Goal: Task Accomplishment & Management: Manage account settings

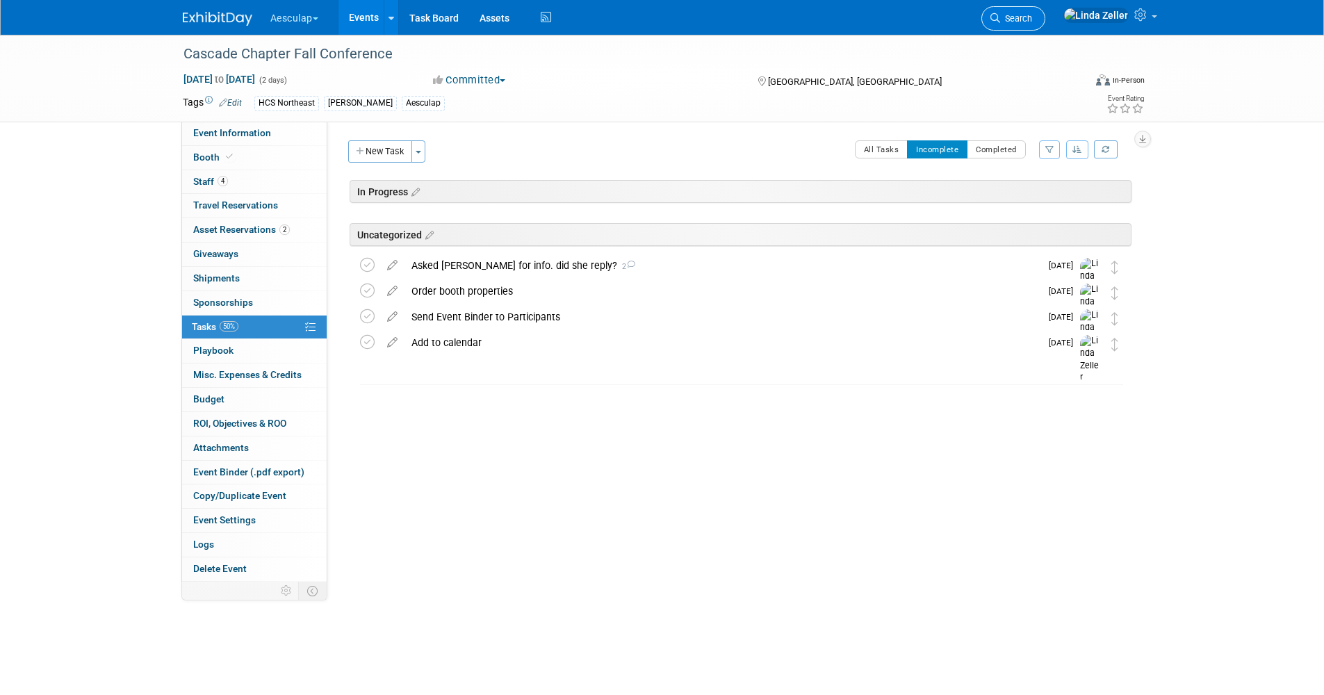
click at [1045, 24] on link "Search" at bounding box center [1013, 18] width 64 height 24
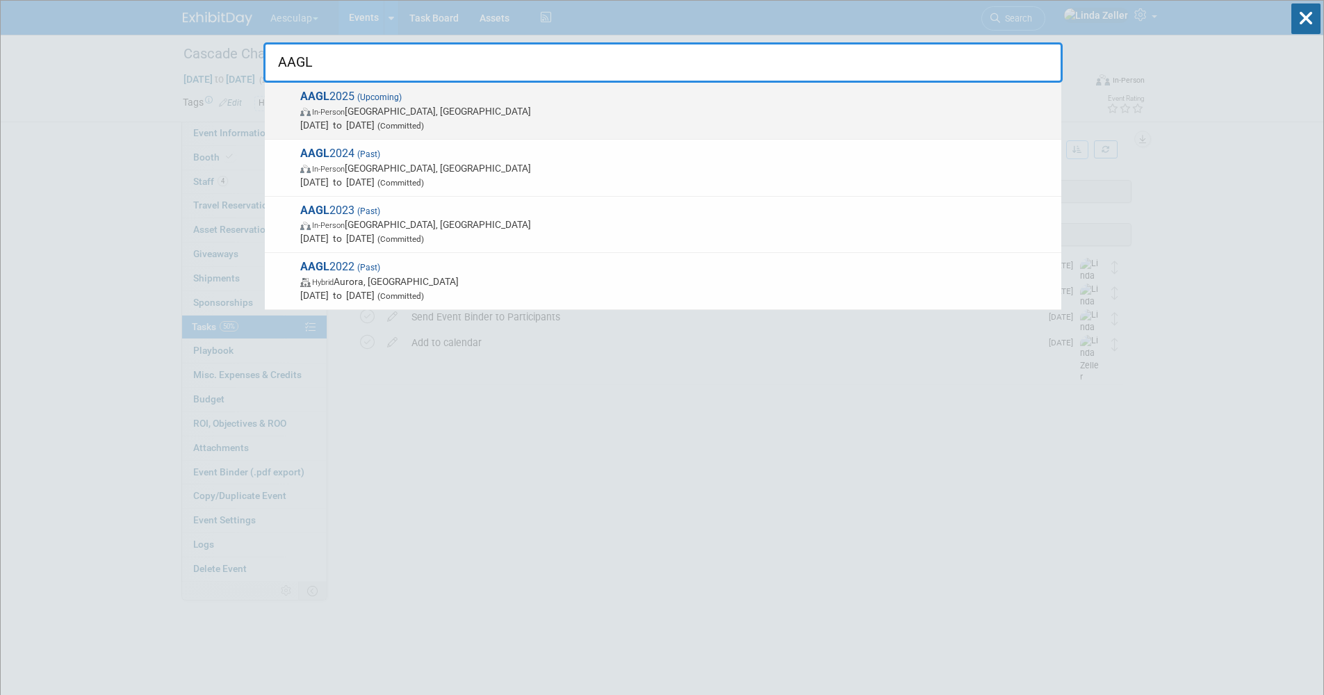
type input "AAGL"
click at [340, 99] on span "AAGL 2025 (Upcoming) In-Person Vancouver, Canada Nov 9, 2025 to Nov 11, 2025 (C…" at bounding box center [675, 111] width 758 height 42
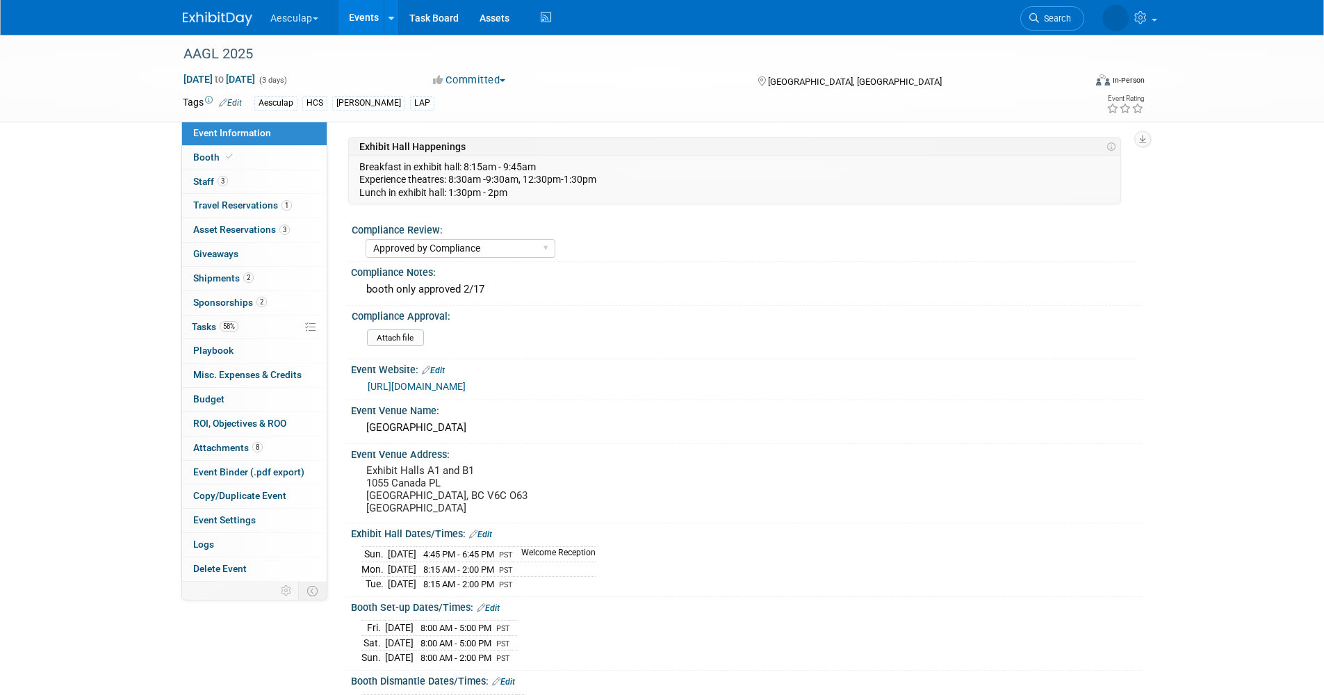
select select "Approved by Compliance"
select select "HCS"
click at [225, 302] on span "Sponsorships 2" at bounding box center [230, 302] width 74 height 11
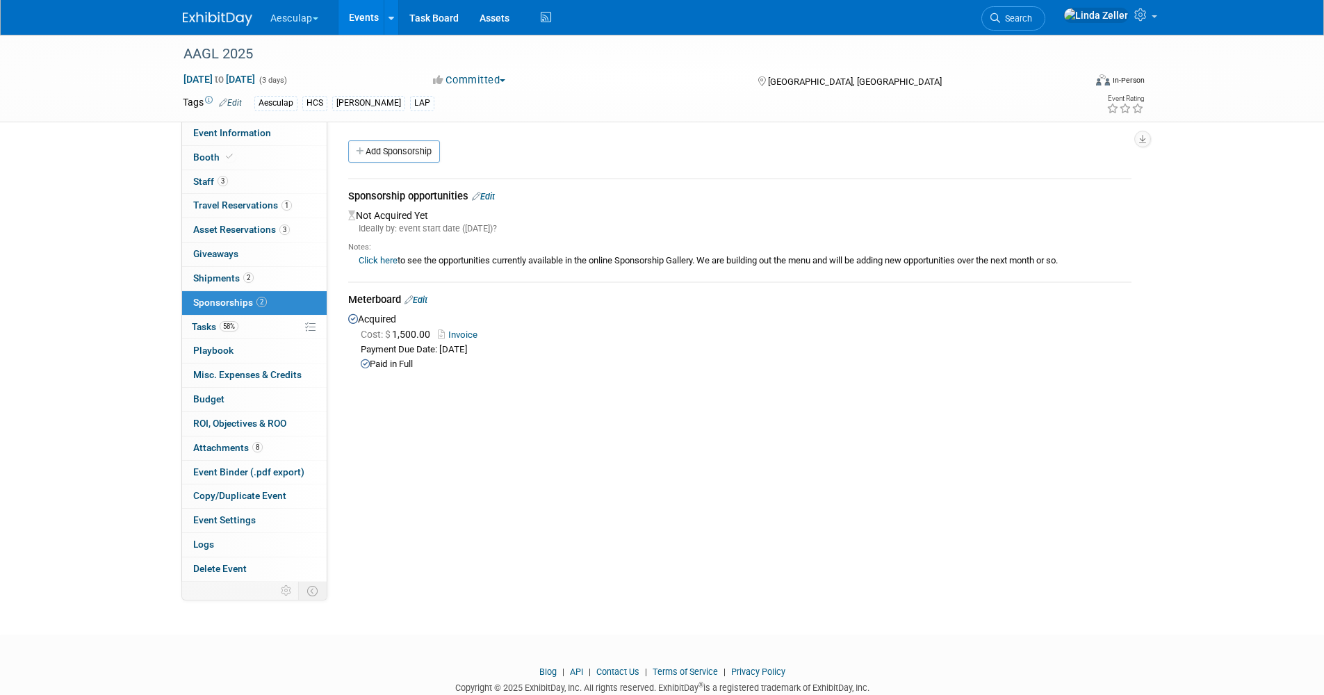
click at [423, 302] on link "Edit" at bounding box center [416, 300] width 23 height 10
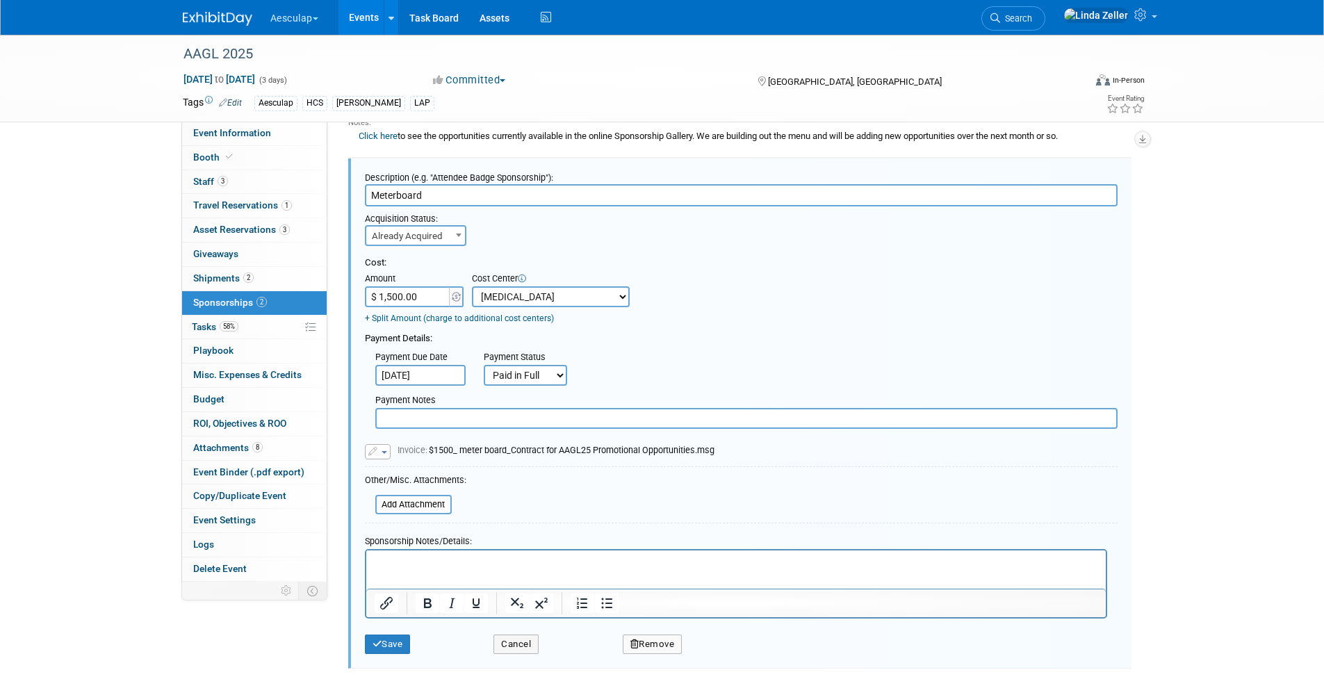
click at [384, 556] on p "Rich Text Area. Press ALT-0 for help." at bounding box center [736, 563] width 724 height 14
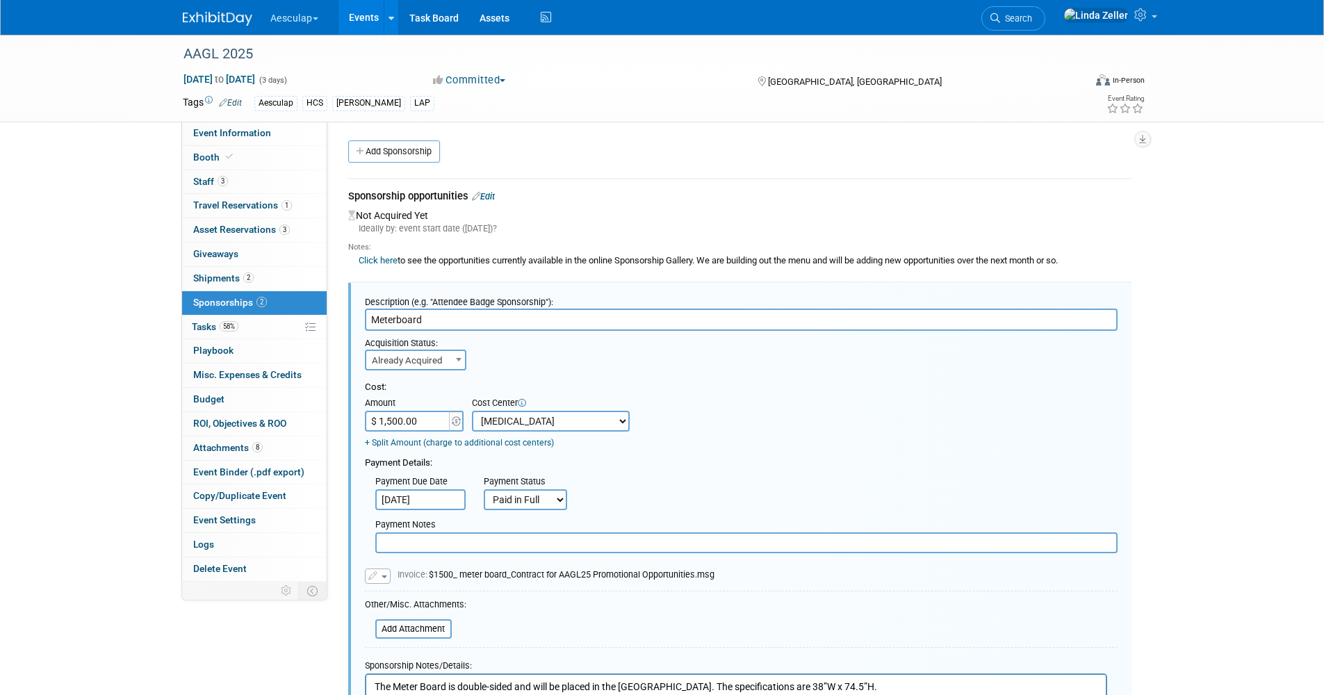
drag, startPoint x: 116, startPoint y: 0, endPoint x: 711, endPoint y: 434, distance: 736.3
click at [716, 431] on div "Cost: Amount $ 1,500.00 Specify Cost Center Cost Center -- Not Specified -- AAG…" at bounding box center [741, 415] width 753 height 68
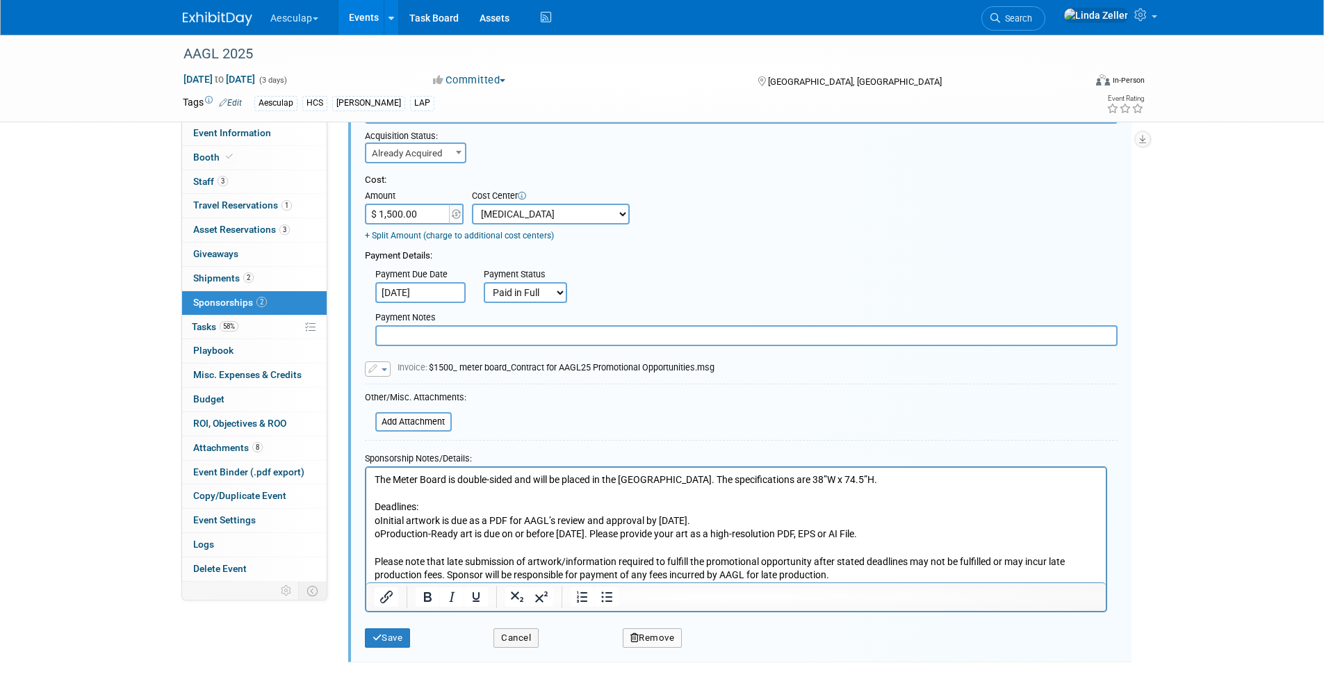
scroll to position [209, 0]
type input "😂"
drag, startPoint x: 398, startPoint y: 332, endPoint x: 367, endPoint y: 341, distance: 32.4
click at [367, 341] on div "Payment Notes 😂" at bounding box center [746, 325] width 763 height 40
click at [393, 635] on button "Save" at bounding box center [388, 636] width 46 height 19
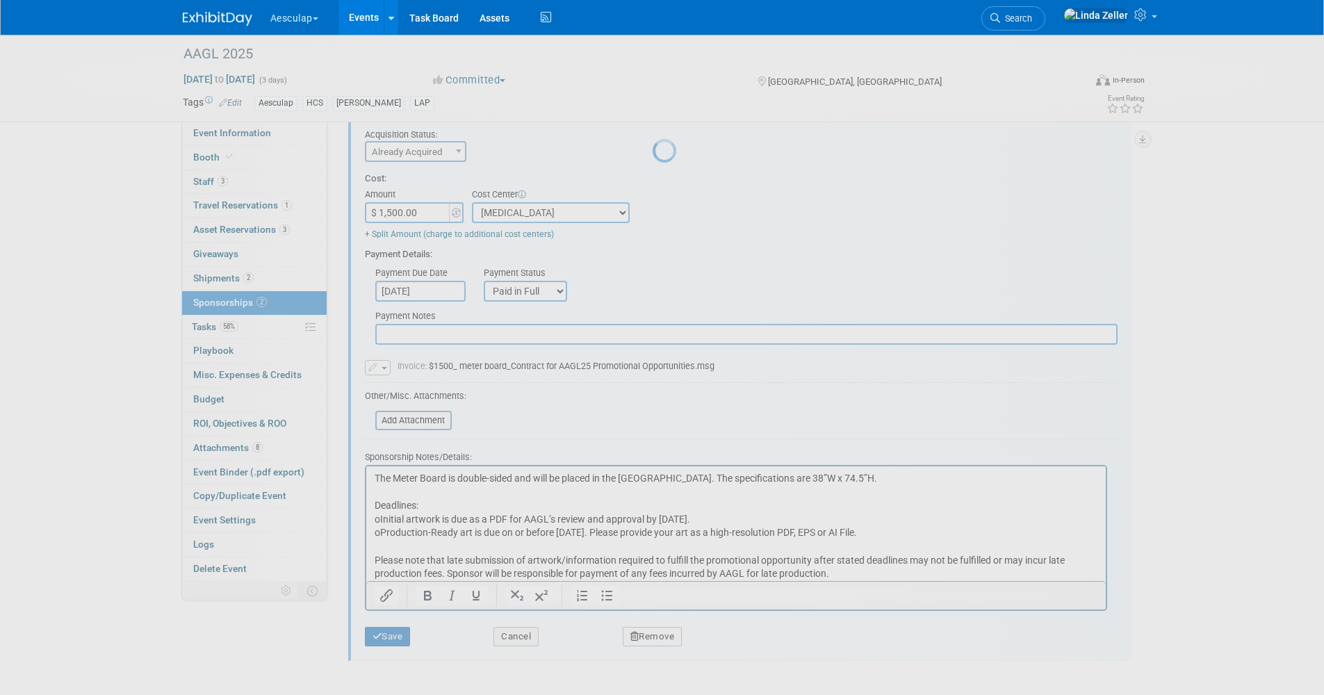
scroll to position [37, 0]
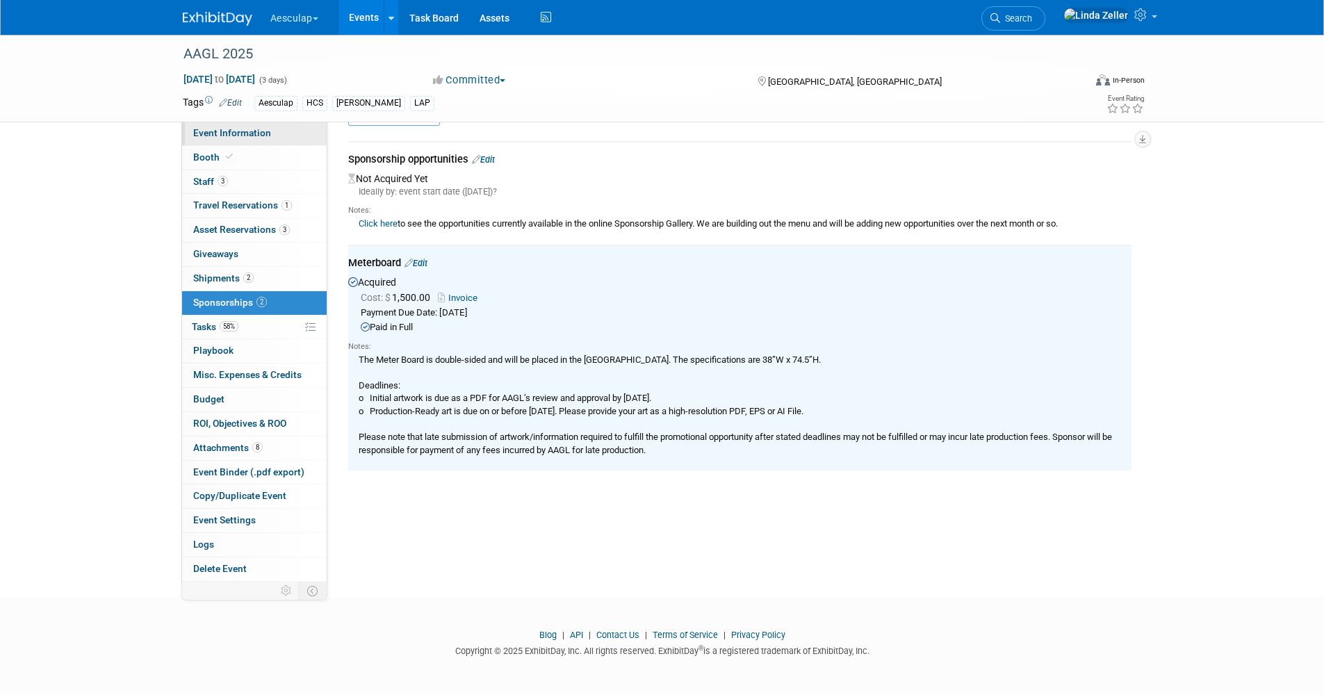
click at [242, 136] on span "Event Information" at bounding box center [232, 132] width 78 height 11
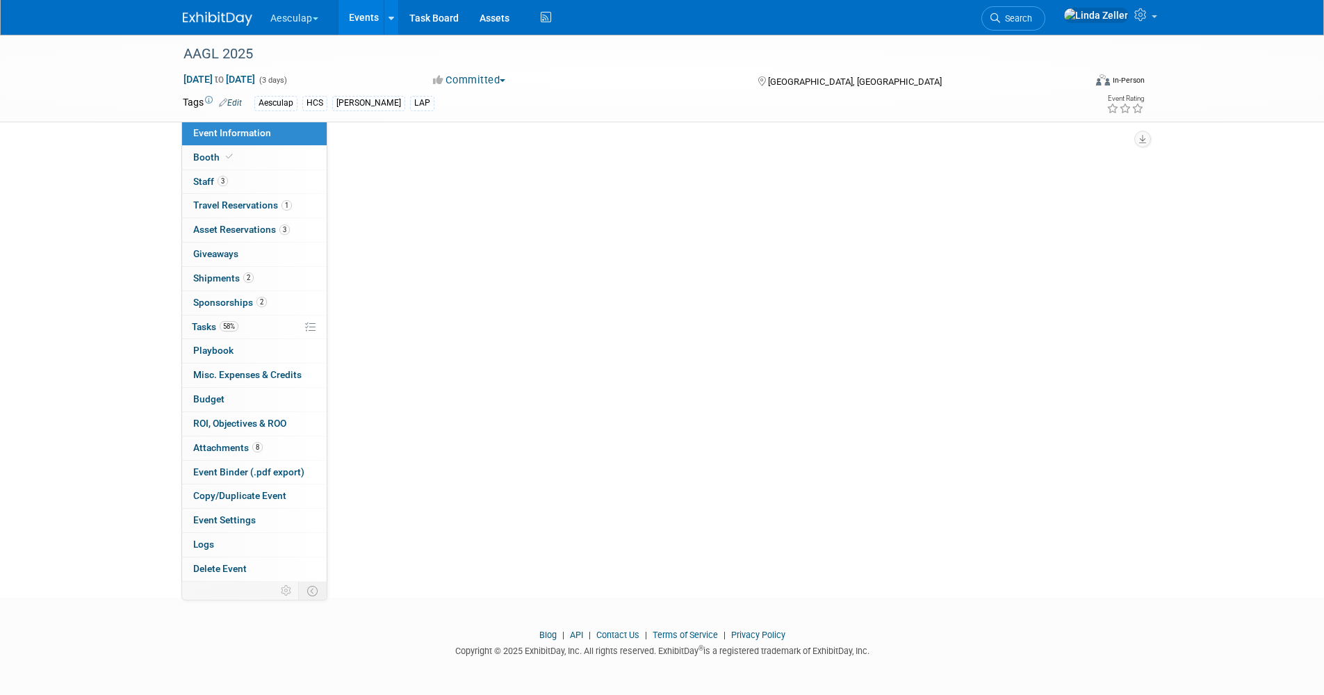
scroll to position [0, 0]
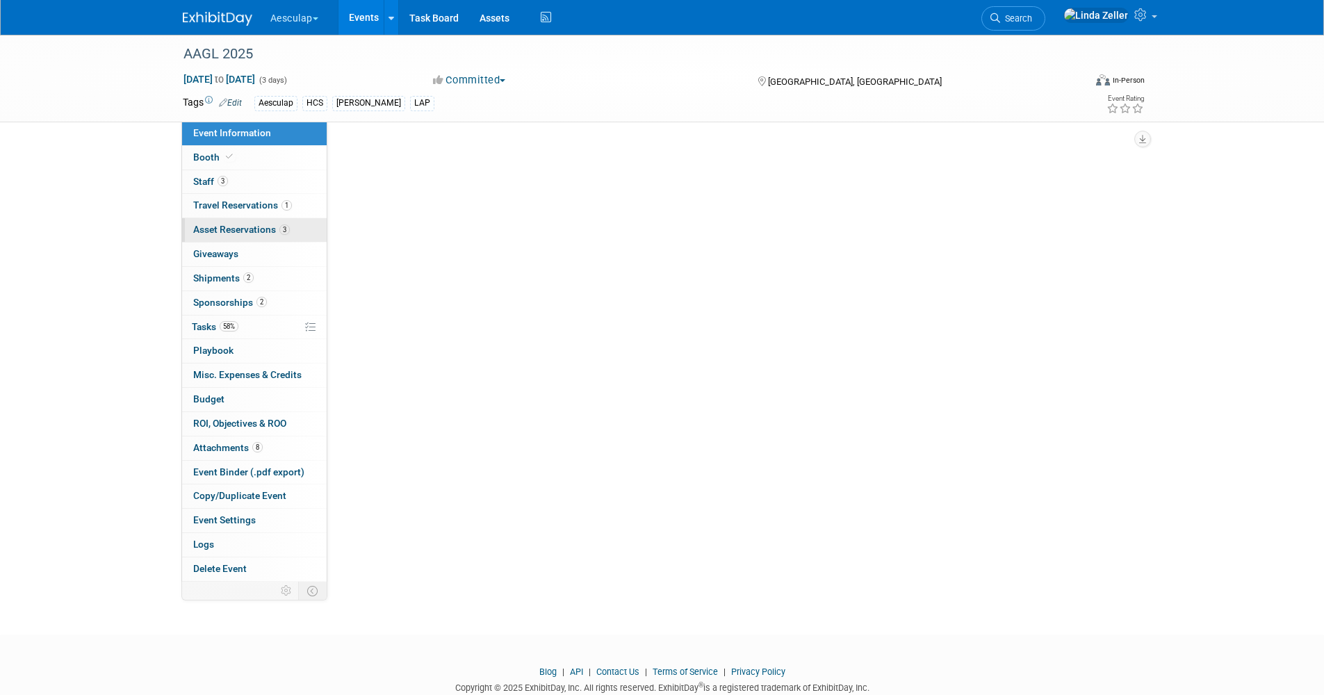
select select "Approved by Compliance"
select select "HCS"
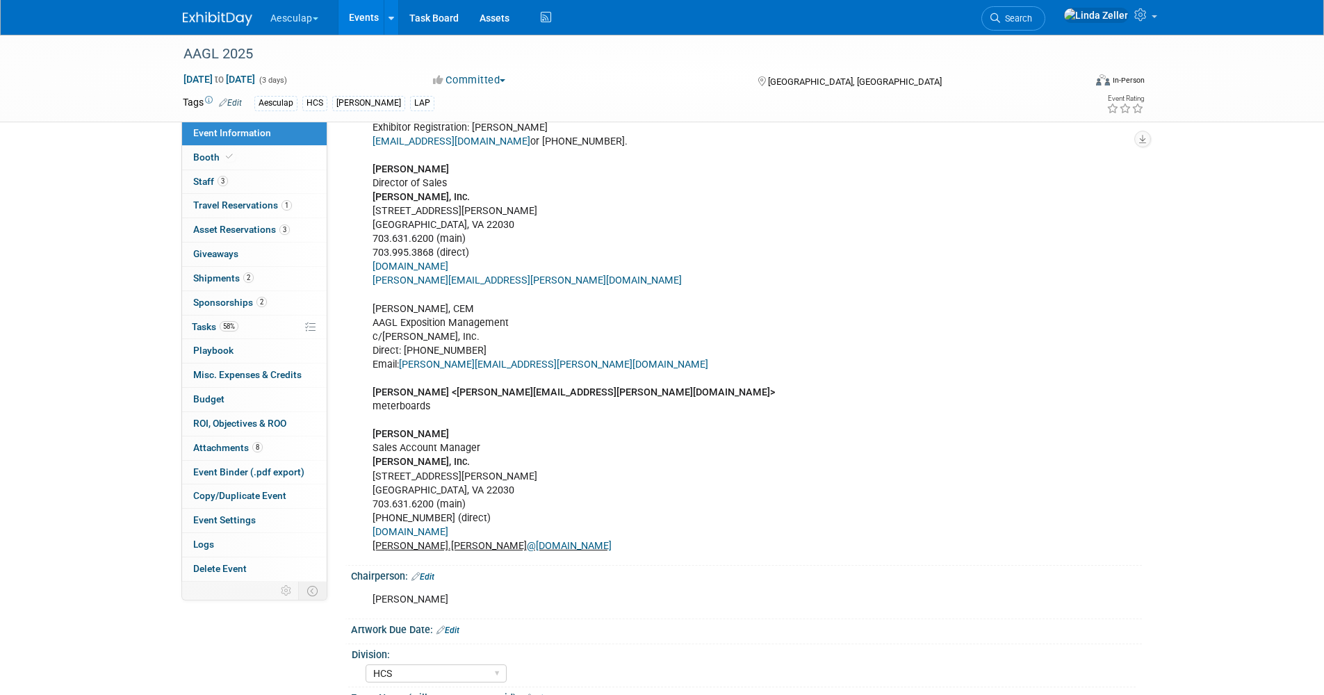
scroll to position [1111, 0]
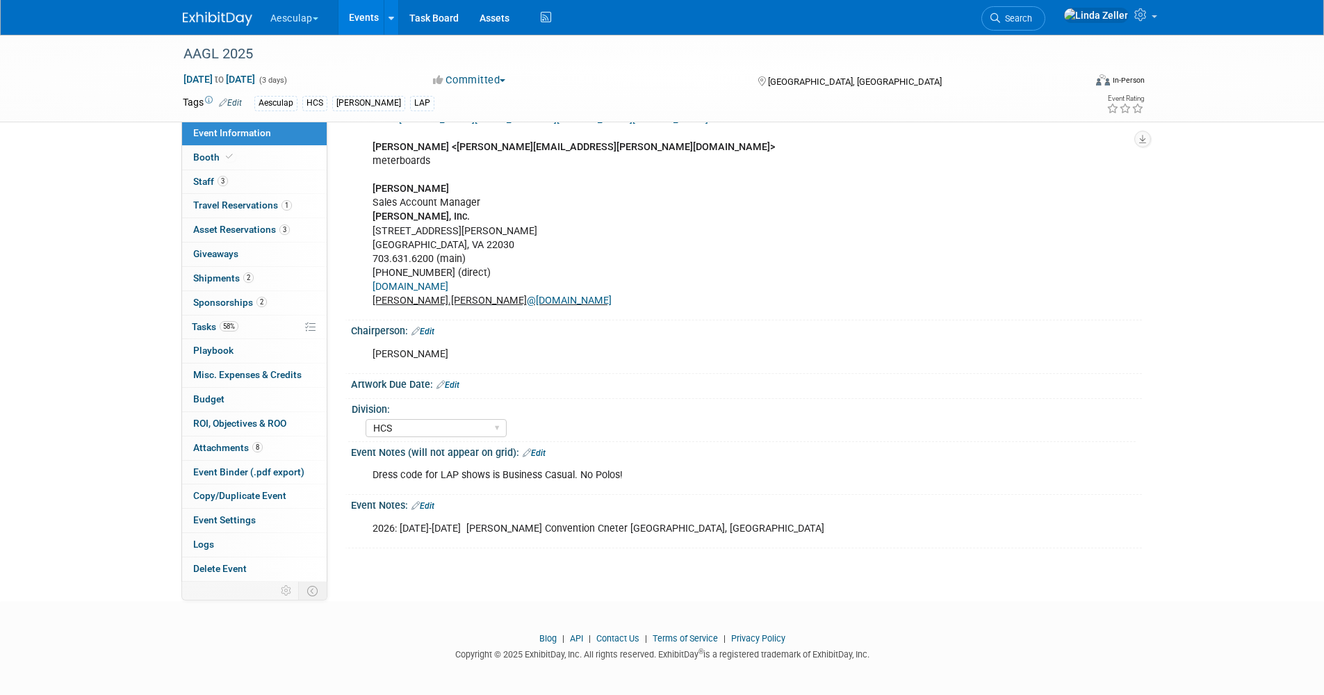
click at [458, 381] on link "Edit" at bounding box center [448, 385] width 23 height 10
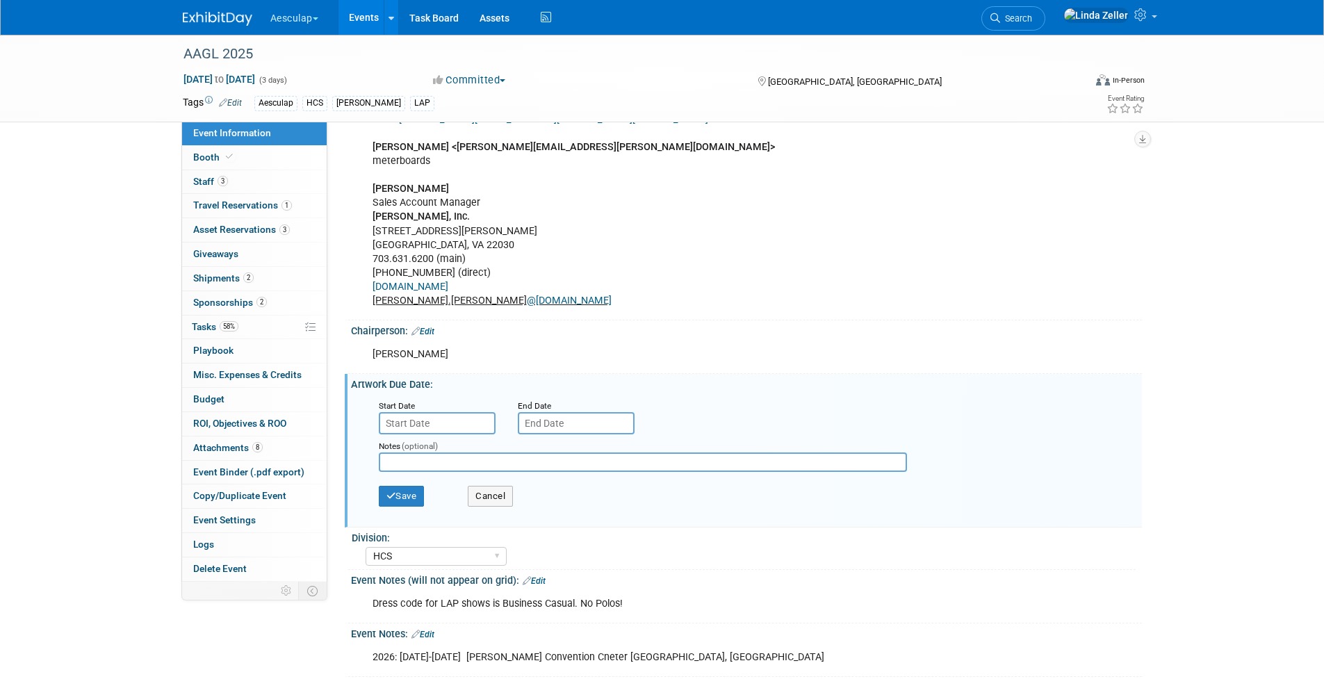
click at [414, 418] on input "text" at bounding box center [437, 423] width 117 height 22
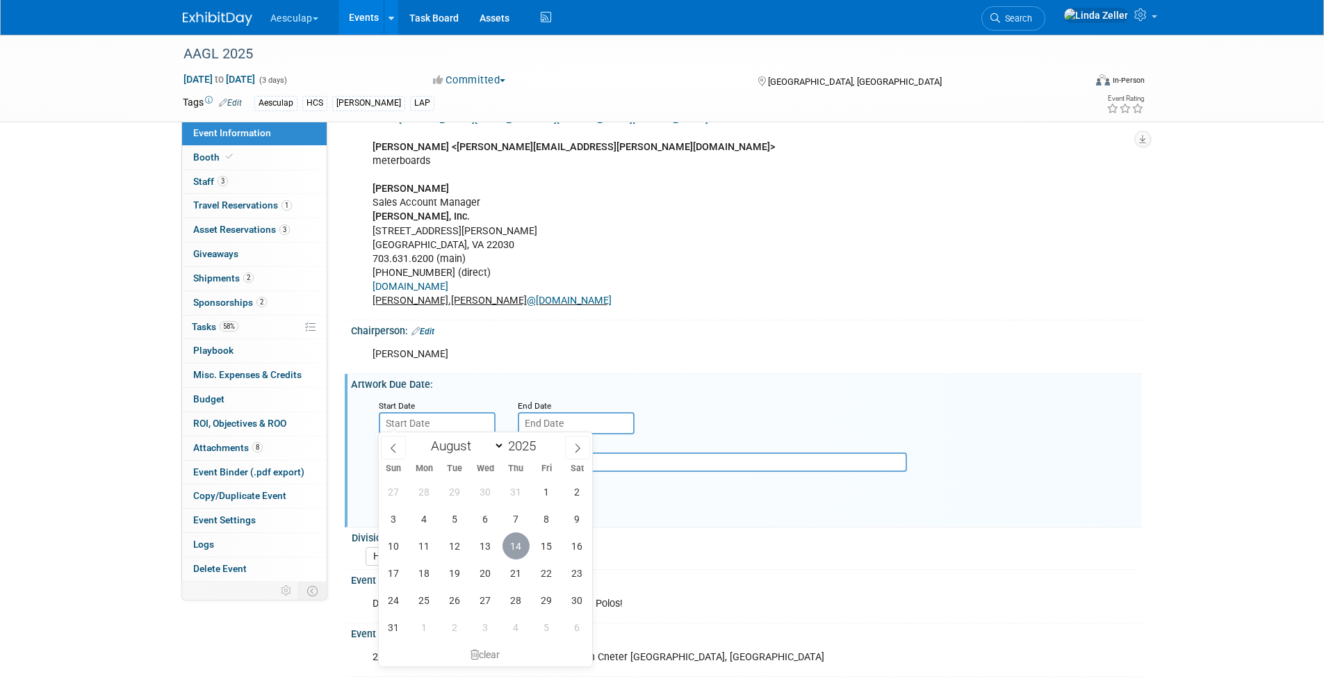
click at [514, 541] on span "14" at bounding box center [516, 545] width 27 height 27
type input "[DATE]"
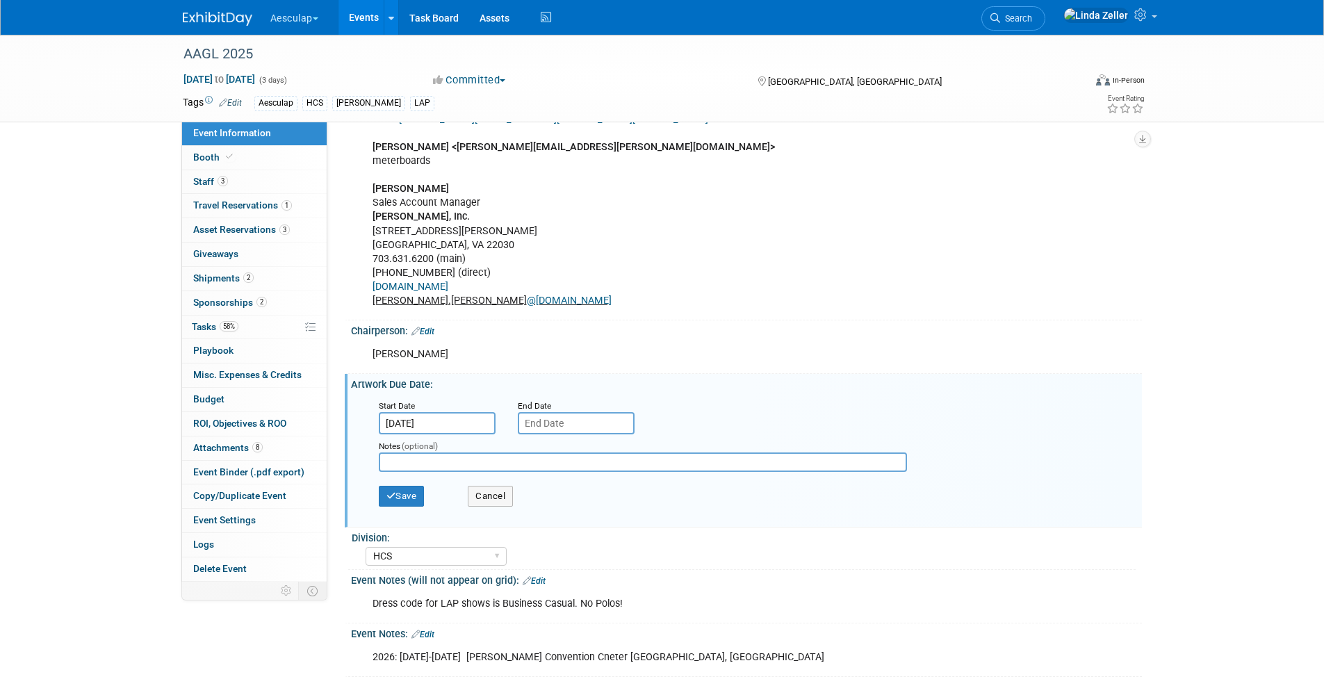
click at [550, 415] on input "text" at bounding box center [576, 423] width 117 height 22
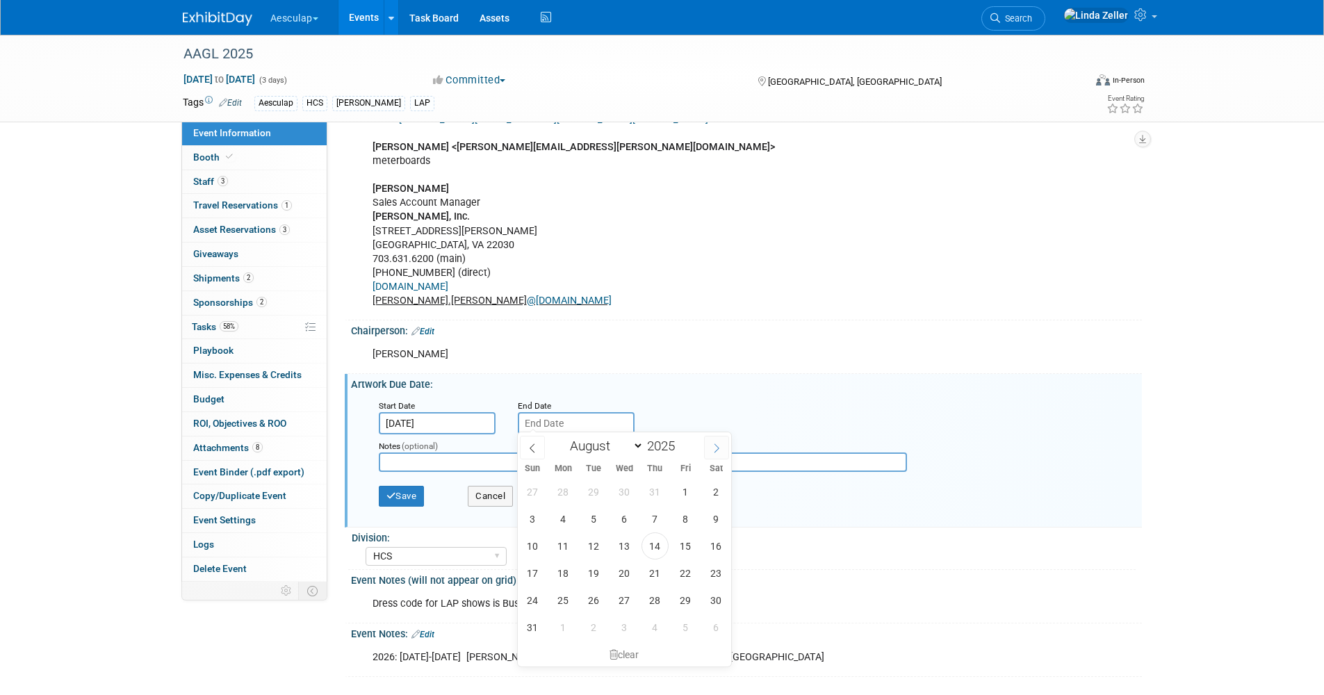
click at [712, 442] on span at bounding box center [716, 448] width 25 height 24
select select "8"
click at [685, 549] on span "19" at bounding box center [685, 545] width 27 height 27
type input "Sep 19, 2025"
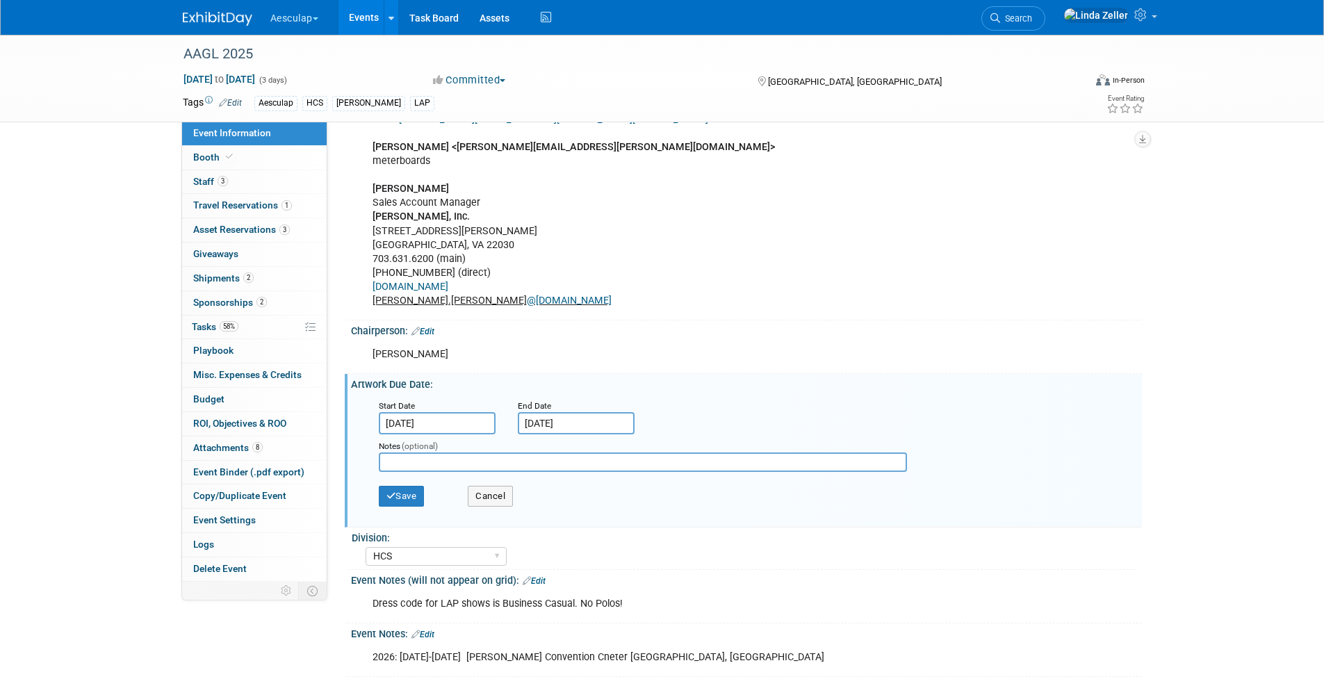
click at [389, 457] on input "text" at bounding box center [643, 462] width 528 height 19
click at [388, 460] on input "text" at bounding box center [643, 462] width 528 height 19
type input "i"
type input "meterboard: initial artwork is due to the association by Sept 19"
click at [452, 417] on input "[DATE]" at bounding box center [437, 423] width 117 height 22
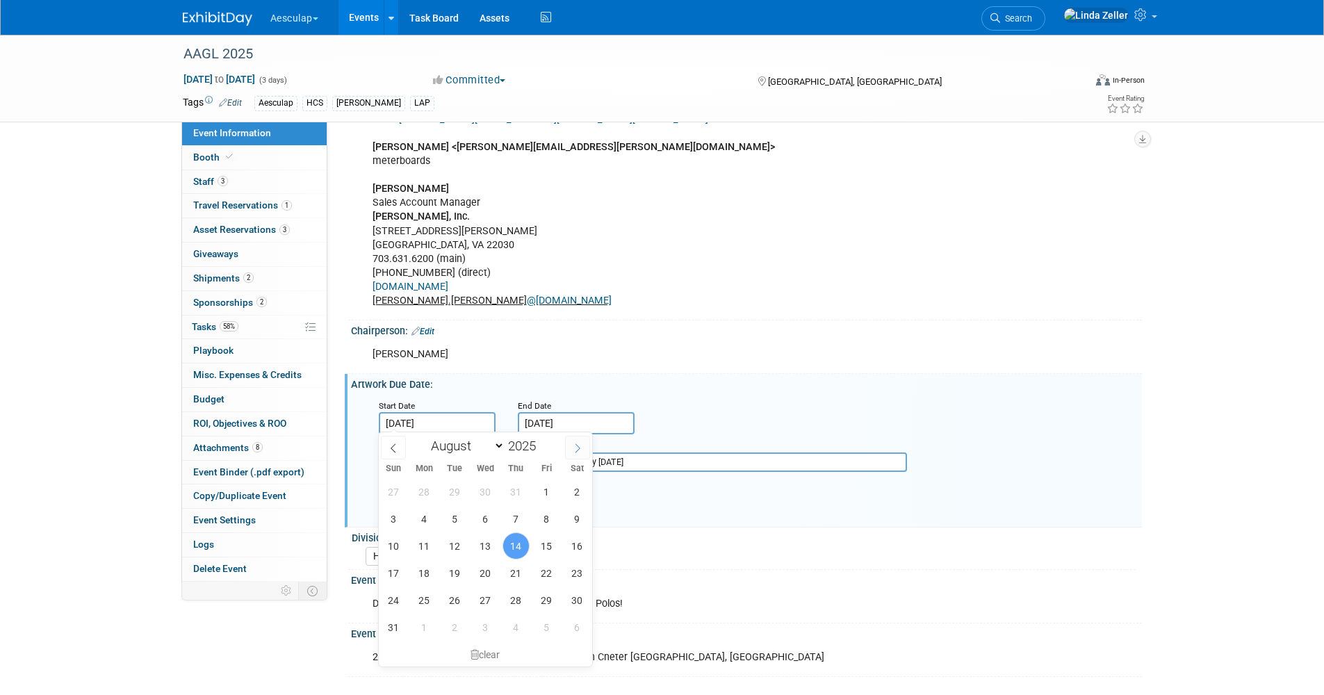
click at [568, 443] on span at bounding box center [577, 448] width 25 height 24
select select "8"
click at [540, 545] on span "19" at bounding box center [546, 545] width 27 height 27
type input "Sep 19, 2025"
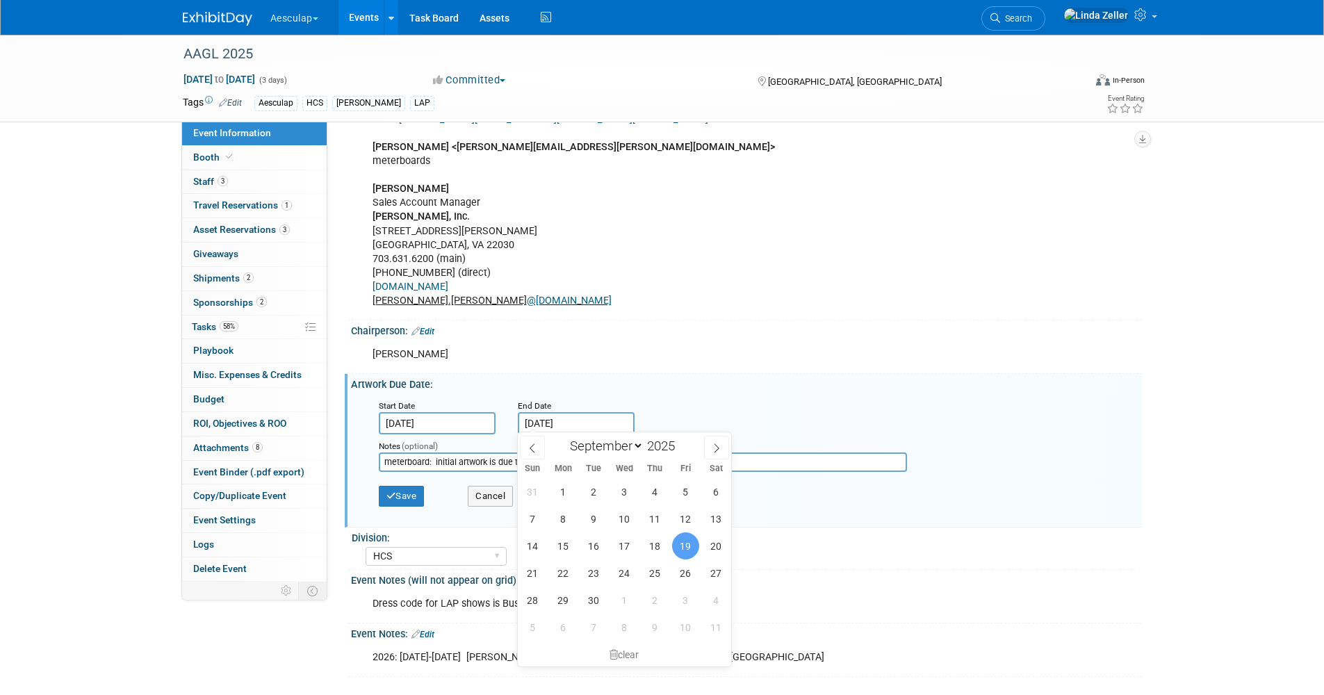
click at [576, 419] on input "Sep 19, 2025" at bounding box center [576, 423] width 117 height 22
click at [685, 568] on span "26" at bounding box center [685, 573] width 27 height 27
type input "Sep 26, 2025"
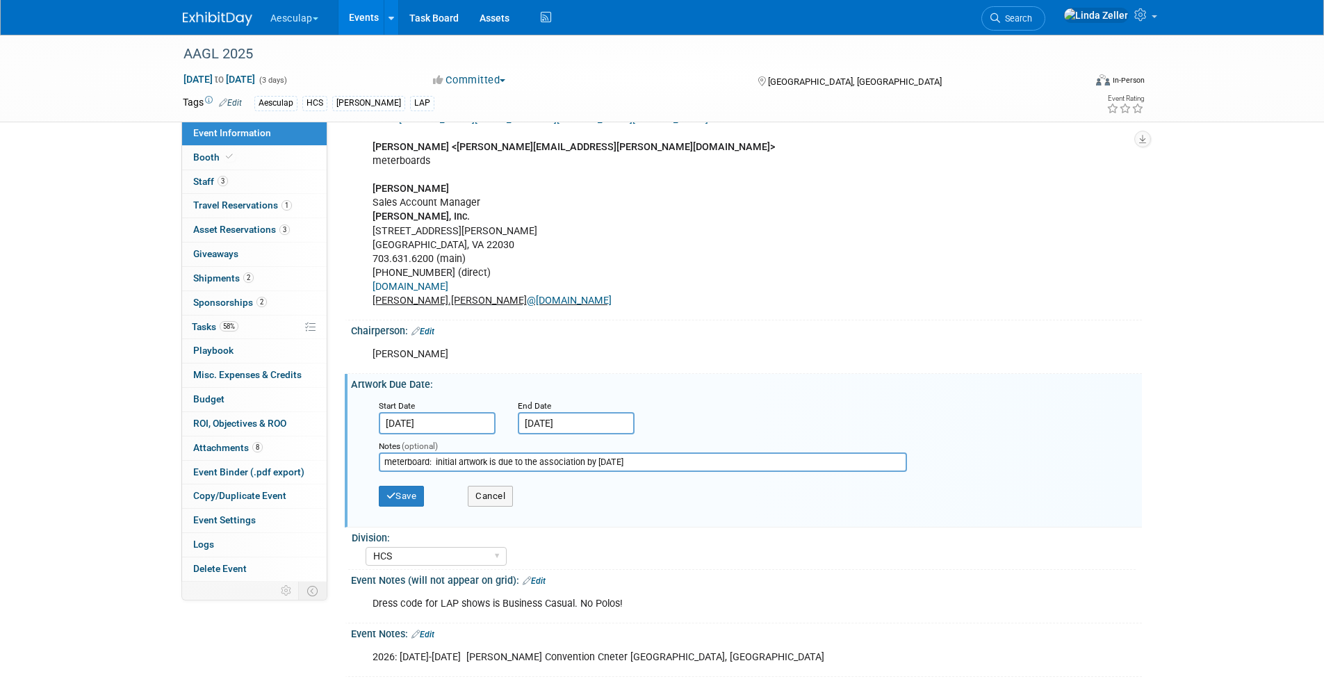
click at [630, 458] on input "meterboard: initial artwork is due to the association by Sept 19" at bounding box center [643, 462] width 528 height 19
type input "meterboard: initial artwork is due to the association by Sept 19 in PDF form. P…"
click at [400, 487] on button "Save" at bounding box center [402, 496] width 46 height 21
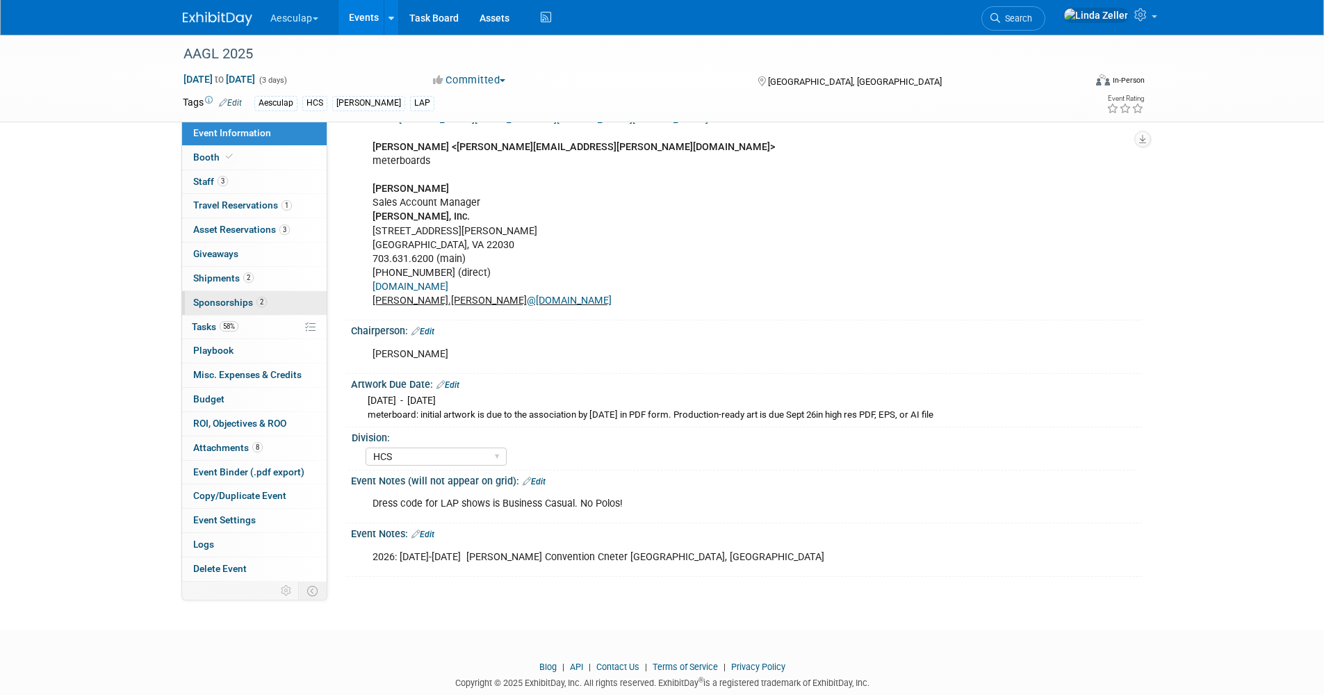
click at [240, 300] on span "Sponsorships 2" at bounding box center [230, 302] width 74 height 11
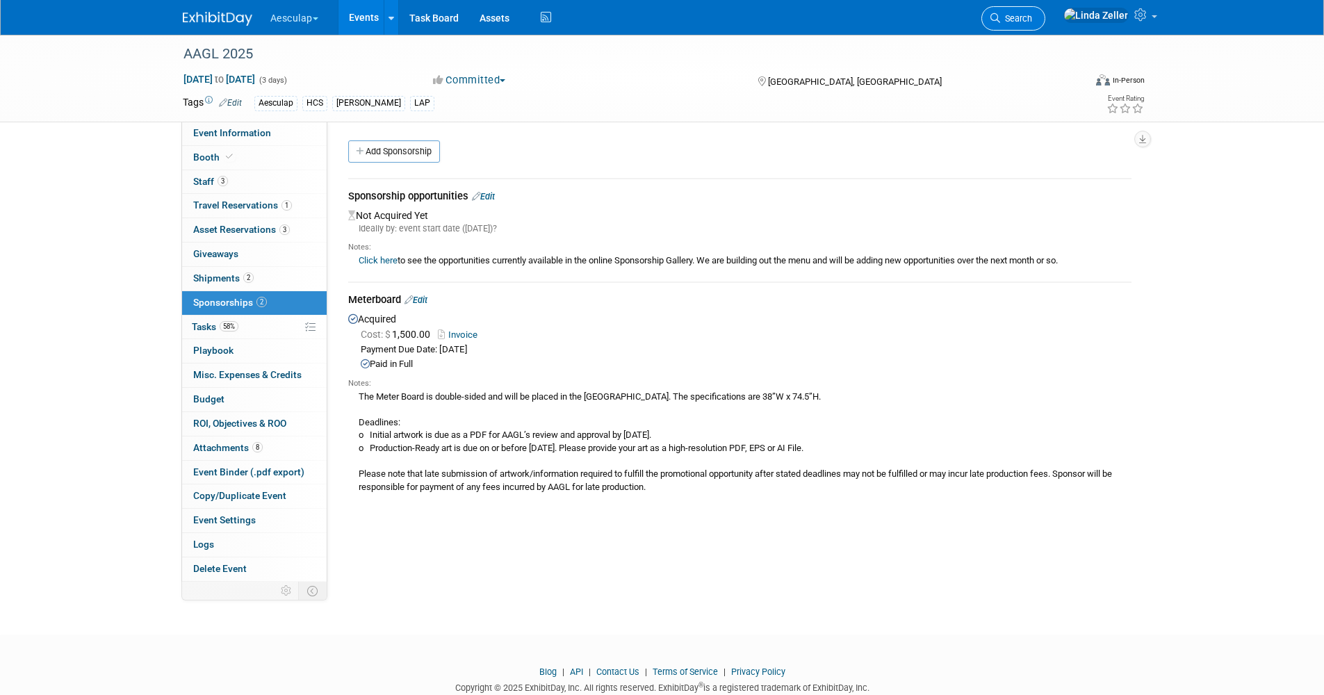
click at [1032, 21] on span "Search" at bounding box center [1016, 18] width 32 height 10
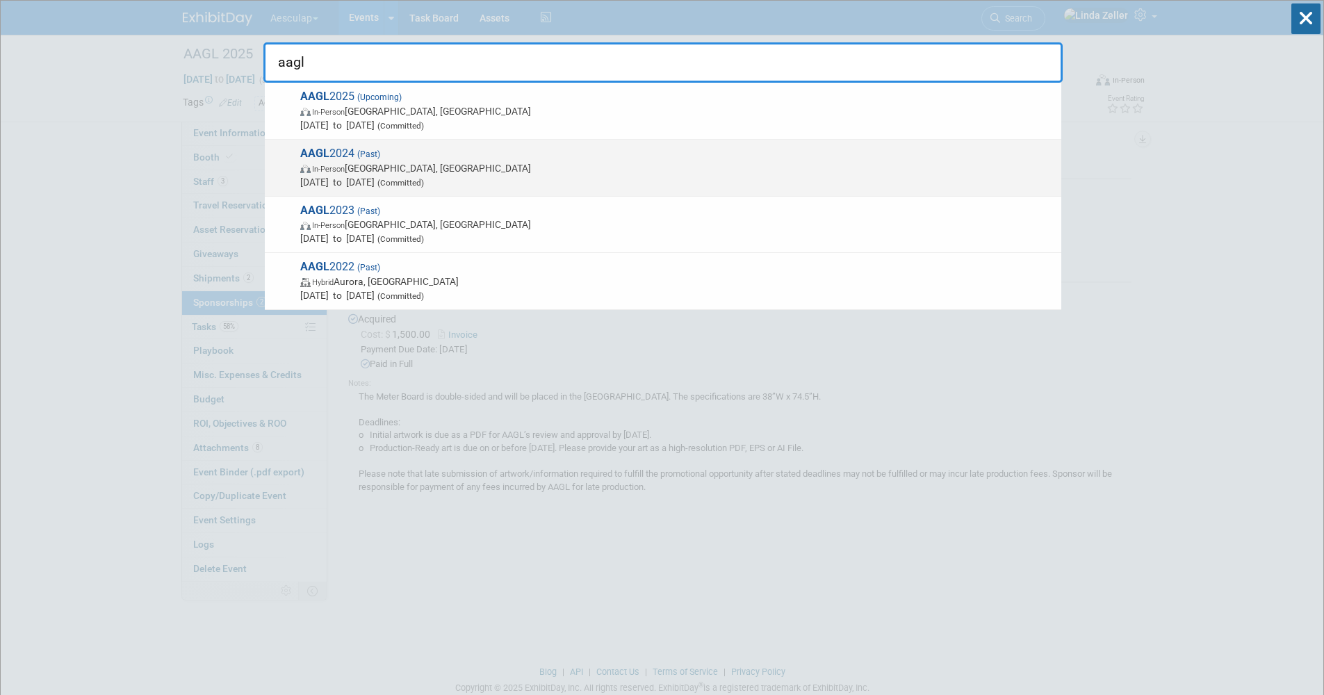
type input "aagl"
click at [359, 172] on span "In-Person New Orleans, LA" at bounding box center [677, 168] width 754 height 14
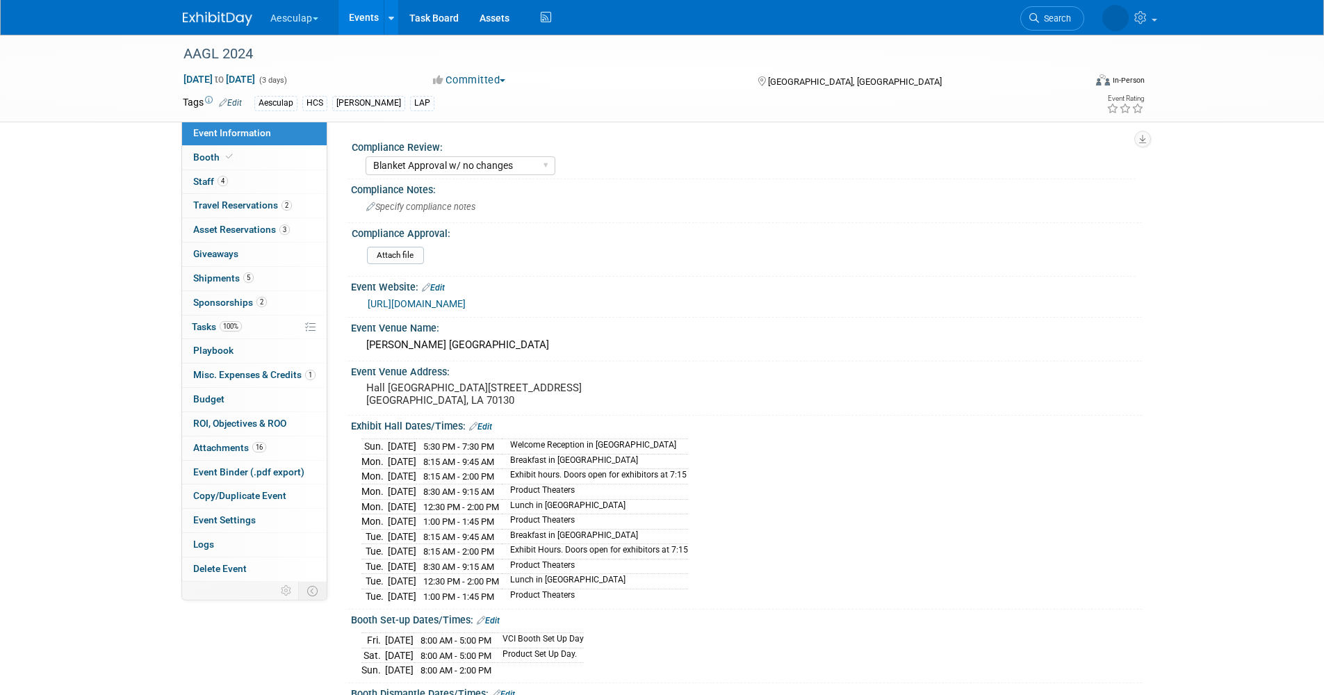
select select "Blanket Approval w/ no changes"
select select "HCS"
click at [215, 302] on span "Sponsorships 2" at bounding box center [230, 302] width 74 height 11
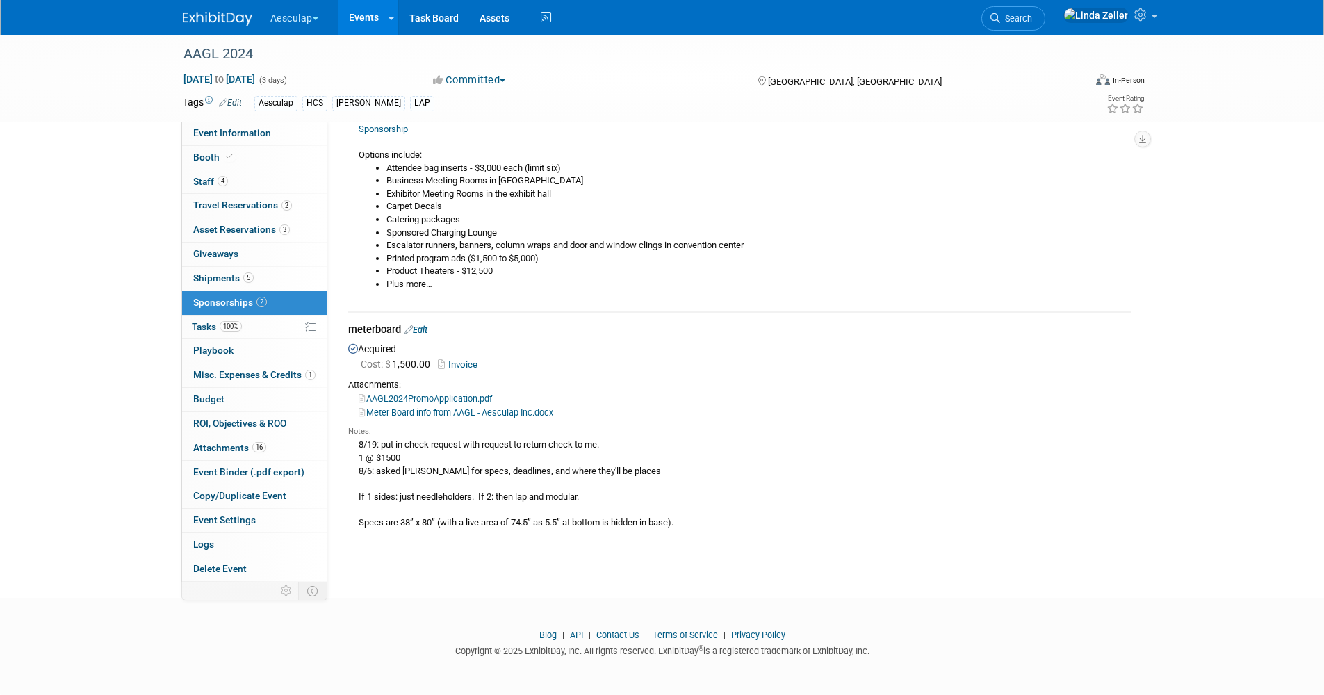
scroll to position [170, 0]
drag, startPoint x: 697, startPoint y: 523, endPoint x: 355, endPoint y: 520, distance: 342.7
click at [355, 520] on div "8/19: put in check request with request to return check to me. 1 @ $1500 8/6: a…" at bounding box center [739, 483] width 783 height 92
drag, startPoint x: 355, startPoint y: 520, endPoint x: 407, endPoint y: 526, distance: 53.1
copy div "Specs are 38” x 80” (with a live area of 74.5” as 5.5” at bottom is hidden in b…"
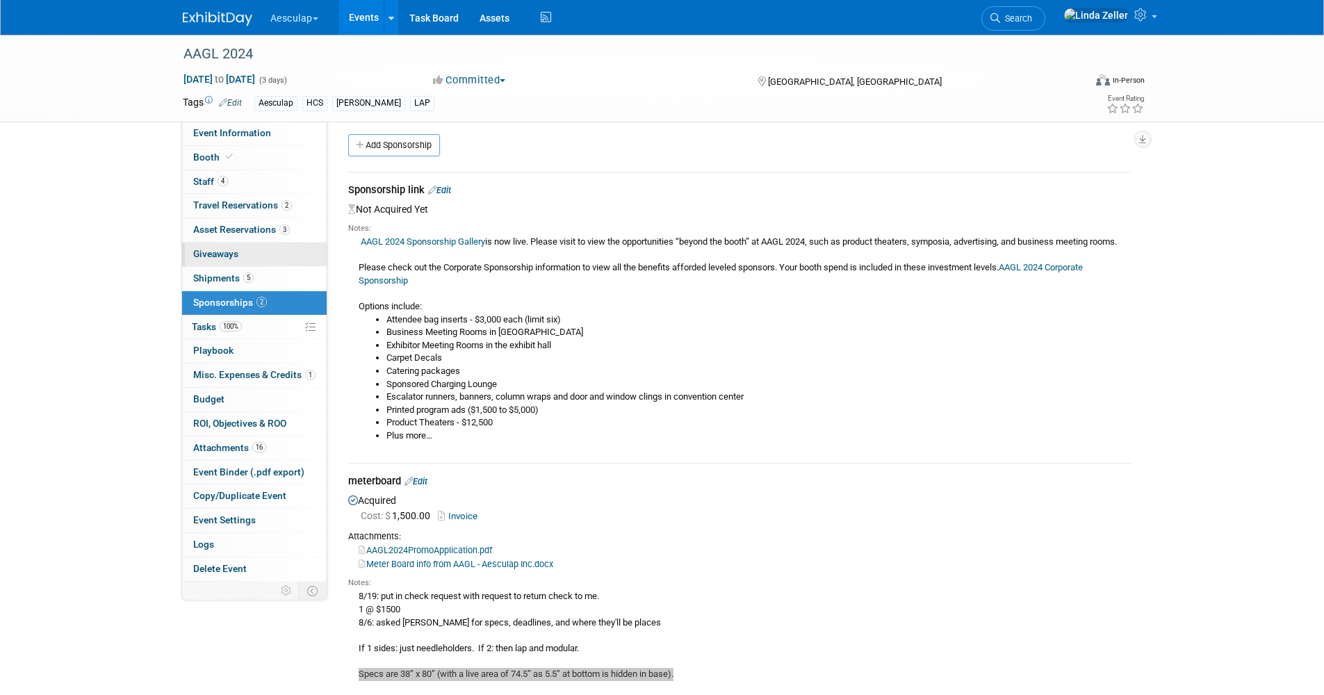
scroll to position [0, 0]
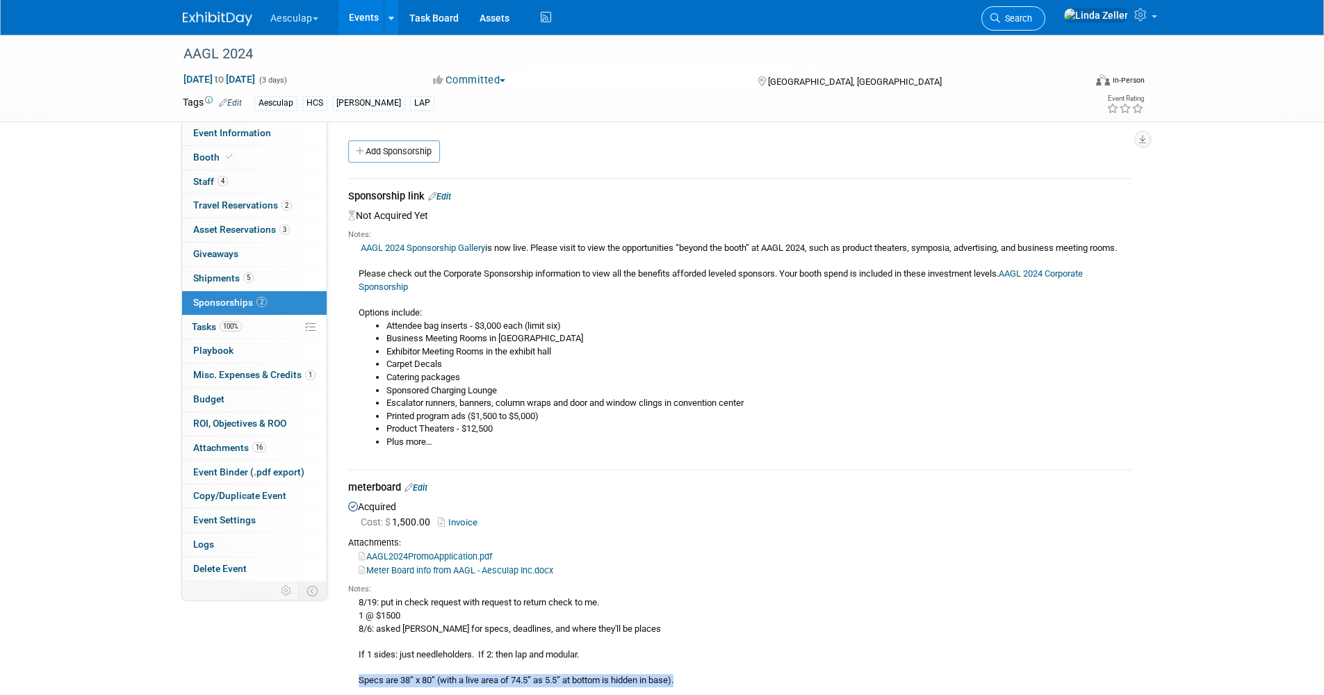
click at [1038, 23] on link "Search" at bounding box center [1013, 18] width 64 height 24
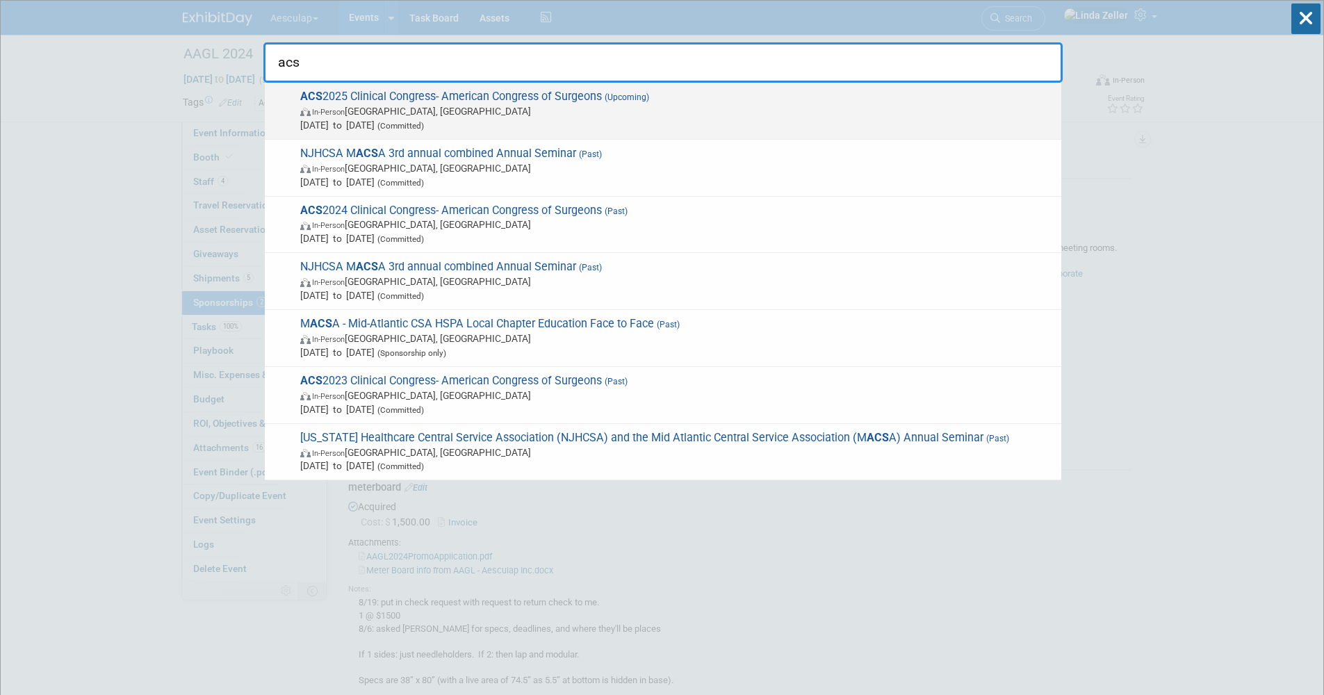
type input "acs"
click at [313, 103] on span "ACS 2025 Clinical Congress- American Congress of Surgeons (Upcoming) In-Person …" at bounding box center [675, 111] width 758 height 42
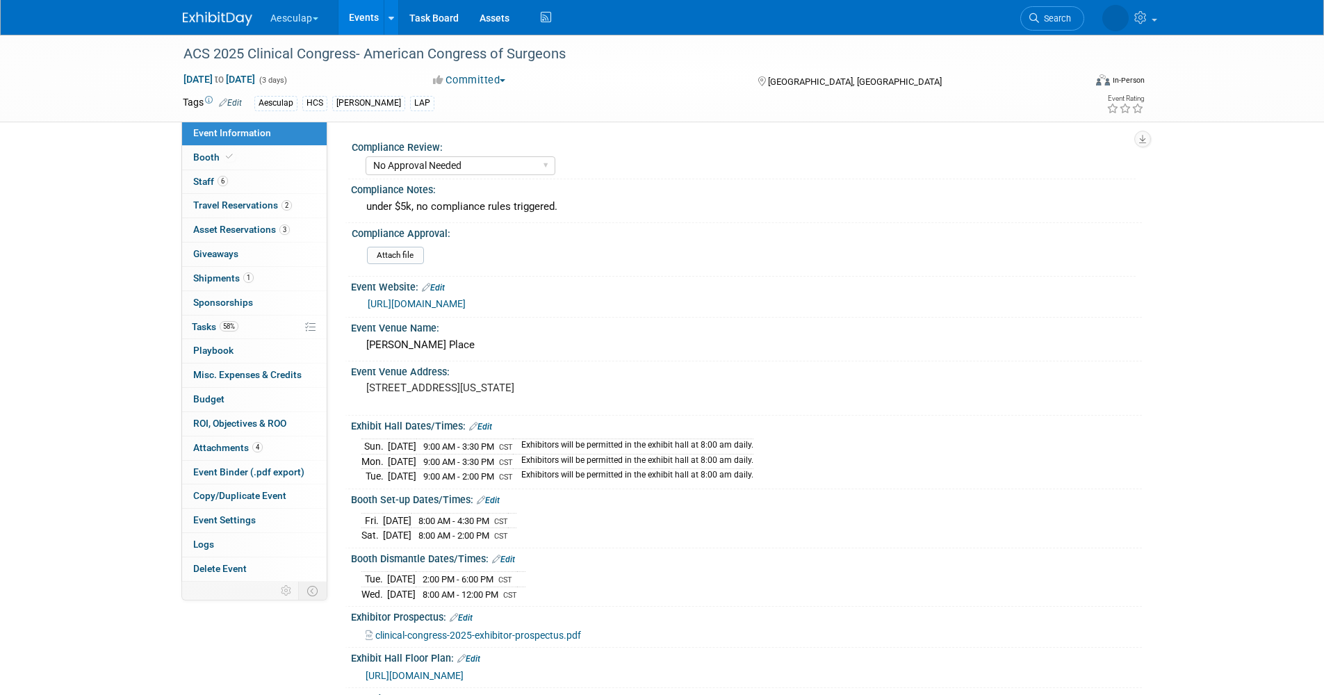
select select "No Approval Needed"
select select "HCS"
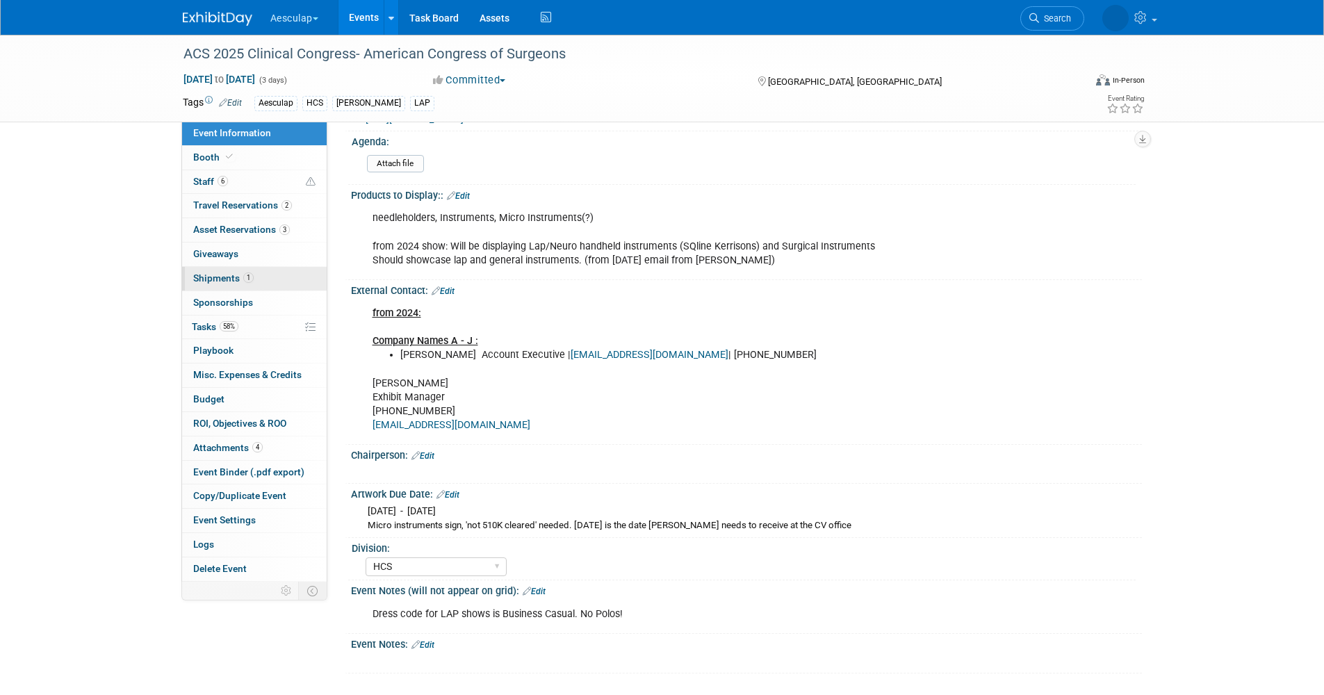
scroll to position [404, 0]
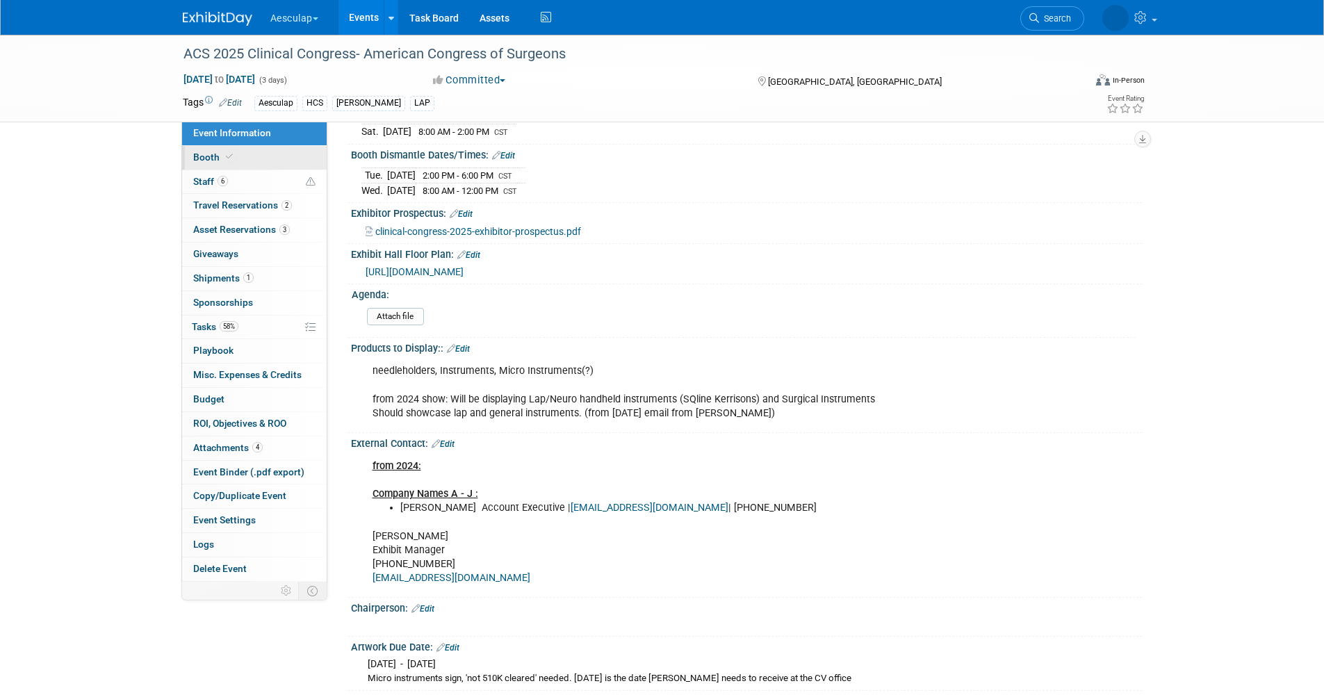
click at [226, 160] on icon at bounding box center [229, 157] width 7 height 8
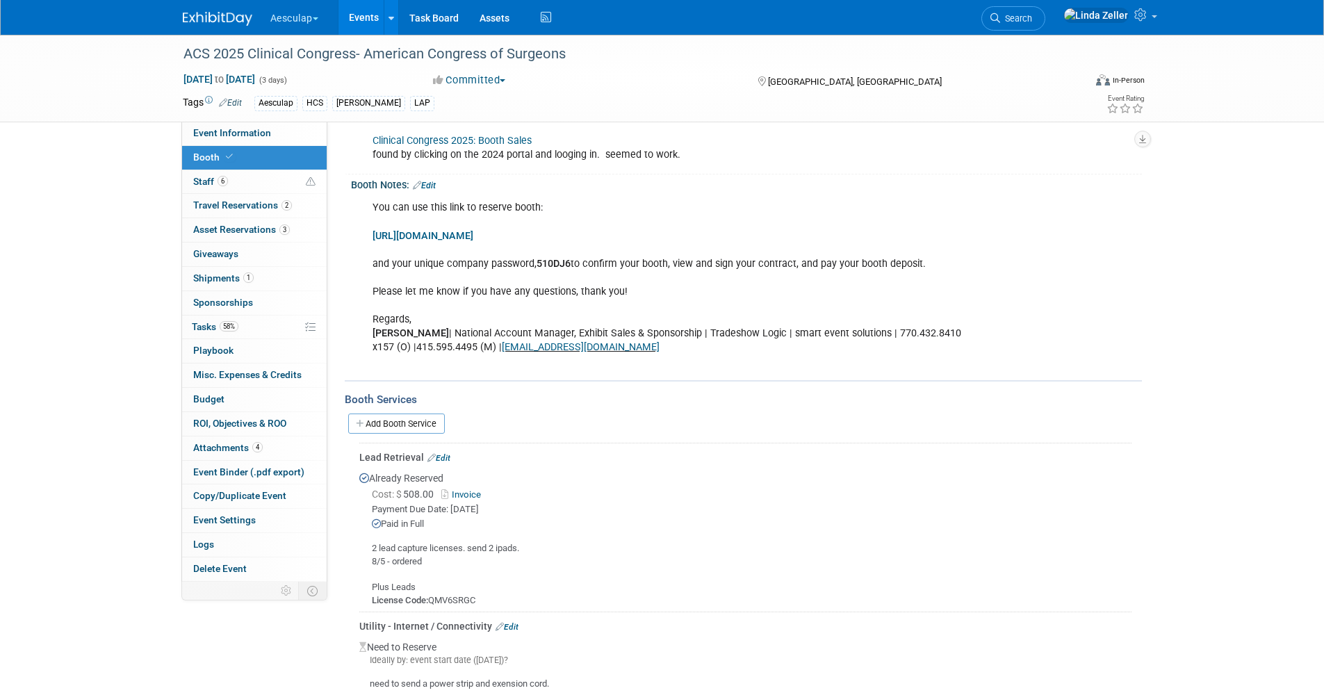
scroll to position [357, 0]
click at [409, 424] on link "Add Booth Service" at bounding box center [396, 424] width 97 height 20
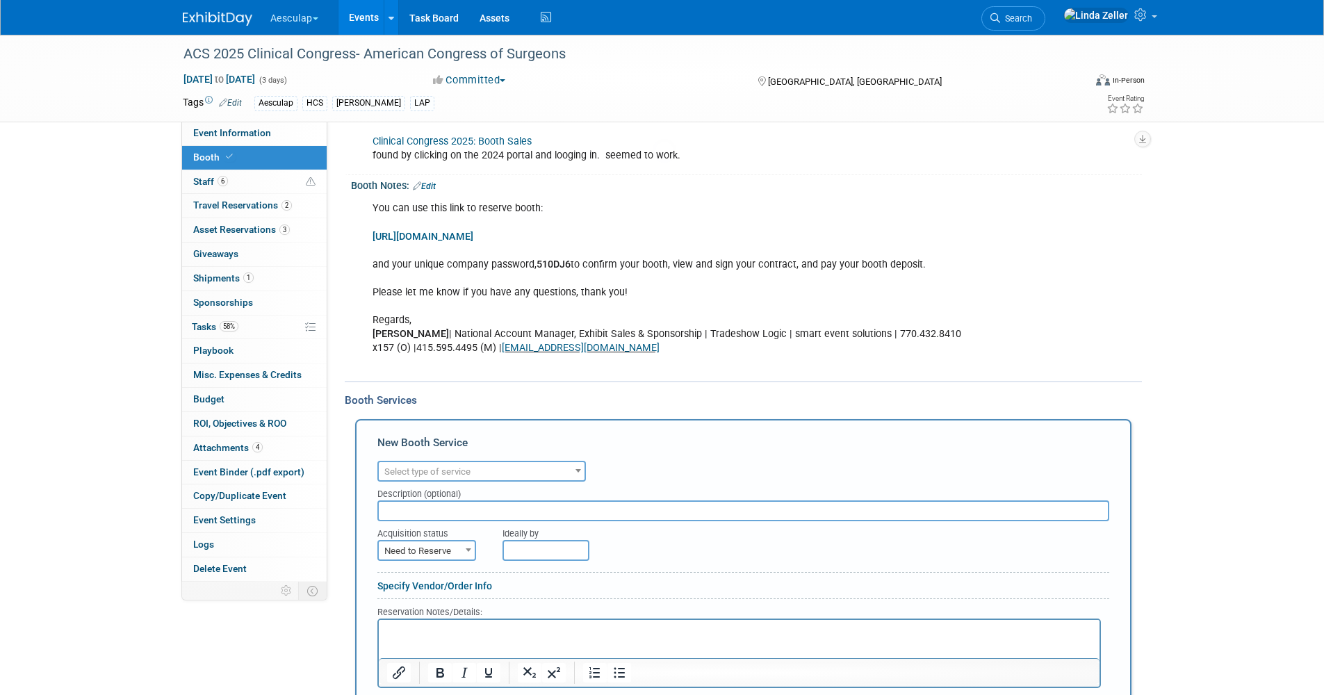
scroll to position [0, 0]
click at [407, 473] on span "Select type of service" at bounding box center [427, 471] width 86 height 10
type input "sign"
select select "3"
click at [391, 514] on input "text" at bounding box center [743, 510] width 732 height 21
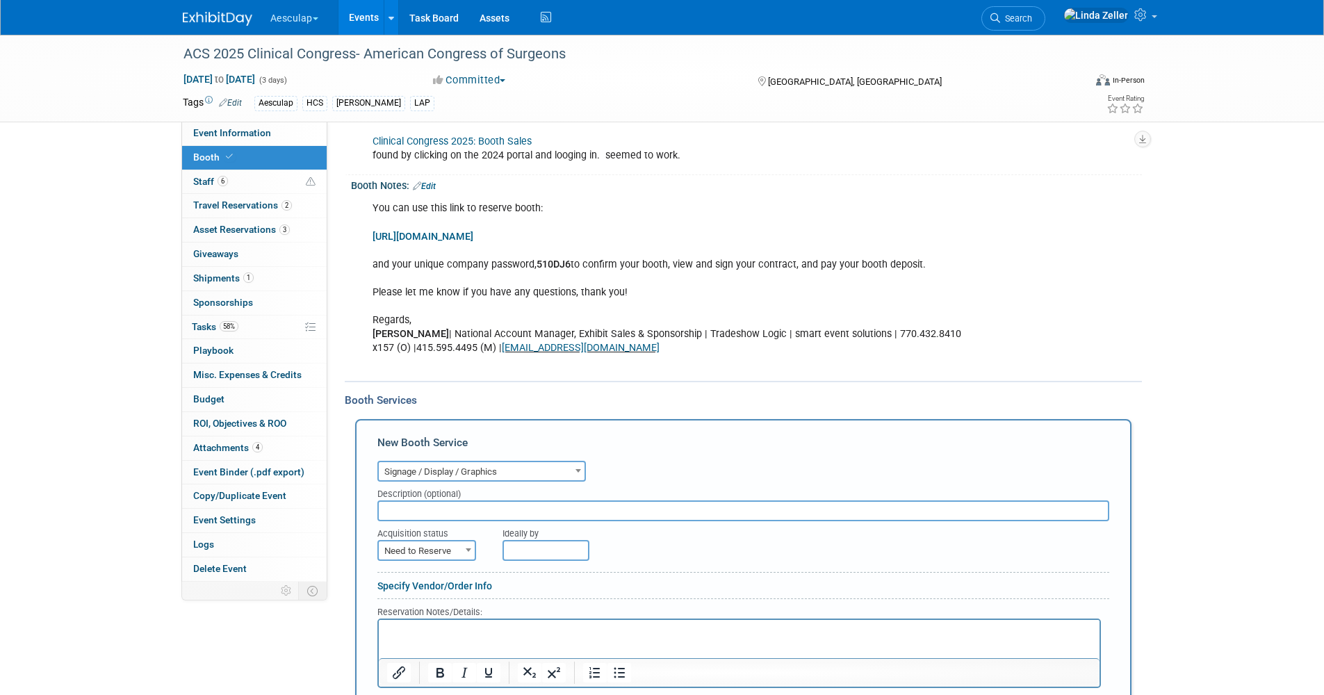
paste input "Prototype Samples"
click at [382, 508] on input "Prototype Samples"" at bounding box center [743, 510] width 732 height 21
click at [480, 513] on input ""Prototype Samples"" at bounding box center [743, 510] width 732 height 21
type input ""Prototype Samples" sign for micro instruments"
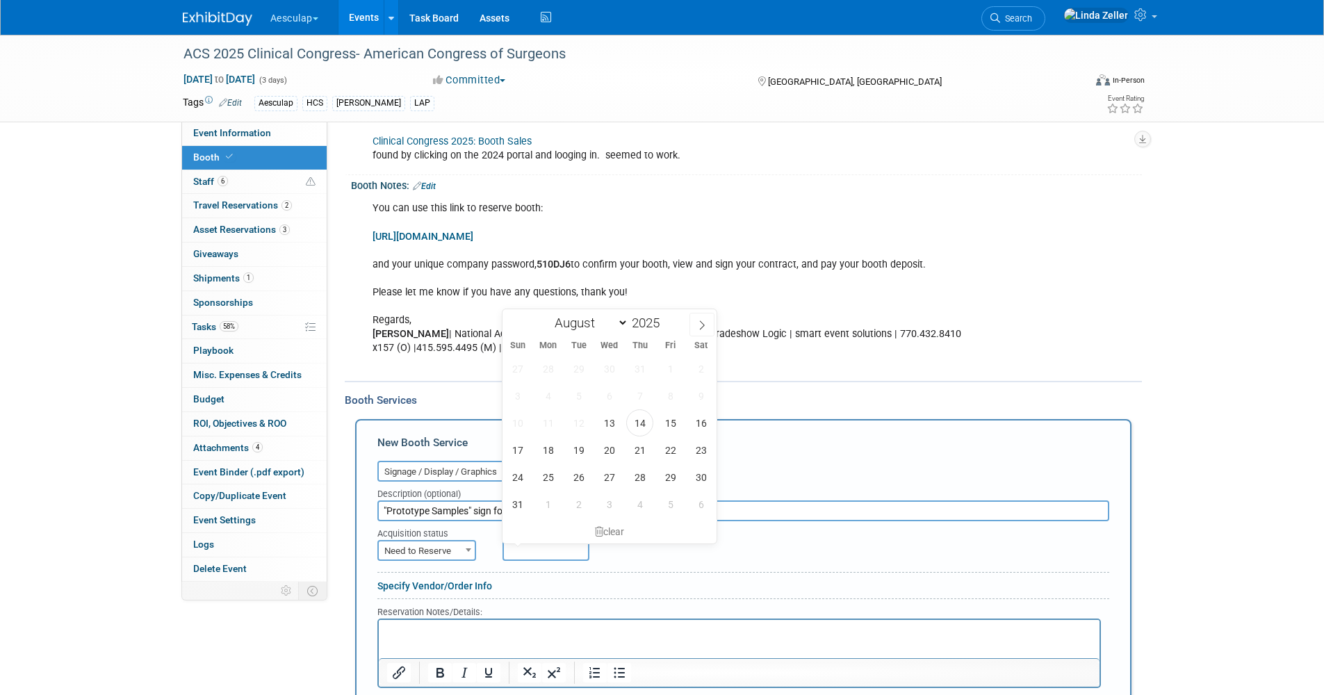
click at [532, 548] on input "text" at bounding box center [546, 550] width 87 height 21
click at [698, 322] on icon at bounding box center [702, 325] width 10 height 10
click at [517, 320] on icon at bounding box center [517, 325] width 10 height 10
select select "8"
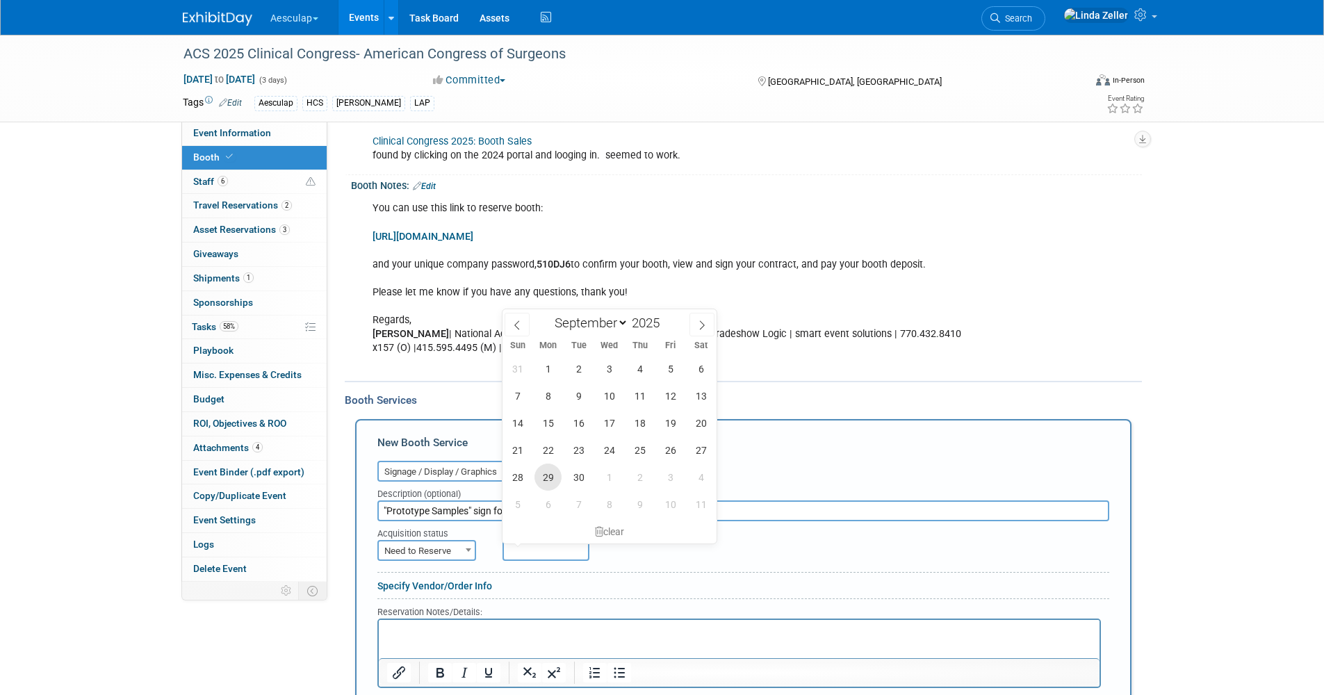
click at [550, 471] on span "29" at bounding box center [548, 477] width 27 height 27
type input "Sep 29, 2025"
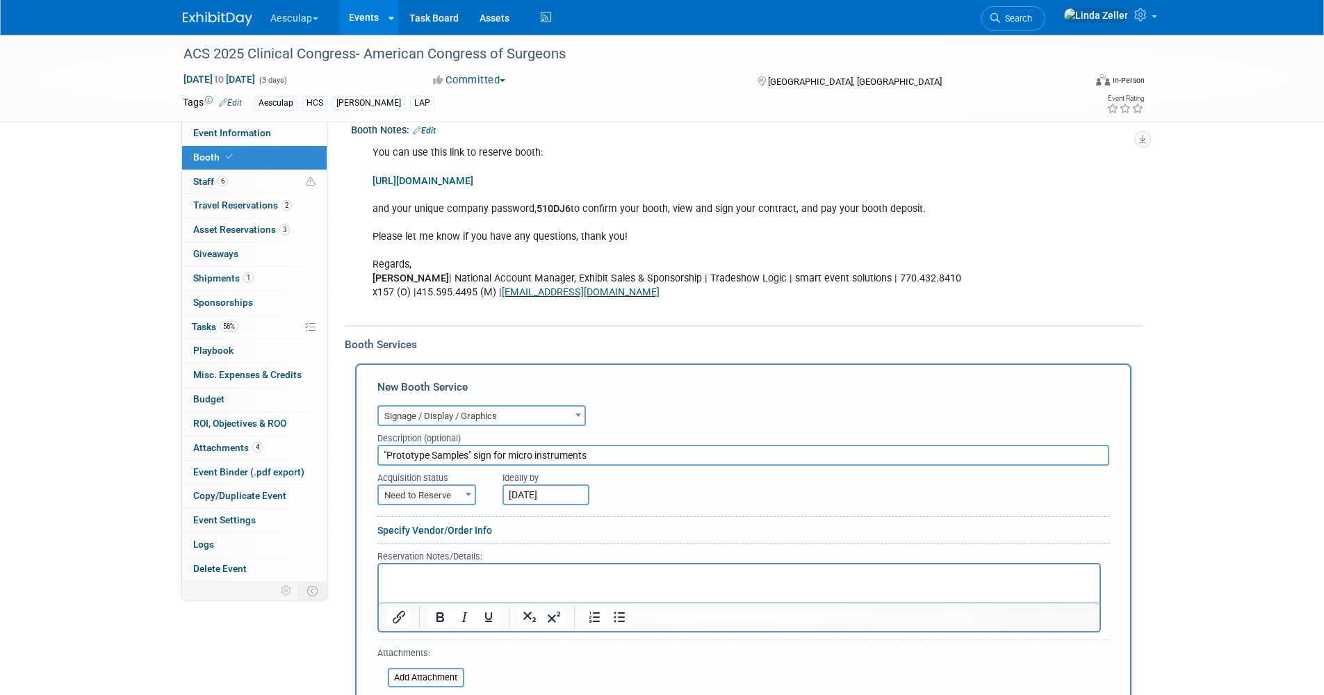
scroll to position [565, 0]
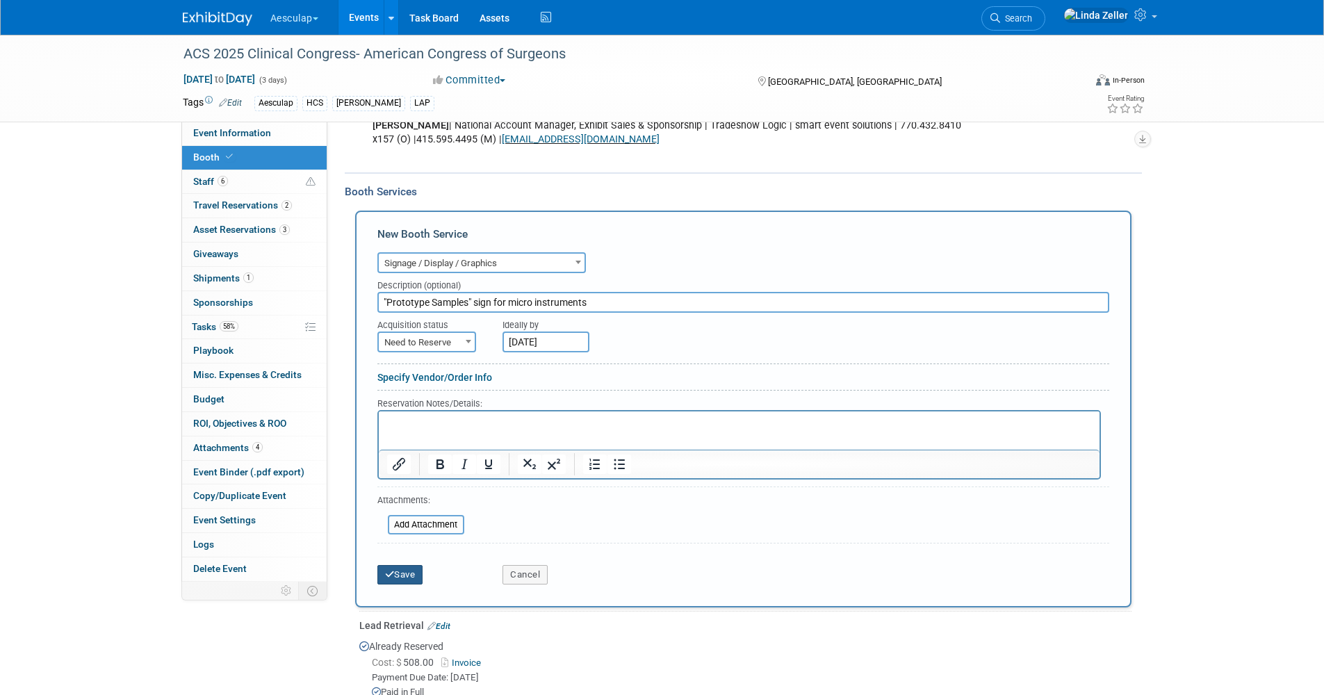
click at [412, 571] on button "Save" at bounding box center [400, 574] width 46 height 19
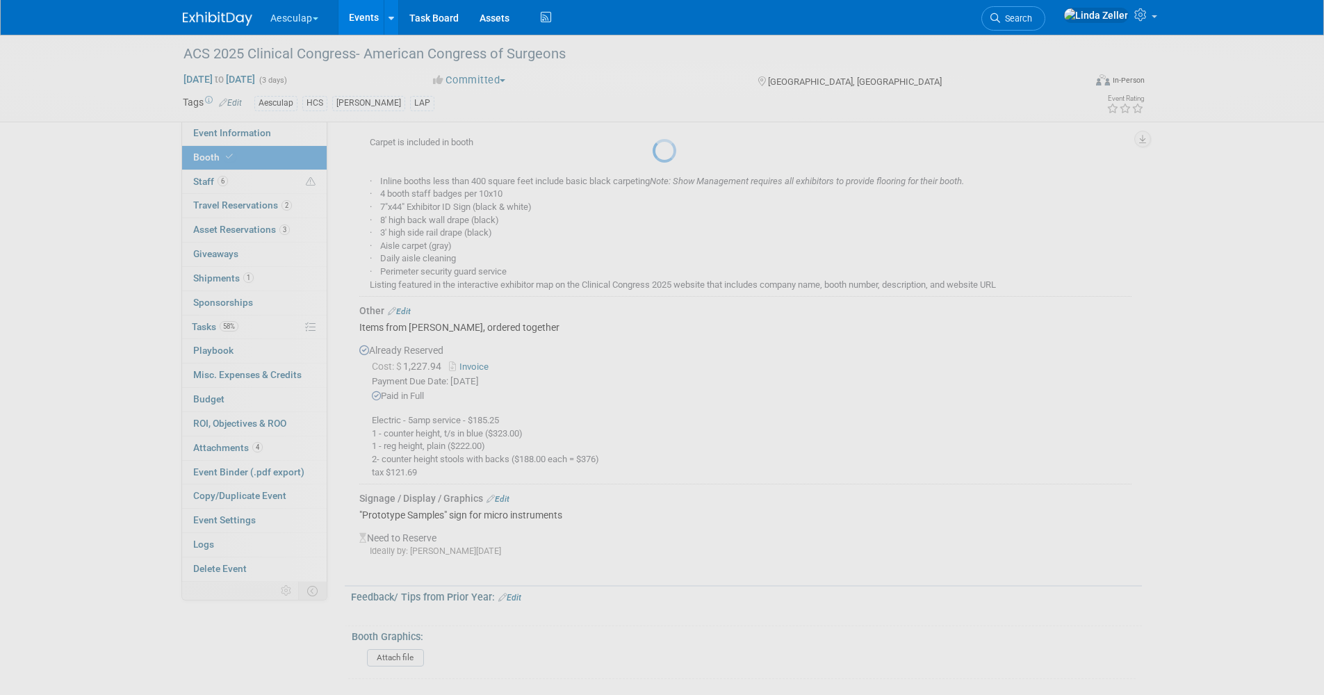
scroll to position [1141, 0]
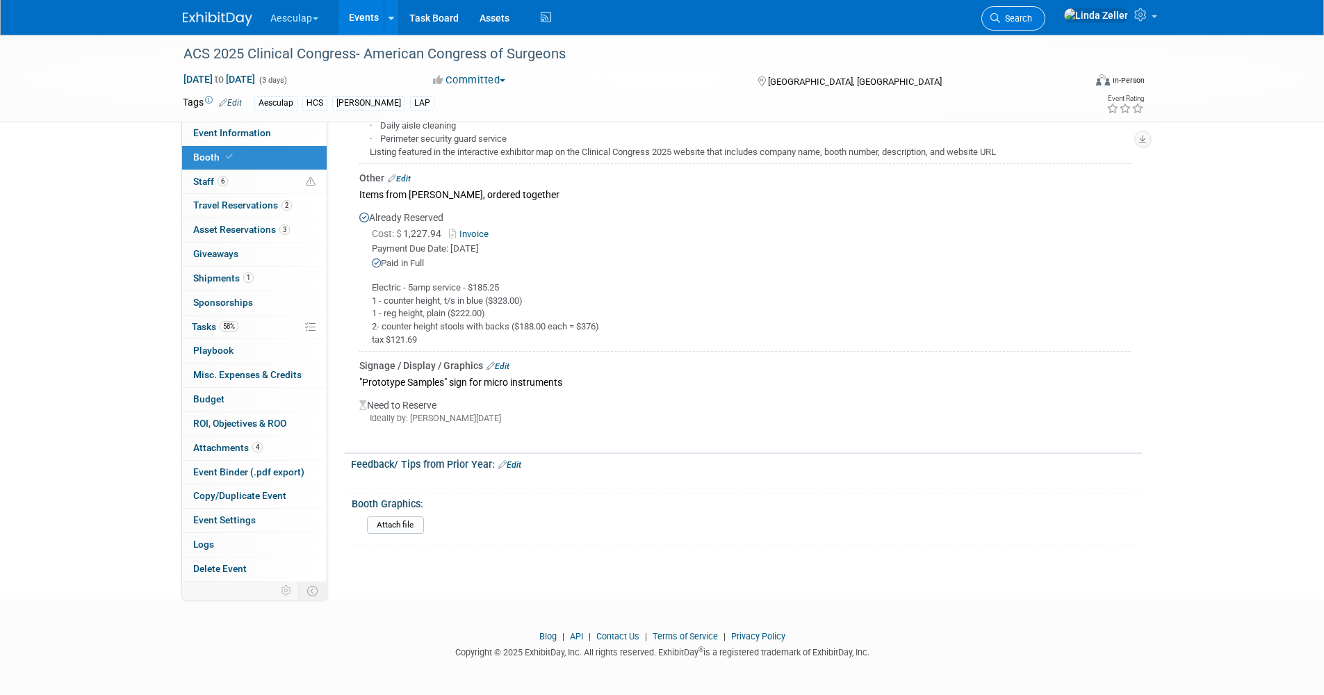
click at [1032, 16] on span "Search" at bounding box center [1016, 18] width 32 height 10
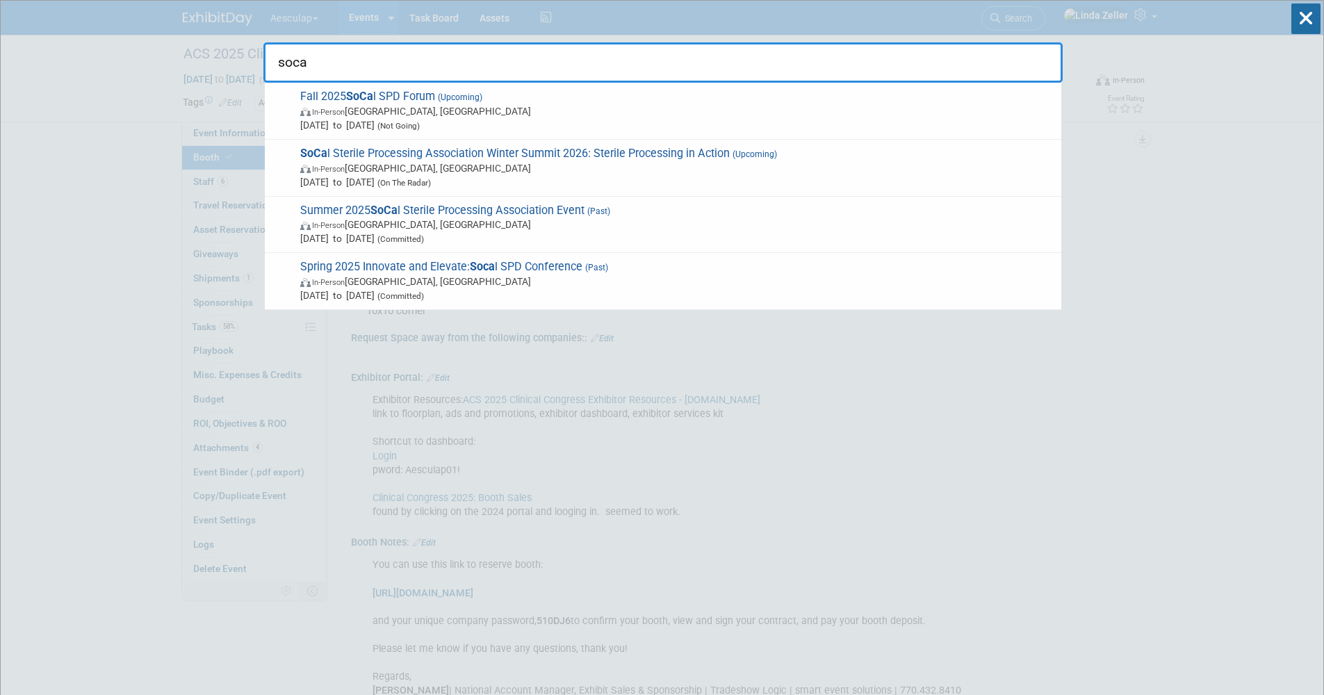
type input "socal"
drag, startPoint x: 319, startPoint y: 62, endPoint x: 264, endPoint y: 53, distance: 55.7
click at [264, 53] on input "socal" at bounding box center [662, 62] width 799 height 40
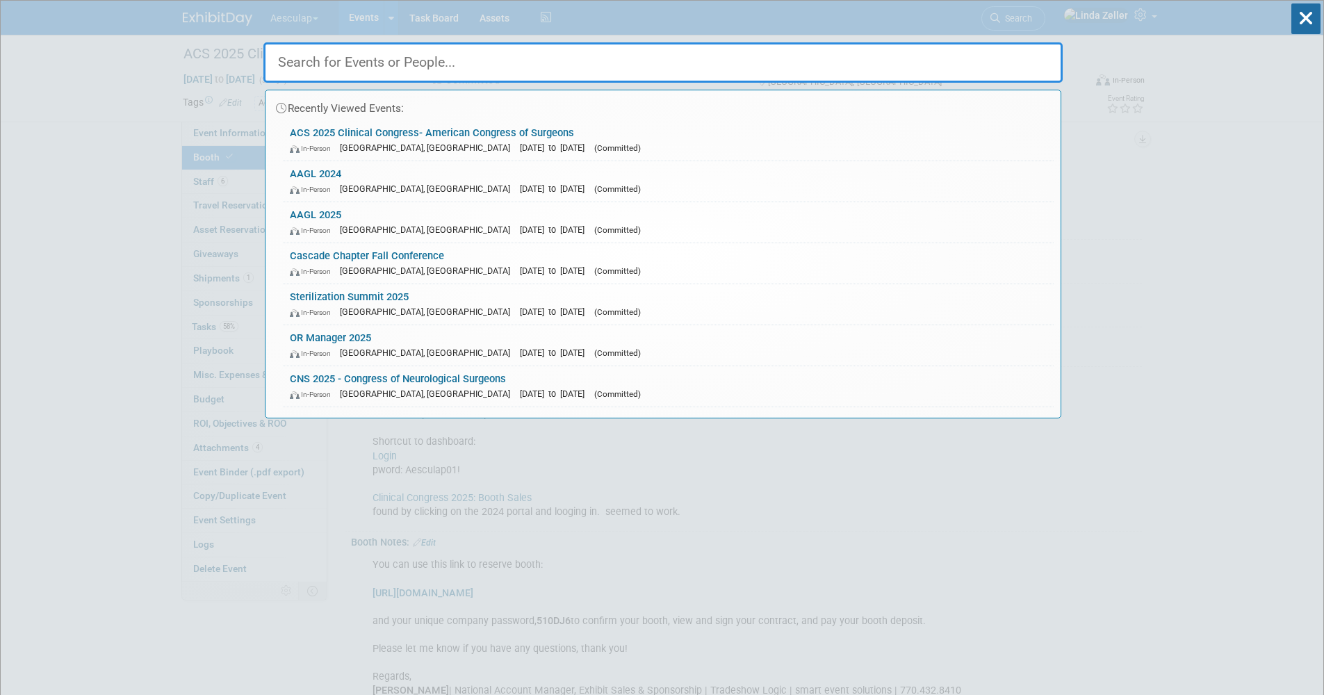
click at [381, 19] on div "Recently Viewed Events: ACS 2025 Clinical Congress- American Congress of Surgeo…" at bounding box center [662, 210] width 799 height 418
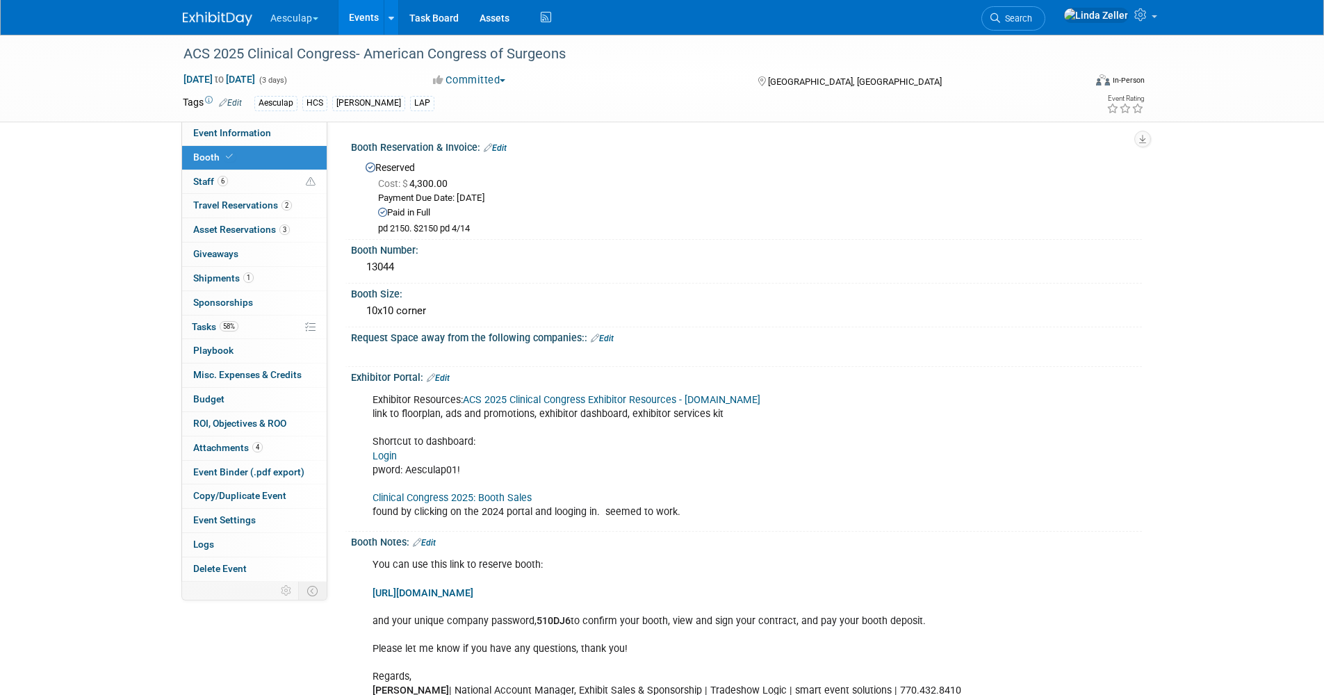
click at [374, 21] on link "Events" at bounding box center [364, 17] width 51 height 35
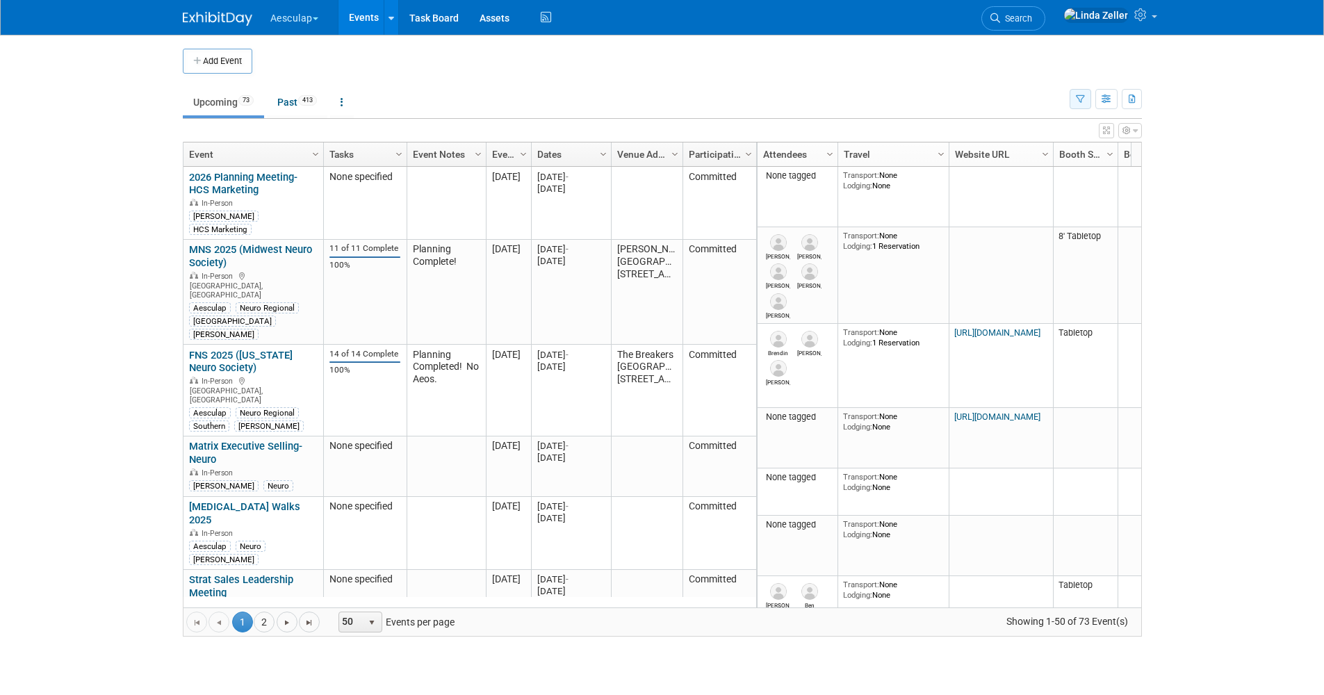
click at [1077, 98] on icon "button" at bounding box center [1080, 99] width 9 height 9
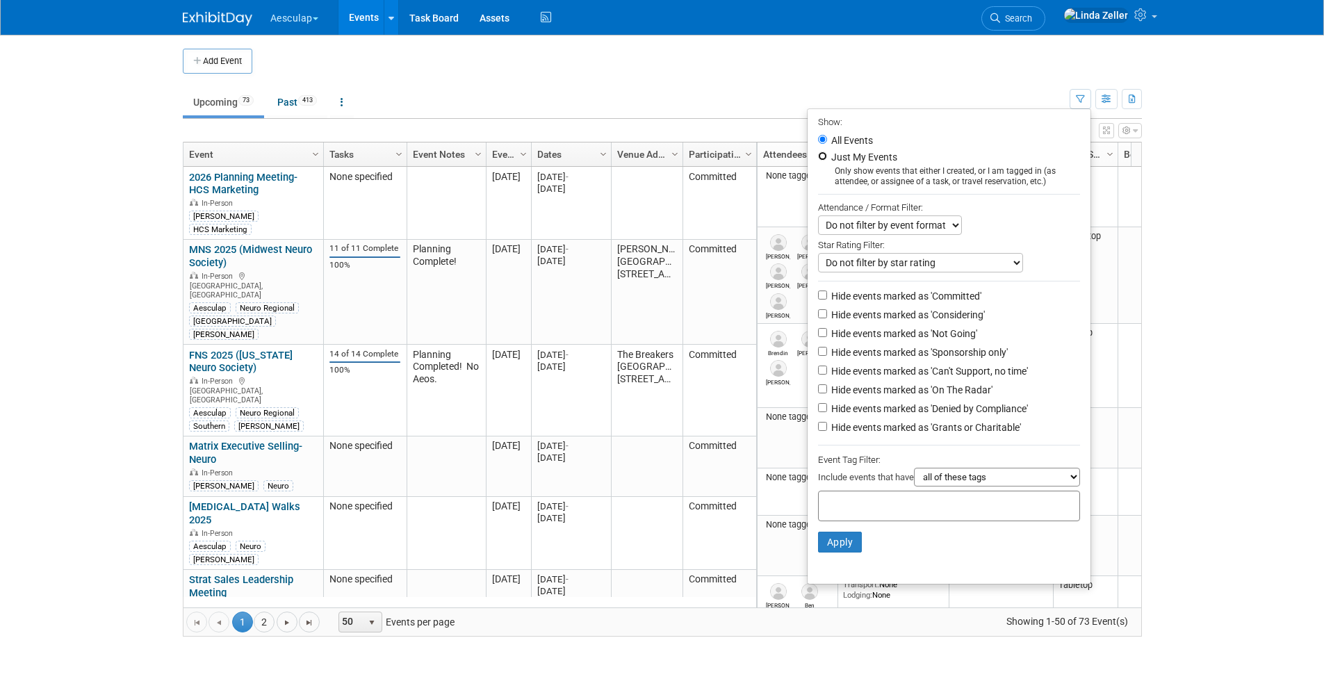
click at [818, 156] on input "Just My Events" at bounding box center [822, 156] width 9 height 9
radio input "true"
click at [818, 334] on input "Hide events marked as 'Not Going'" at bounding box center [822, 332] width 9 height 9
checkbox input "true"
click at [818, 412] on input "Hide events marked as 'Denied by Compliance'" at bounding box center [822, 407] width 9 height 9
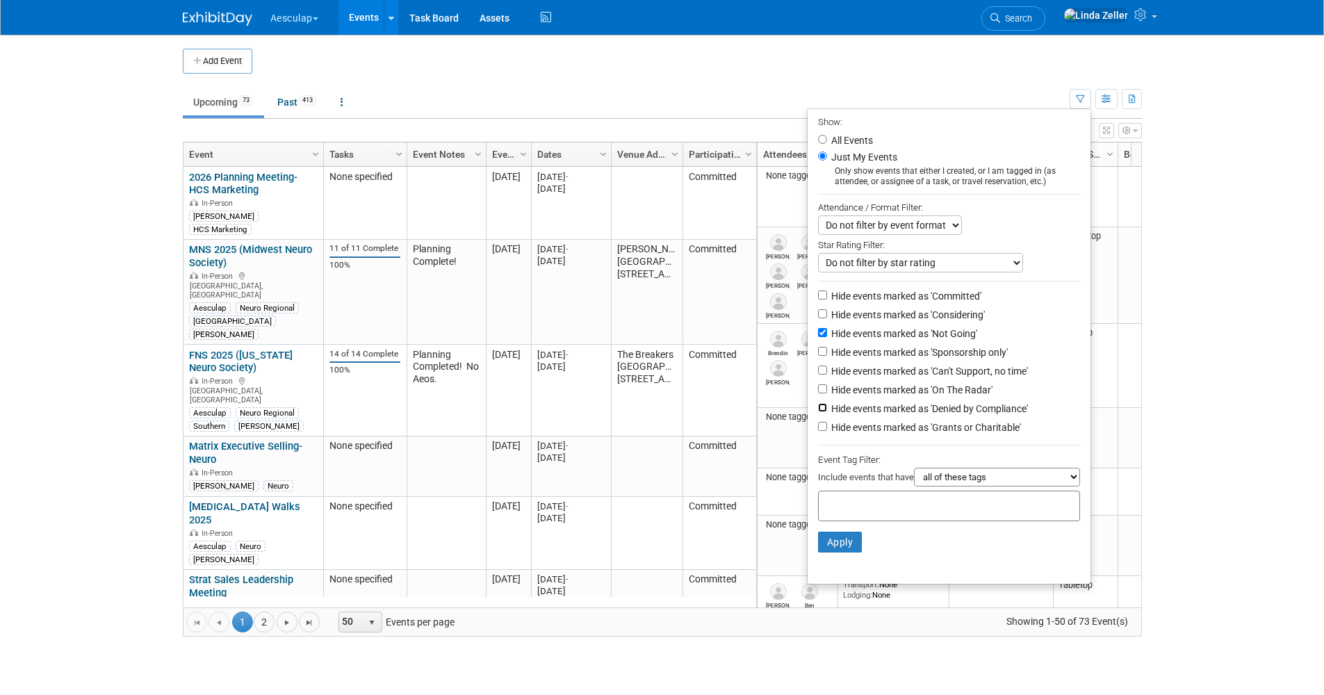
checkbox input "true"
click at [818, 431] on input "Hide events marked as 'Grants or Charitable'" at bounding box center [822, 426] width 9 height 9
checkbox input "true"
click at [818, 553] on button "Apply" at bounding box center [840, 542] width 44 height 21
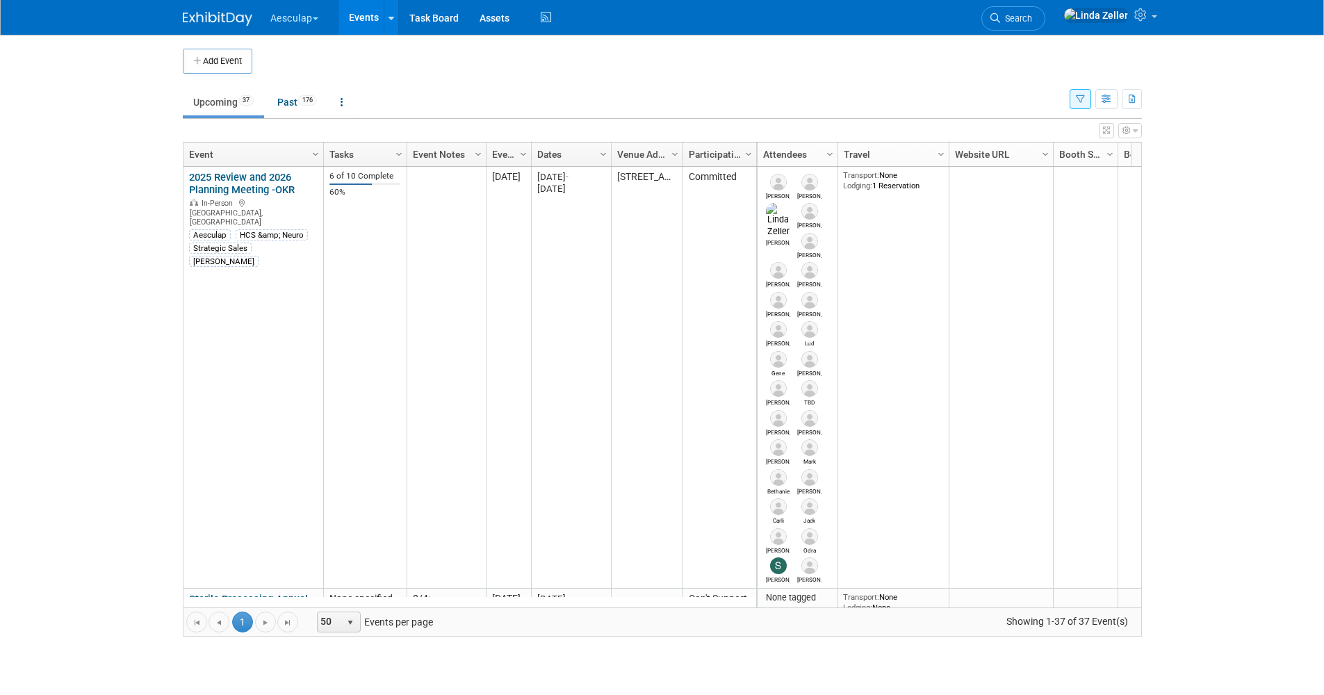
click at [376, 16] on link "Events" at bounding box center [364, 17] width 51 height 35
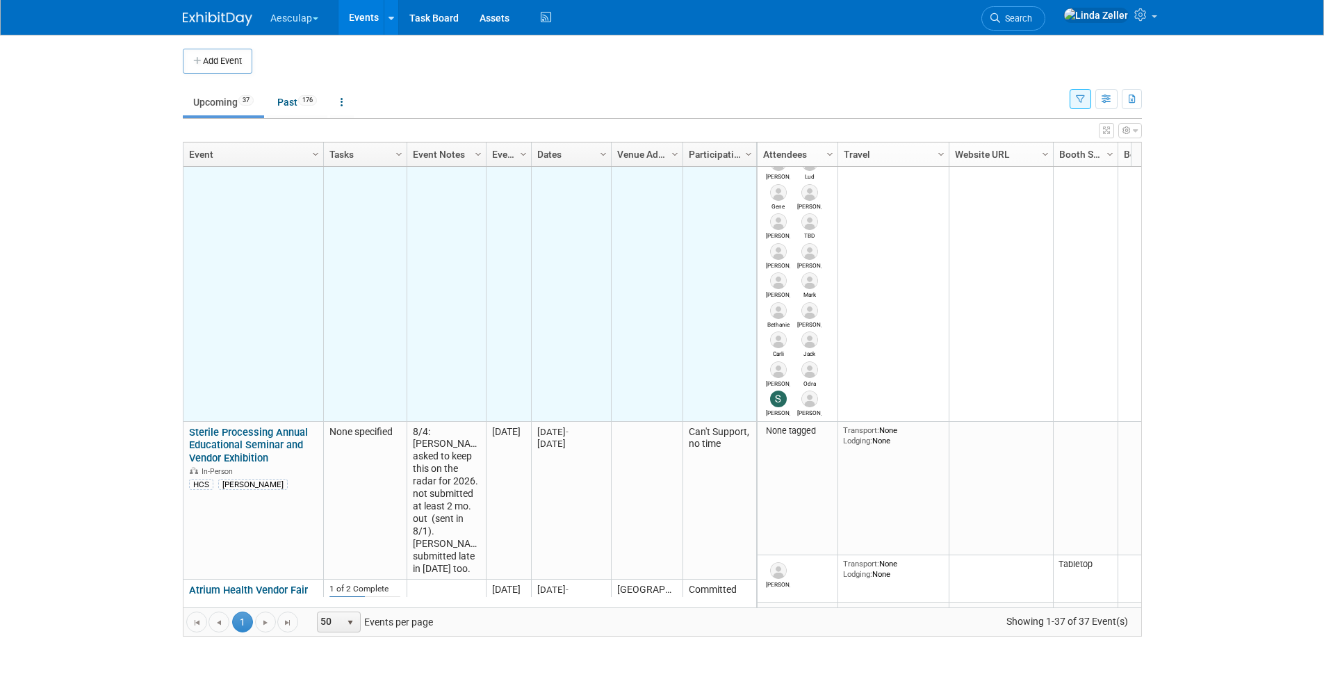
scroll to position [250, 0]
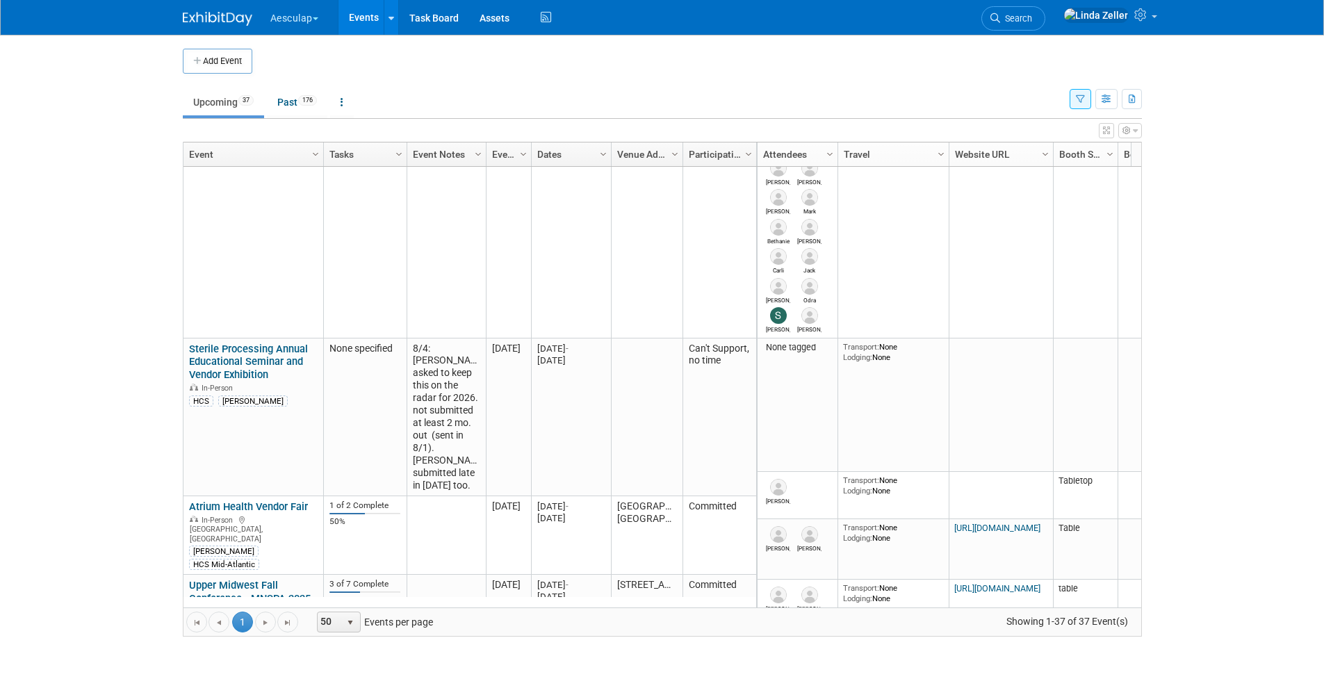
click at [1082, 99] on icon "button" at bounding box center [1080, 99] width 9 height 9
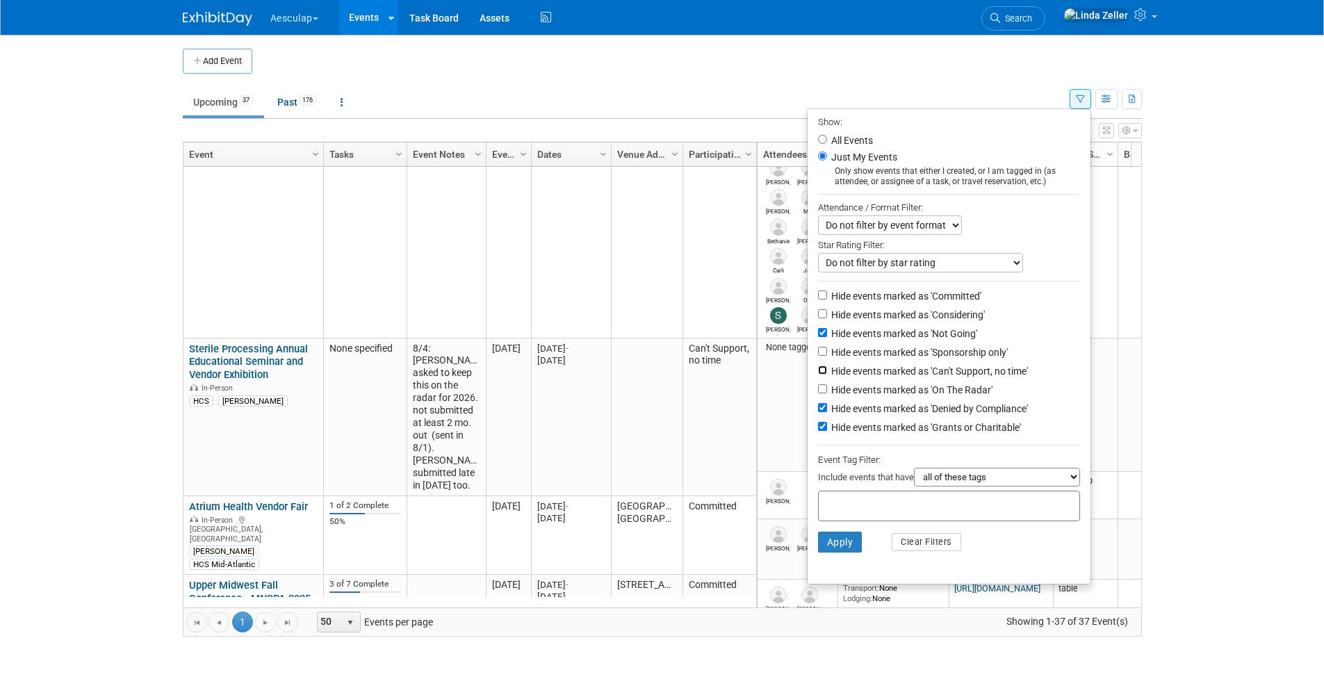
click at [818, 374] on input "Hide events marked as 'Can't Support, no time'" at bounding box center [822, 370] width 9 height 9
checkbox input "true"
click at [837, 546] on button "Apply" at bounding box center [840, 542] width 44 height 21
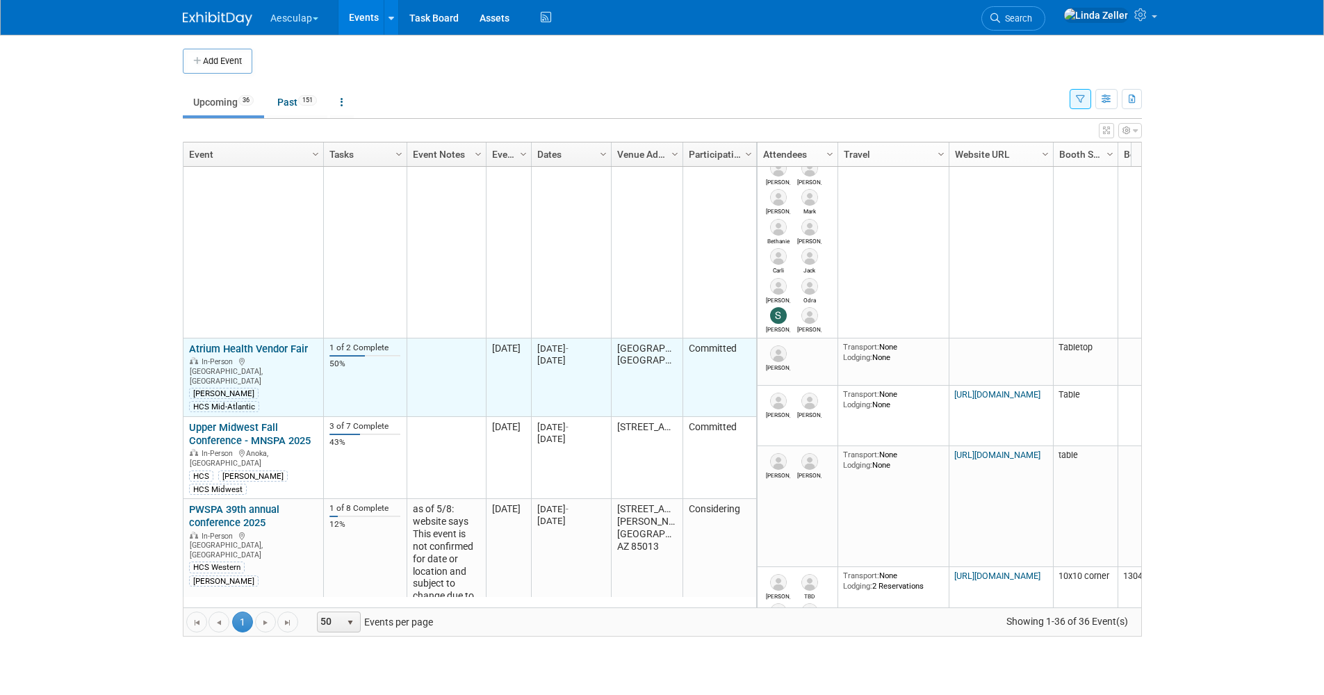
scroll to position [334, 0]
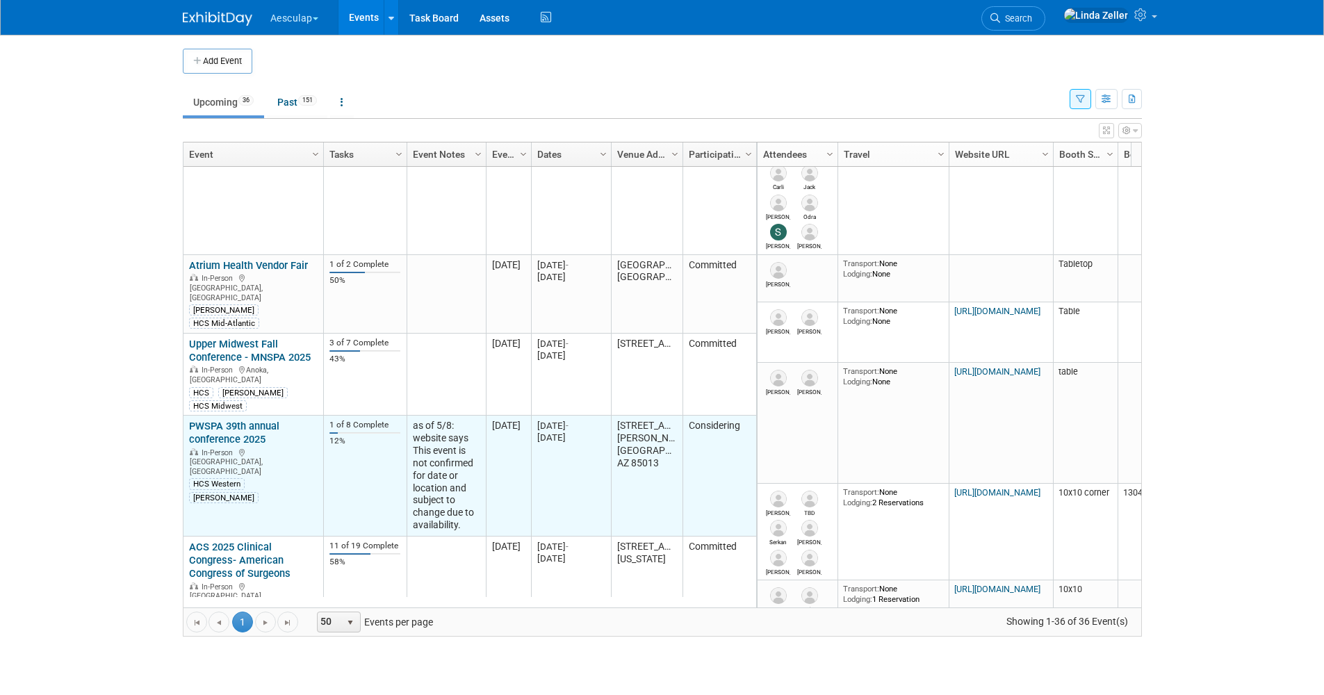
click at [215, 420] on link "PWSPA 39th annual conference 2025" at bounding box center [234, 433] width 90 height 26
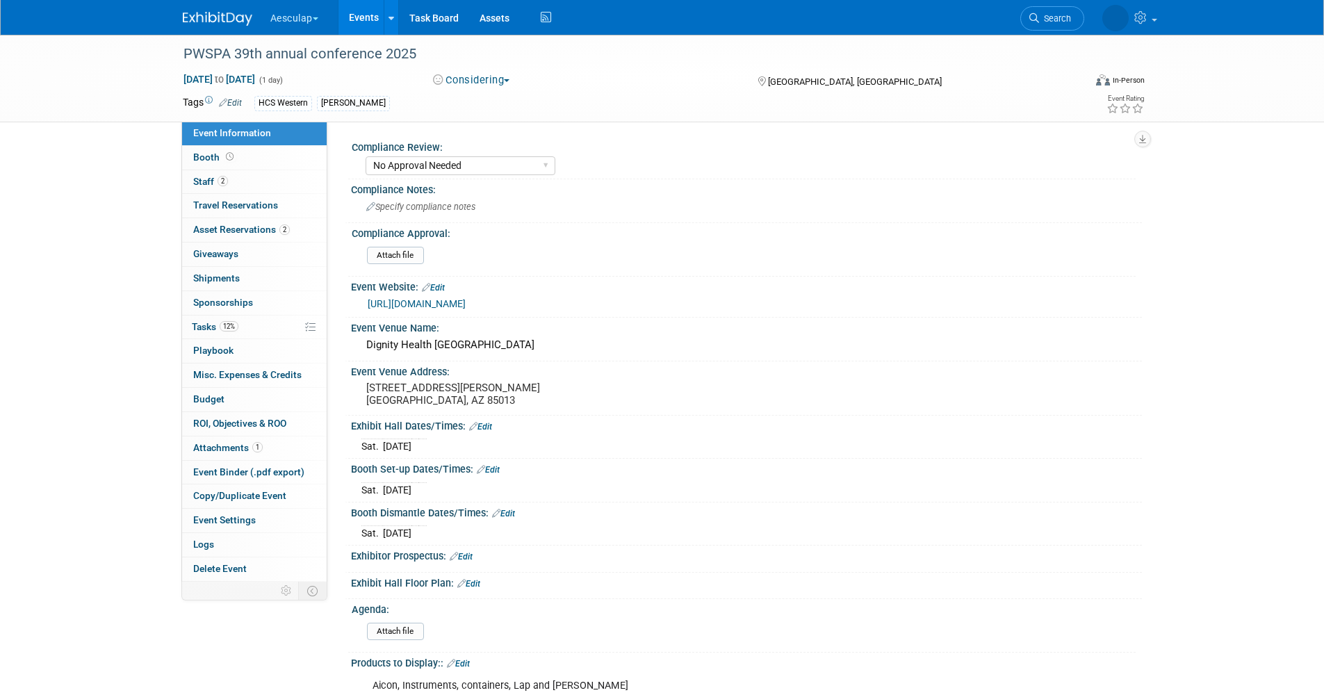
select select "No Approval Needed"
select select "HCS"
click at [446, 299] on link "[URL][DOMAIN_NAME]" at bounding box center [417, 303] width 98 height 11
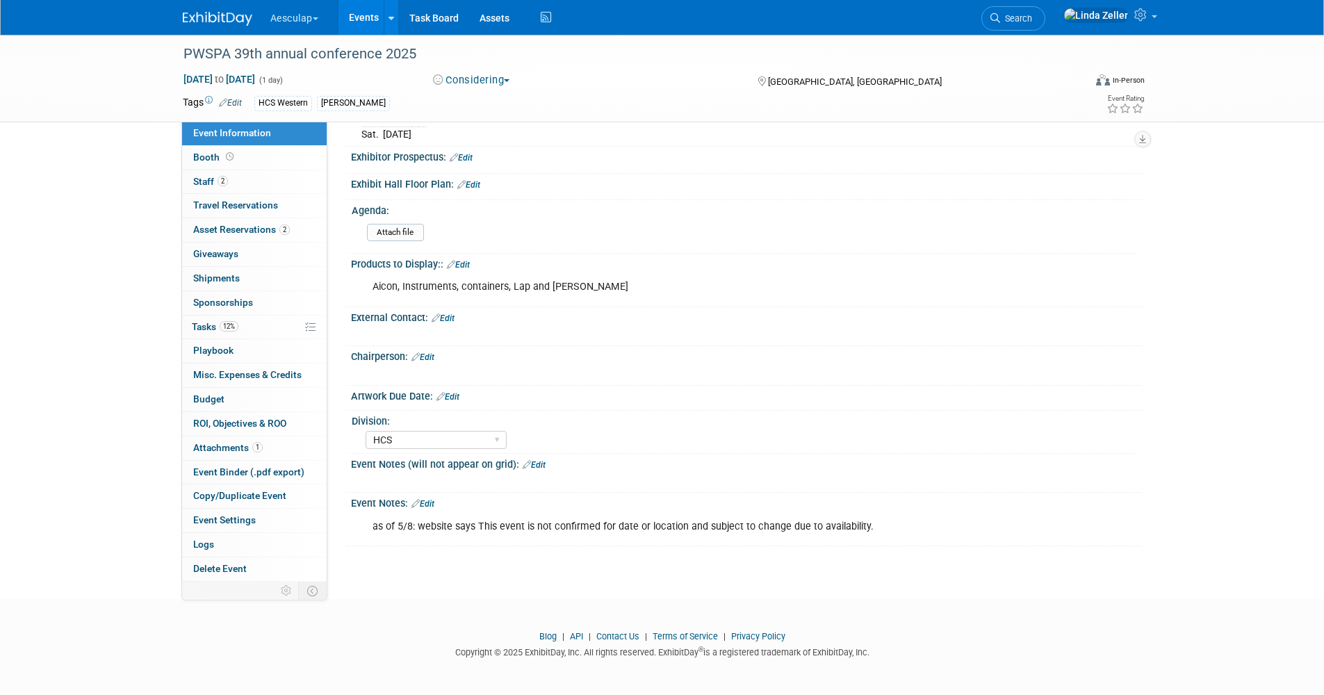
scroll to position [400, 0]
click at [368, 15] on link "Events" at bounding box center [364, 17] width 51 height 35
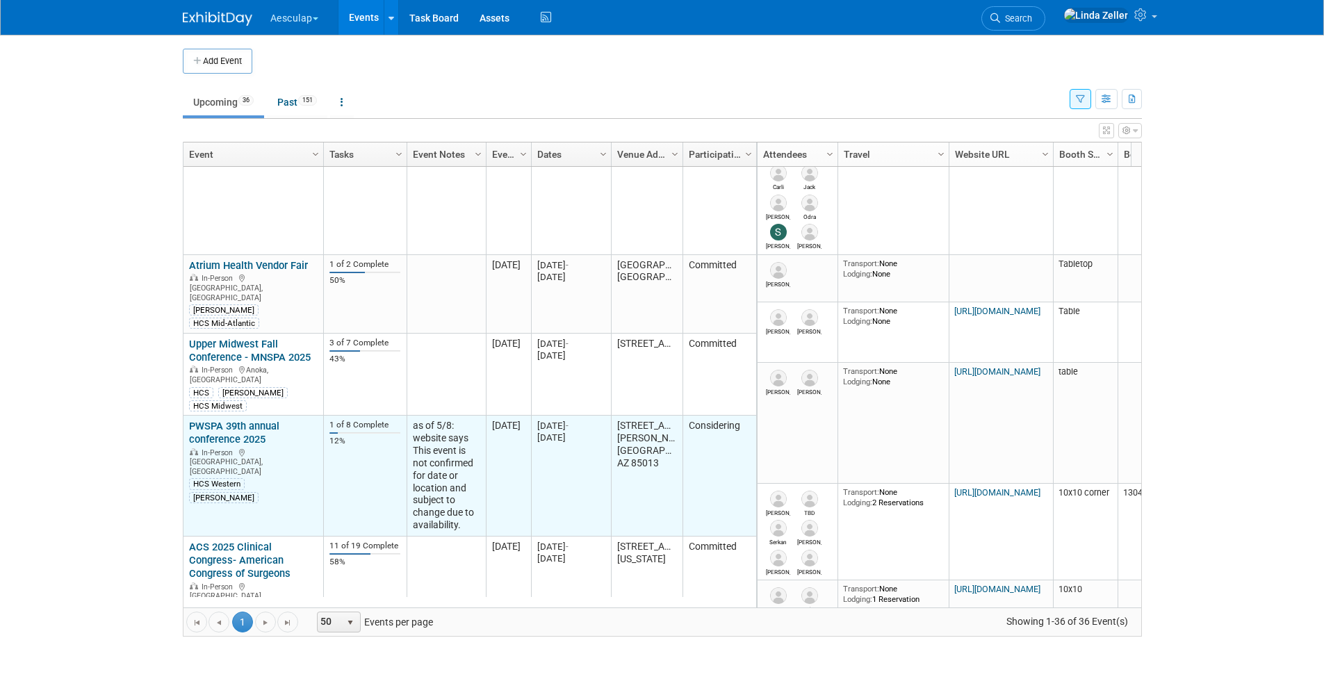
scroll to position [500, 0]
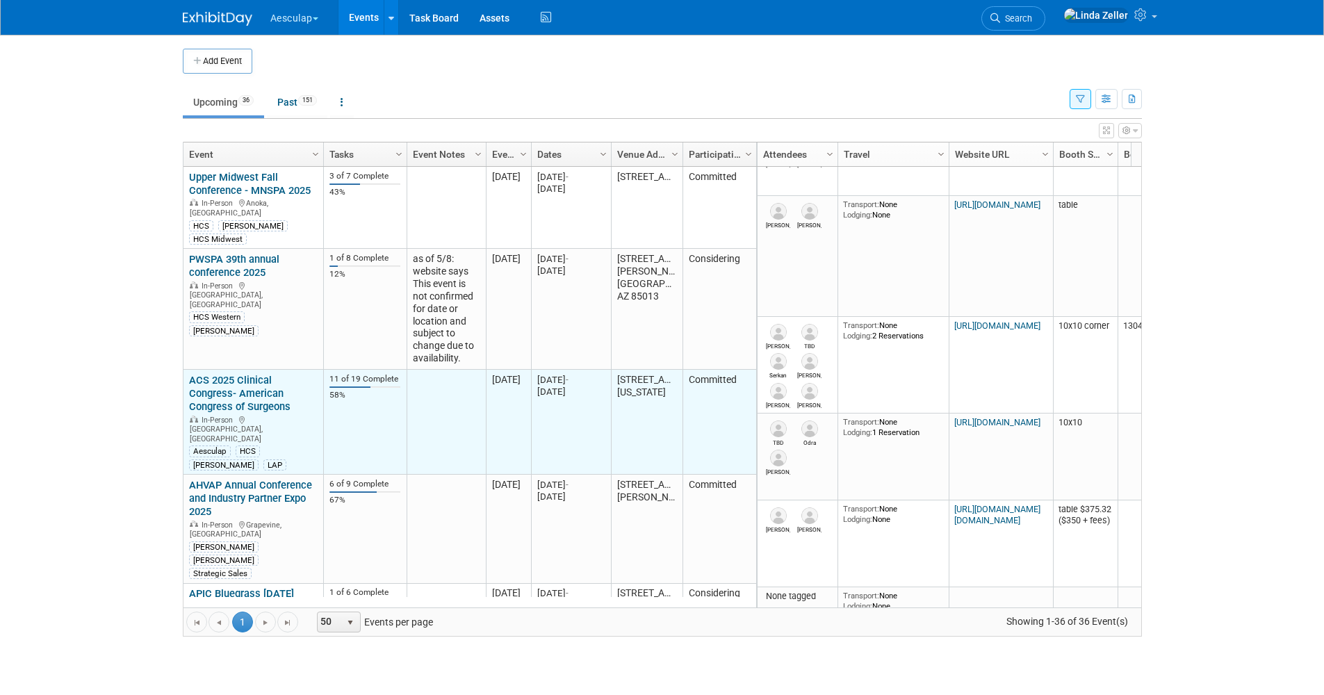
click at [227, 374] on link "ACS 2025 Clinical Congress- American Congress of Surgeons" at bounding box center [239, 393] width 101 height 39
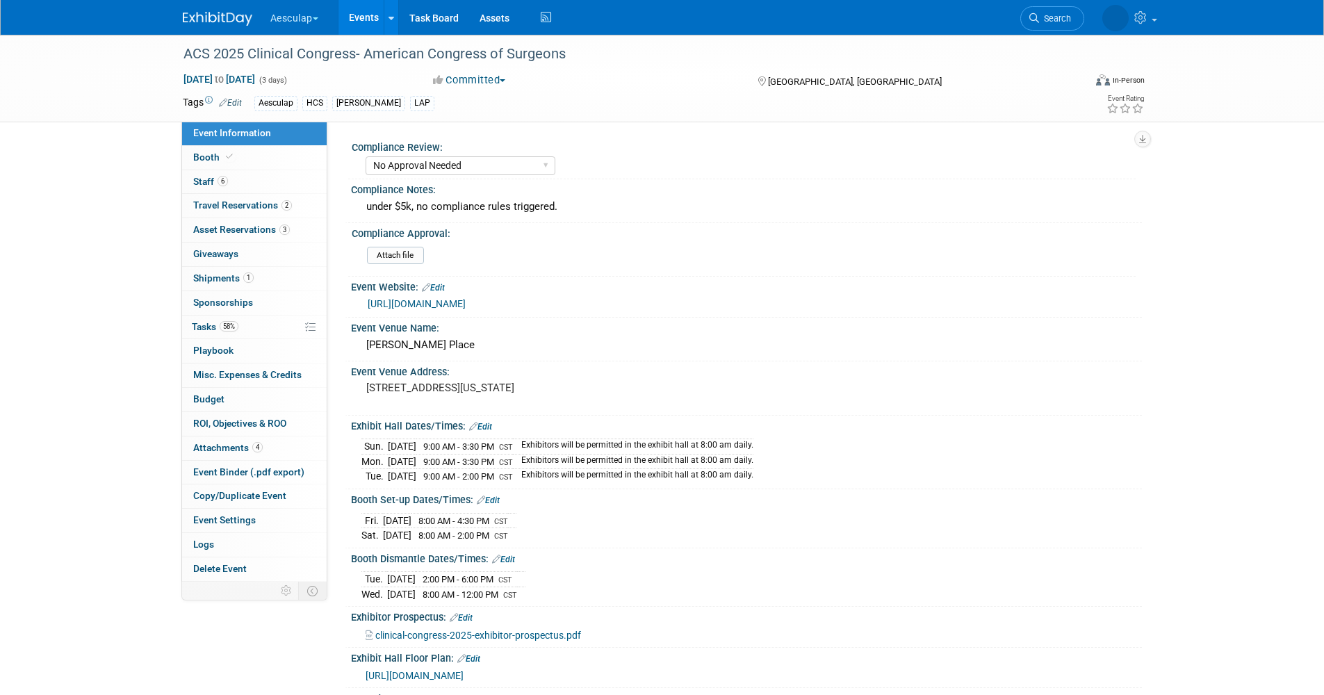
select select "No Approval Needed"
select select "HCS"
click at [202, 323] on span "Tasks 58%" at bounding box center [215, 326] width 47 height 11
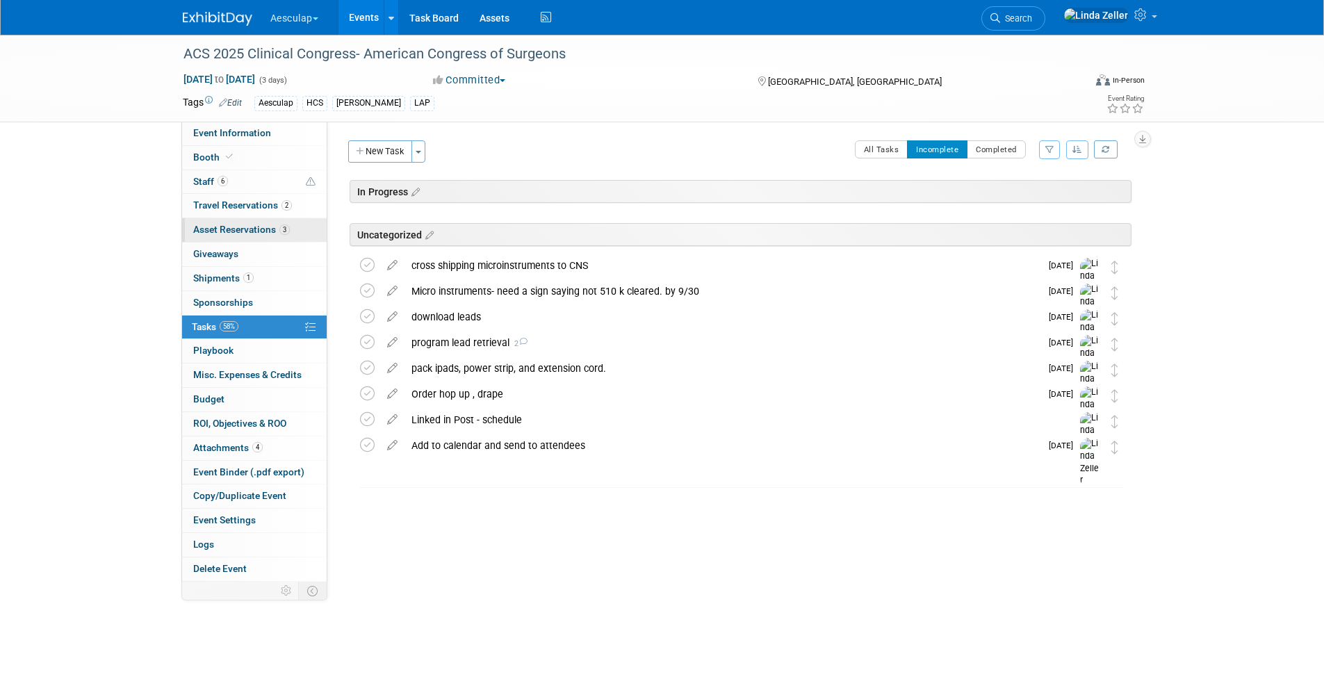
click at [262, 232] on span "Asset Reservations 3" at bounding box center [241, 229] width 97 height 11
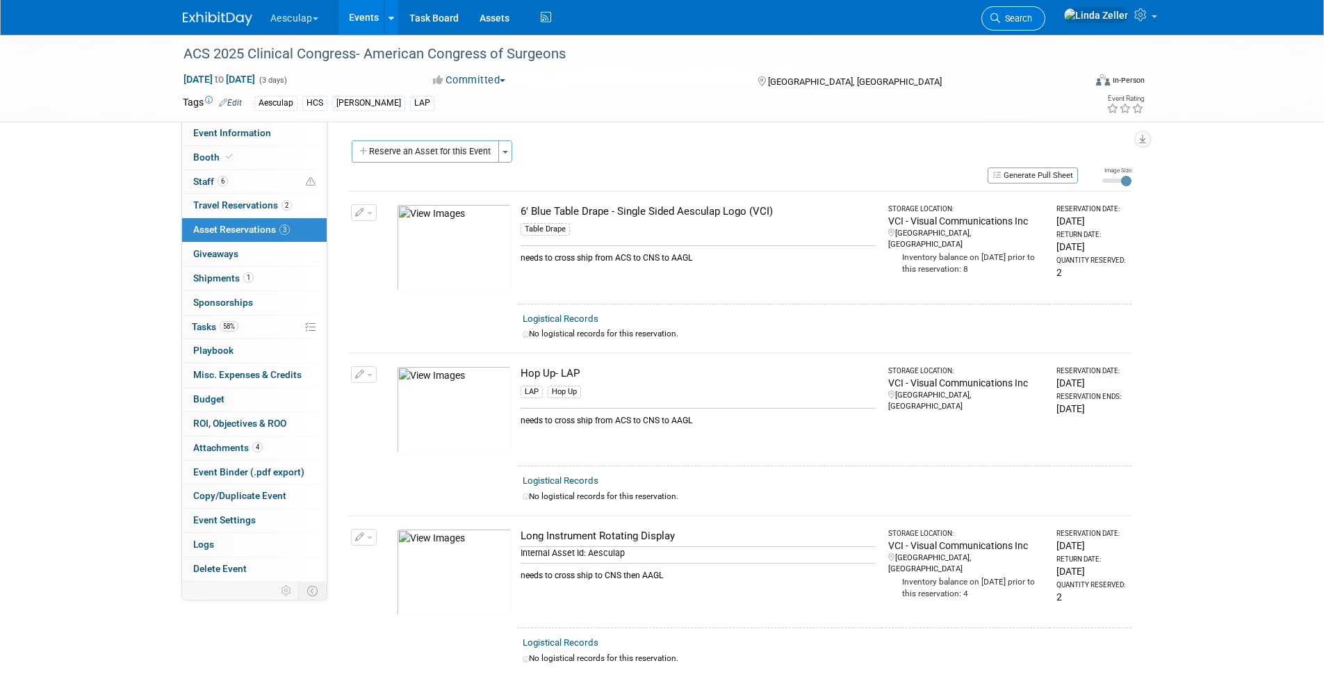
click at [1045, 11] on link "Search" at bounding box center [1013, 18] width 64 height 24
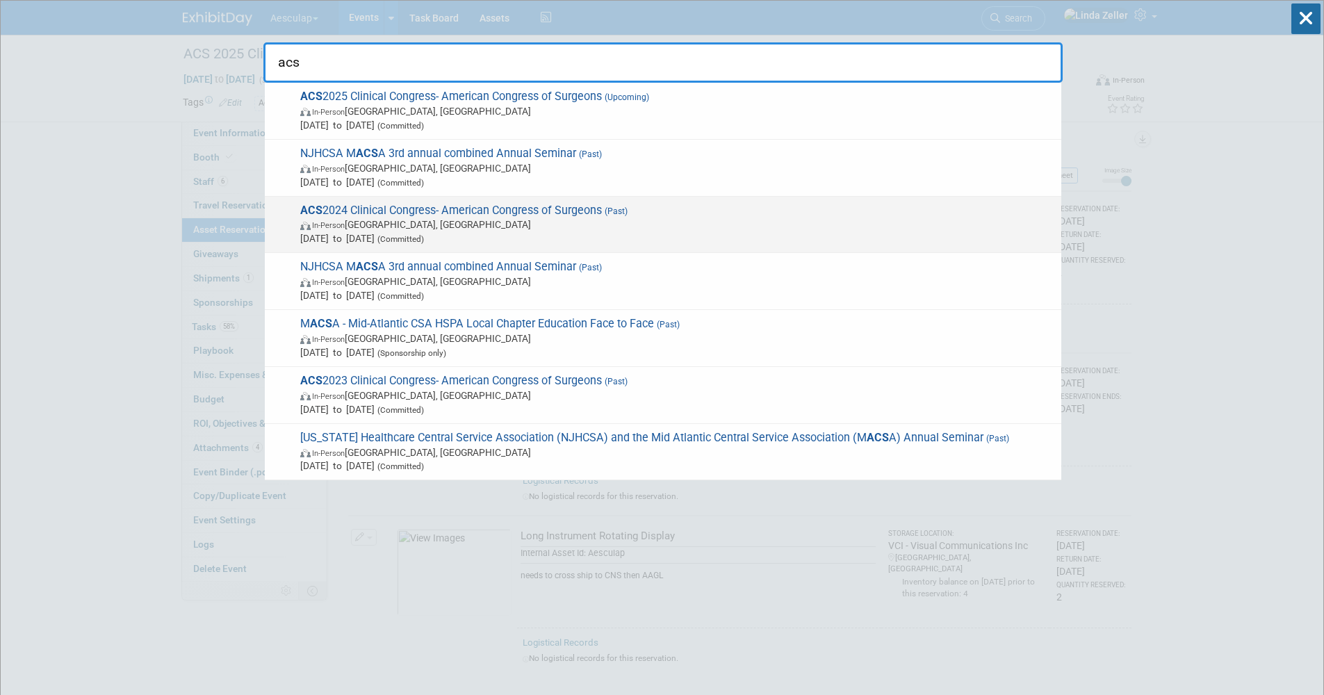
type input "acs"
click at [323, 220] on span "In-Person San Francisco, CA" at bounding box center [677, 225] width 754 height 14
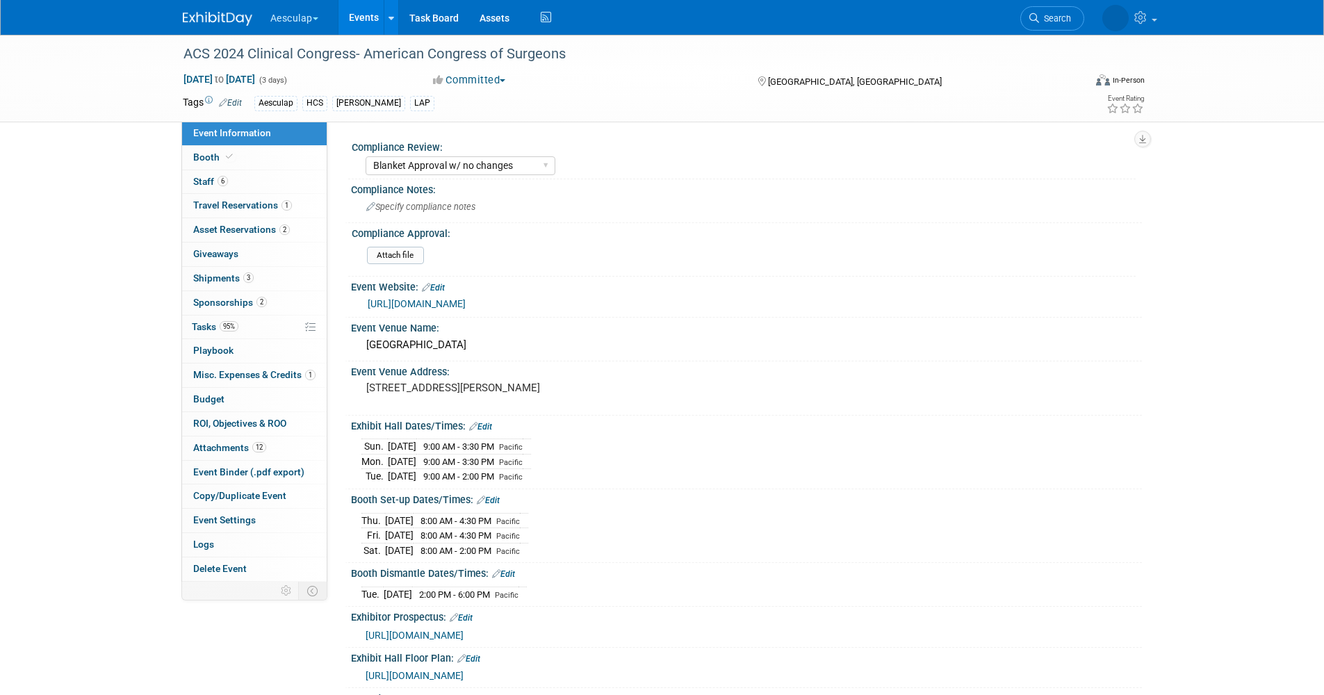
select select "Blanket Approval w/ no changes"
select select "HCS"
click at [201, 228] on span "Asset Reservations 2" at bounding box center [241, 229] width 97 height 11
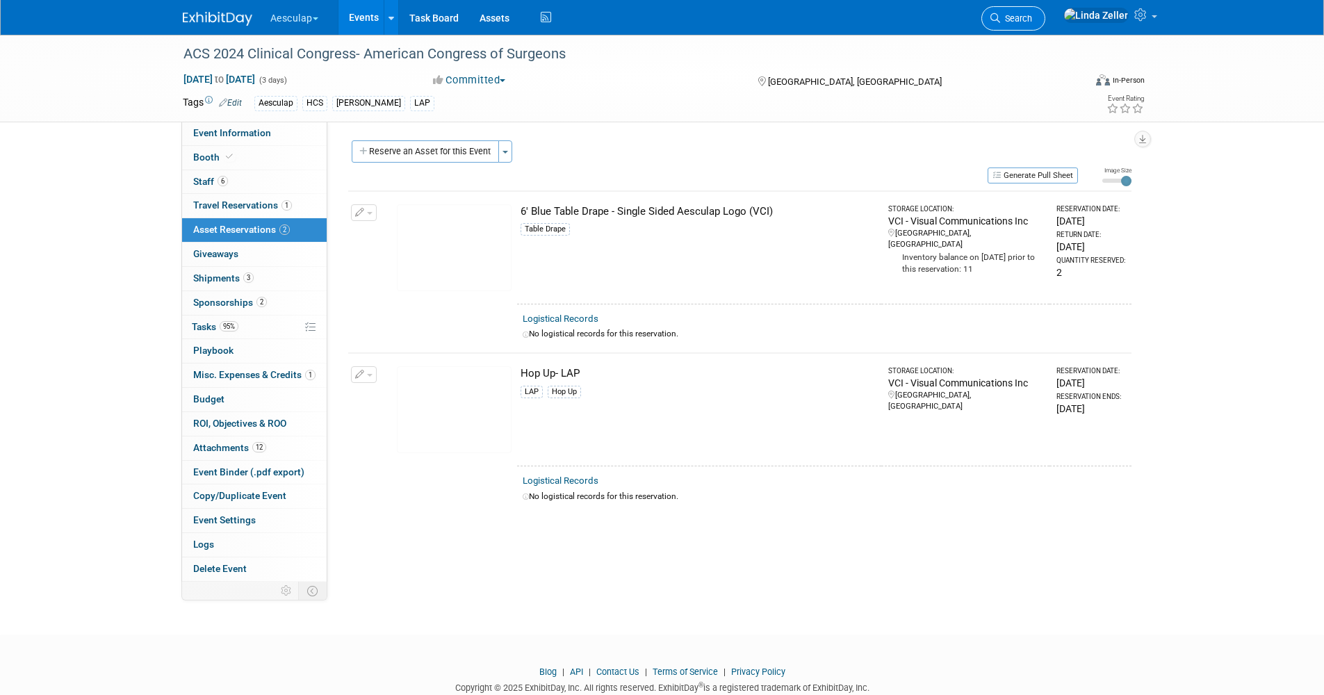
click at [1032, 17] on span "Search" at bounding box center [1016, 18] width 32 height 10
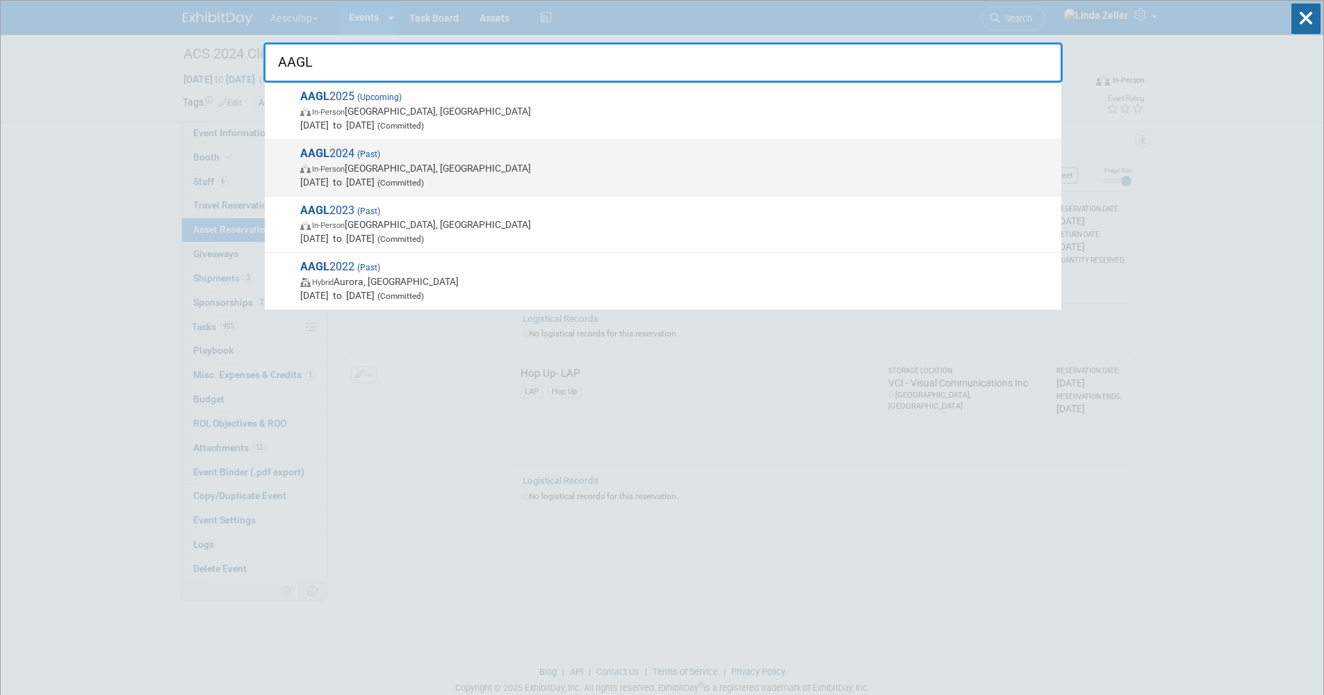
type input "AAGL"
click at [357, 166] on span "In-Person New Orleans, LA" at bounding box center [677, 168] width 754 height 14
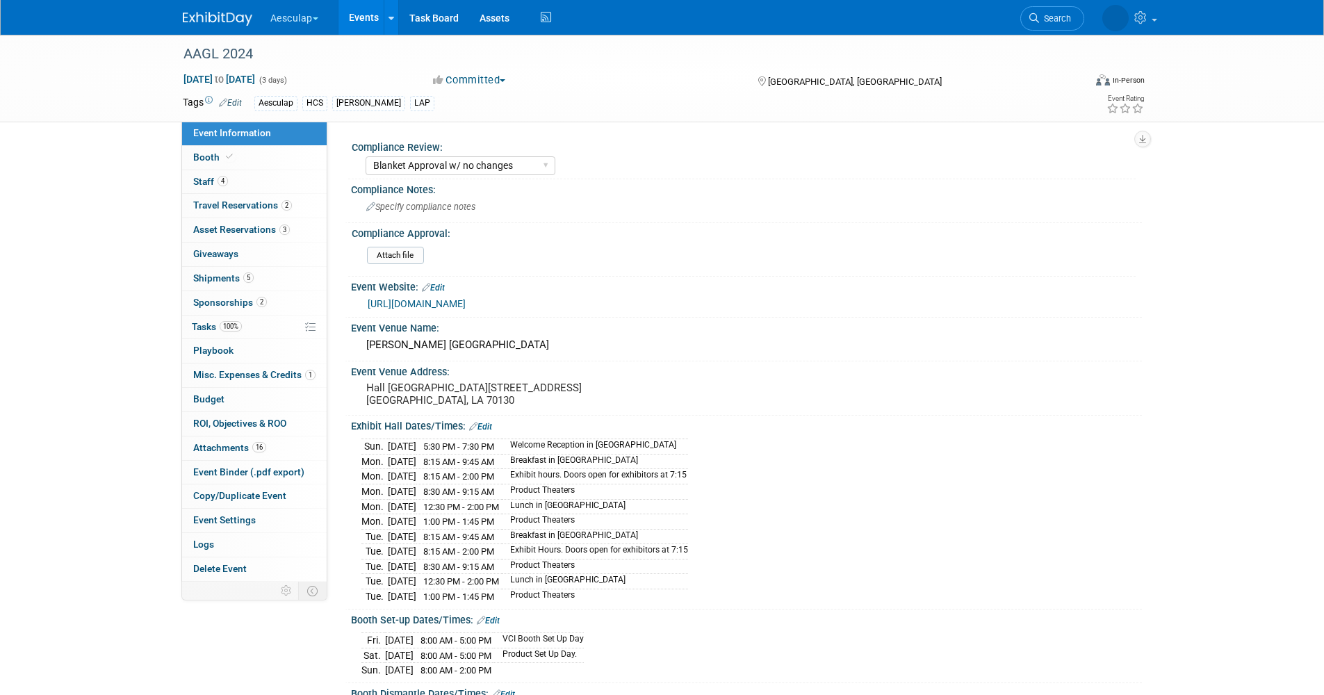
select select "Blanket Approval w/ no changes"
select select "HCS"
click at [197, 233] on span "Asset Reservations 3" at bounding box center [241, 229] width 97 height 11
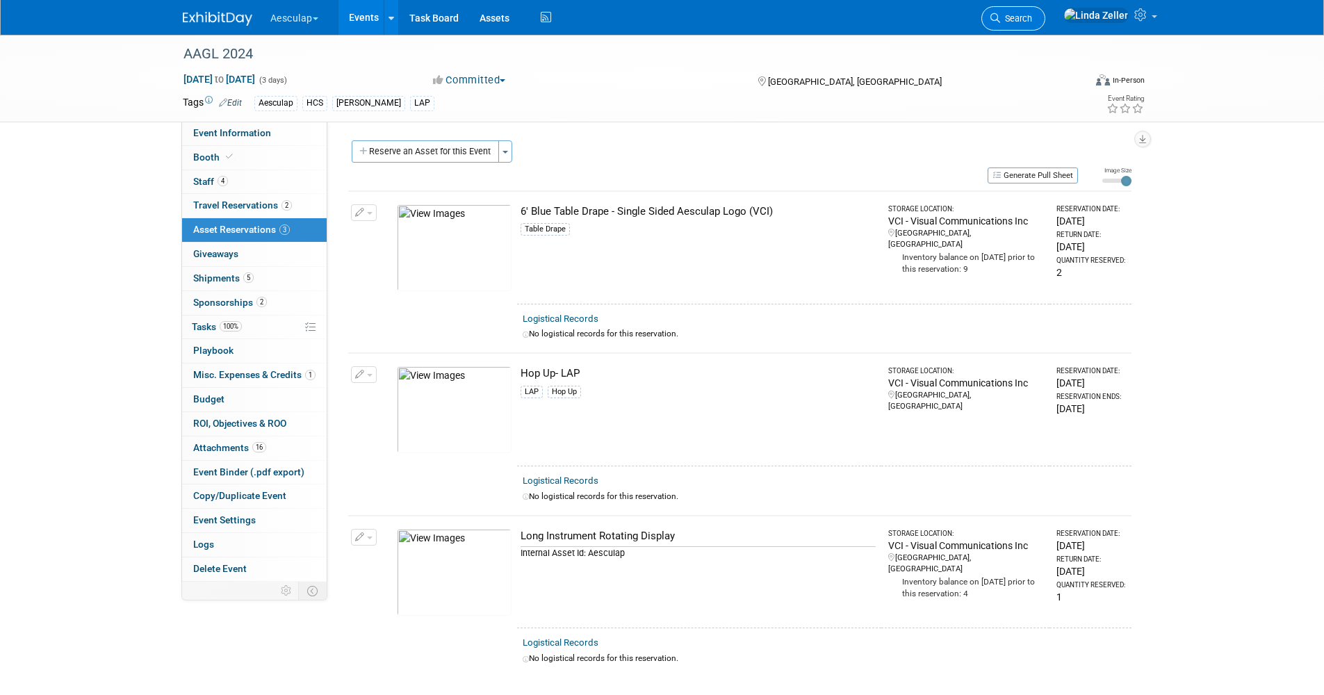
click at [1032, 17] on span "Search" at bounding box center [1016, 18] width 32 height 10
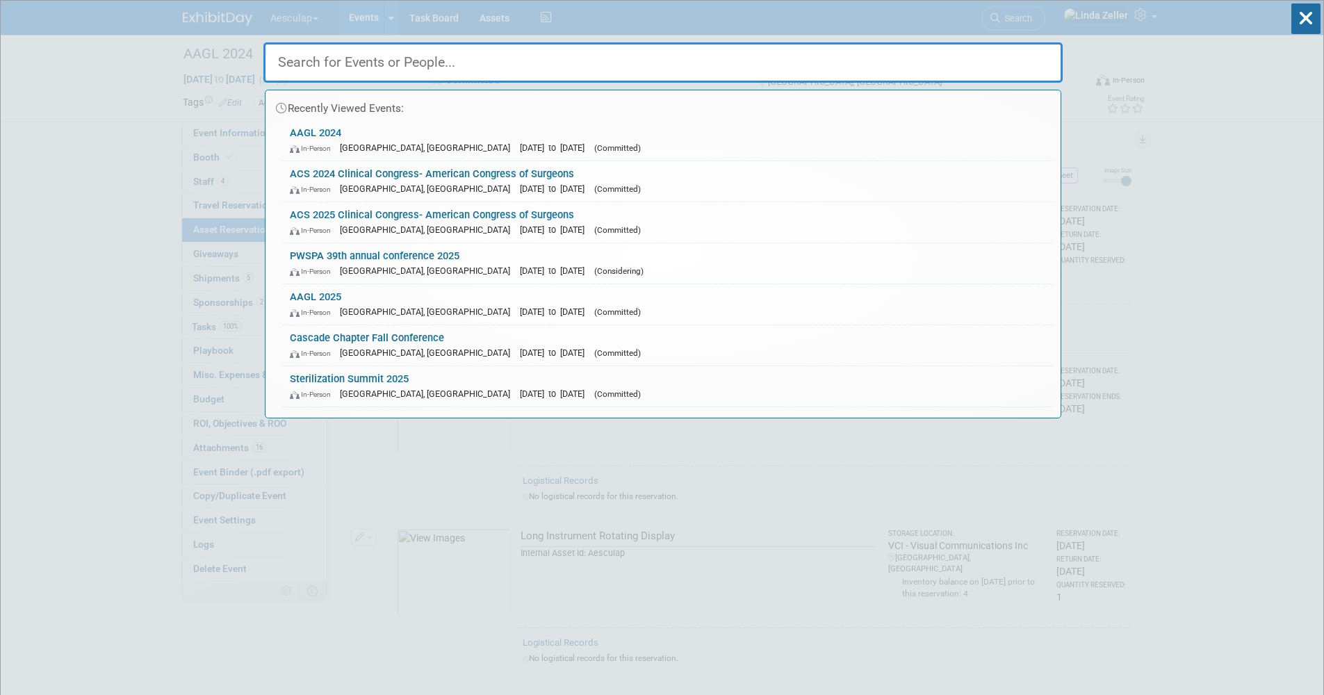
click at [482, 14] on div "Recently Viewed Events: AAGL 2024 In-Person New Orleans, LA Nov 17, 2024 to Nov…" at bounding box center [662, 210] width 799 height 418
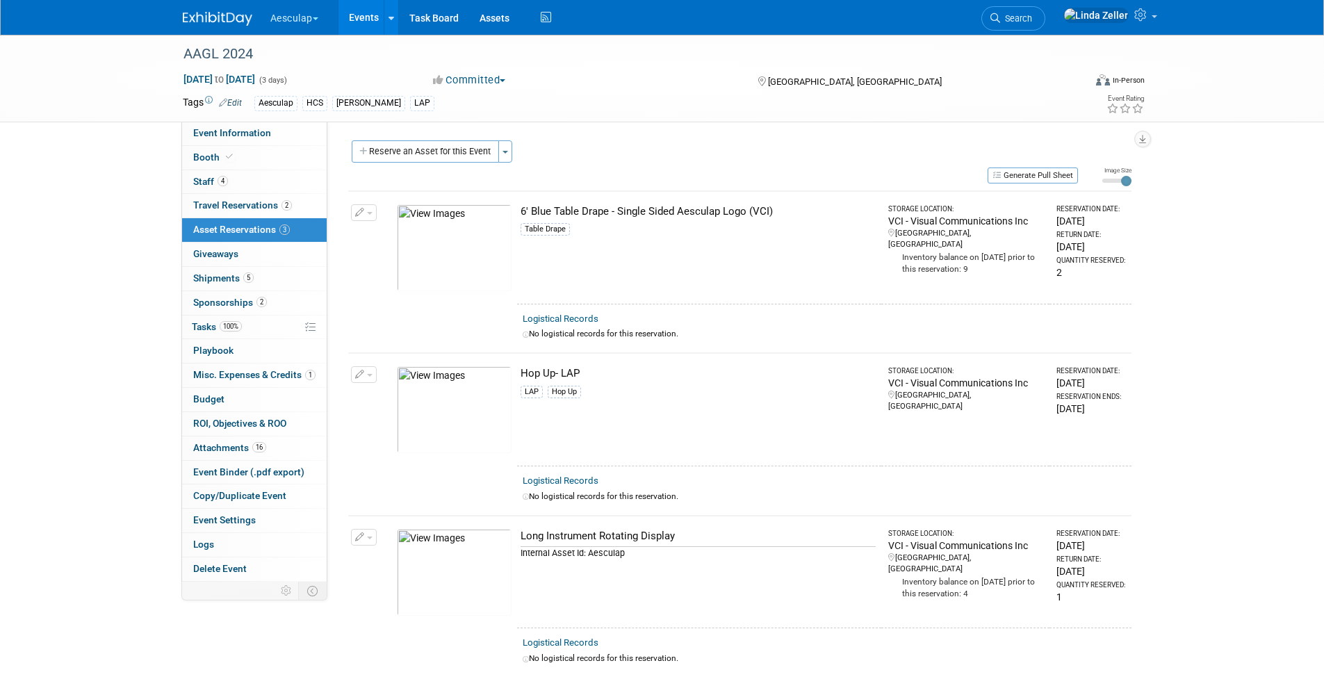
click at [489, 19] on body "Aesculap Explore: My Workspaces 4 Go to Workspace: Aesculap B. Braun B. Braun C…" at bounding box center [662, 347] width 1324 height 695
click at [489, 19] on link "Assets" at bounding box center [494, 17] width 51 height 35
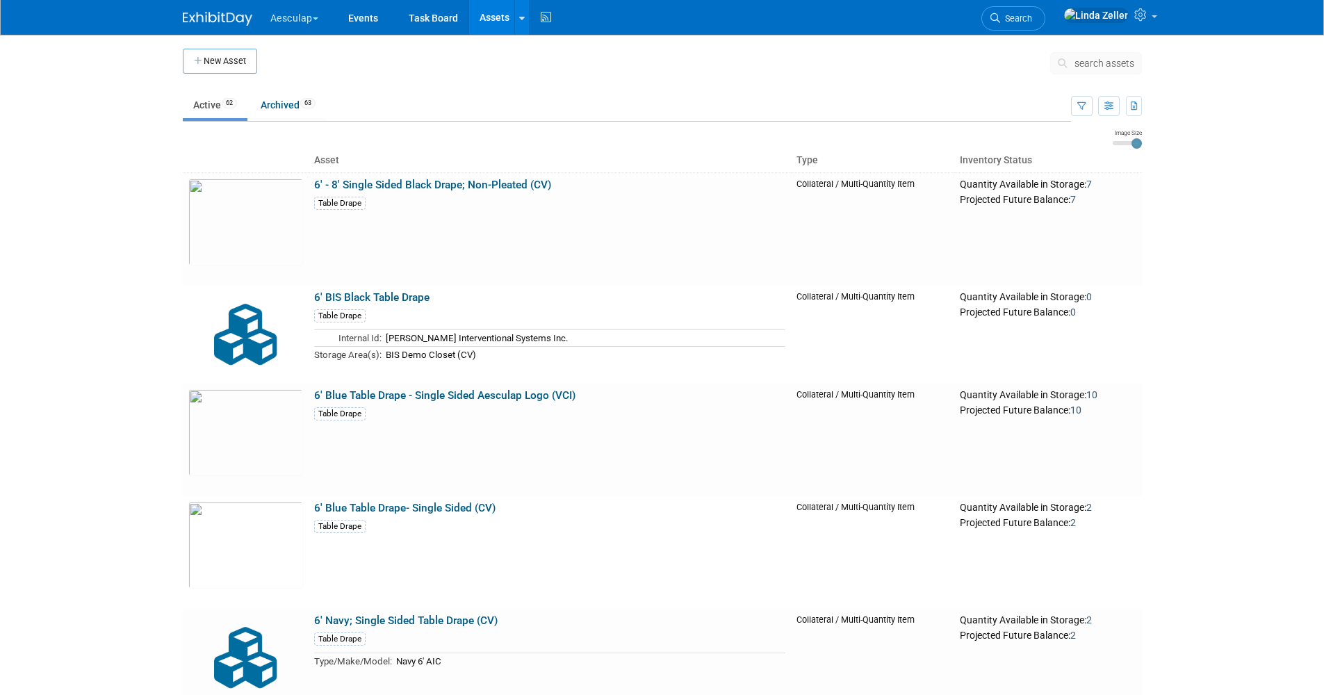
click at [1109, 63] on span "search assets" at bounding box center [1105, 63] width 60 height 11
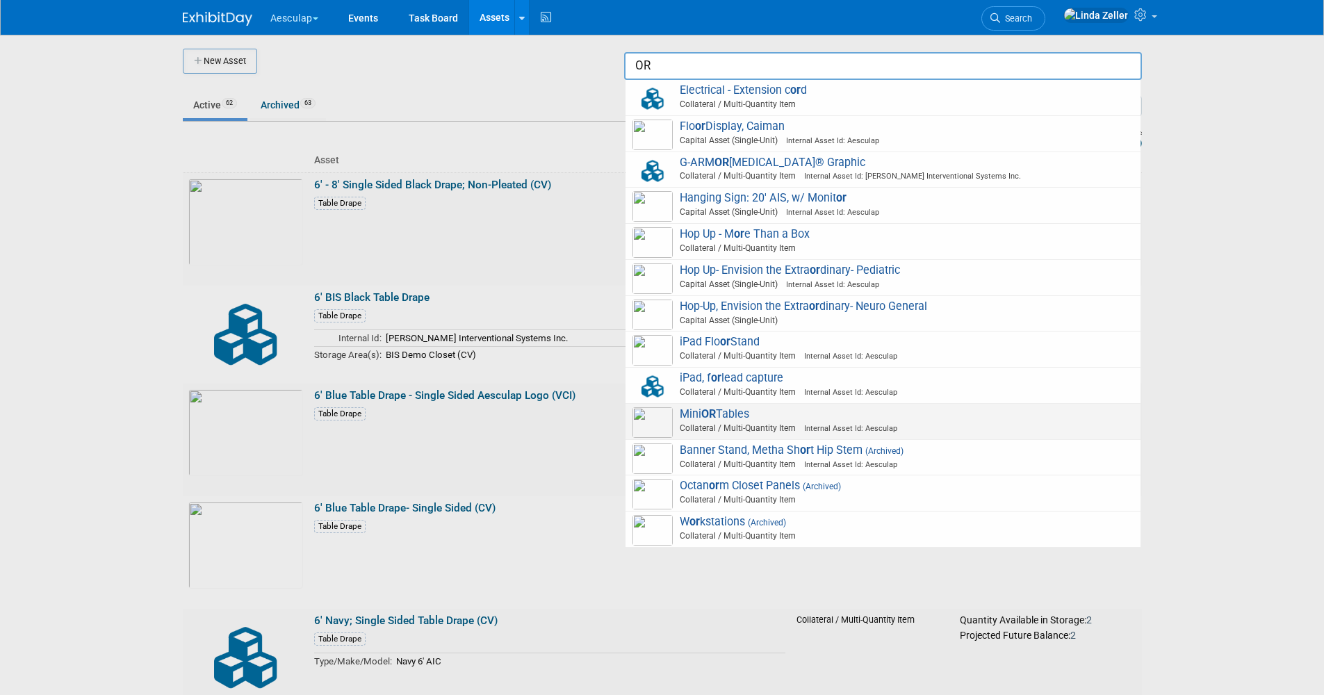
click at [703, 412] on span "Mini OR Tables Collateral / Multi-Quantity Item Internal Asset Id: Aesculap" at bounding box center [883, 421] width 501 height 28
type input "Mini OR Tables"
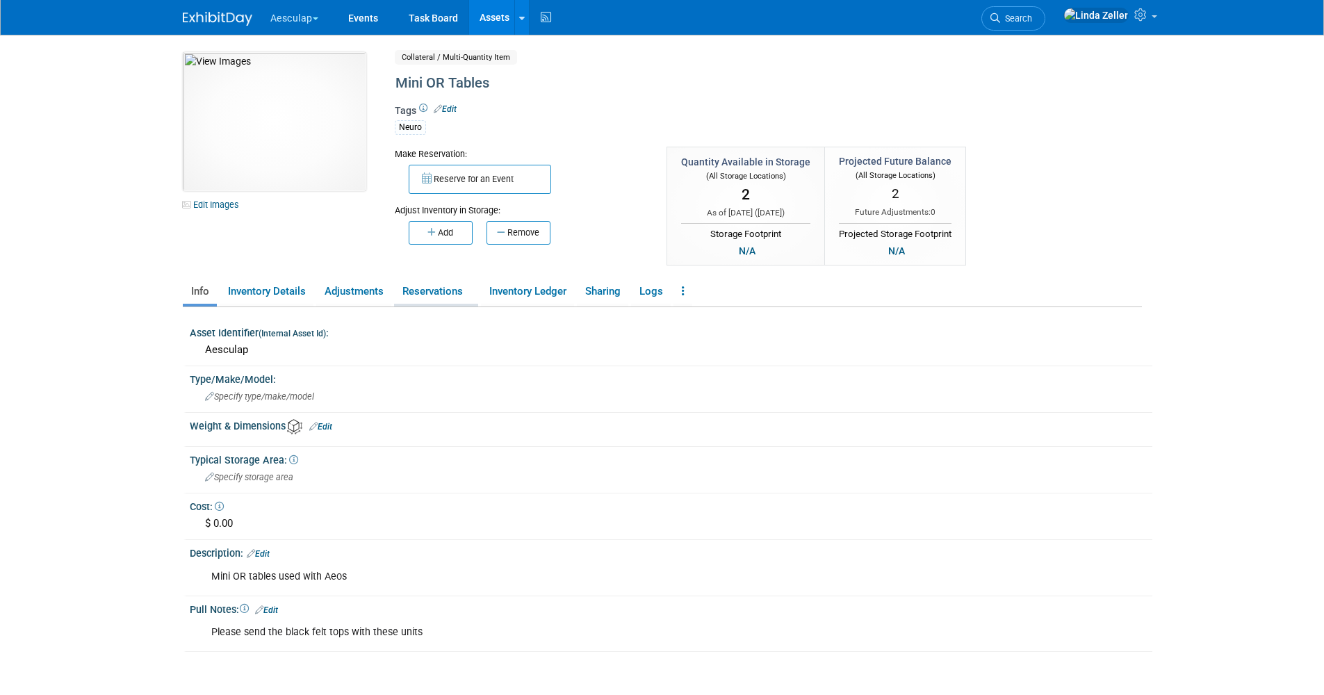
click at [433, 289] on link "Reservations" at bounding box center [436, 291] width 84 height 24
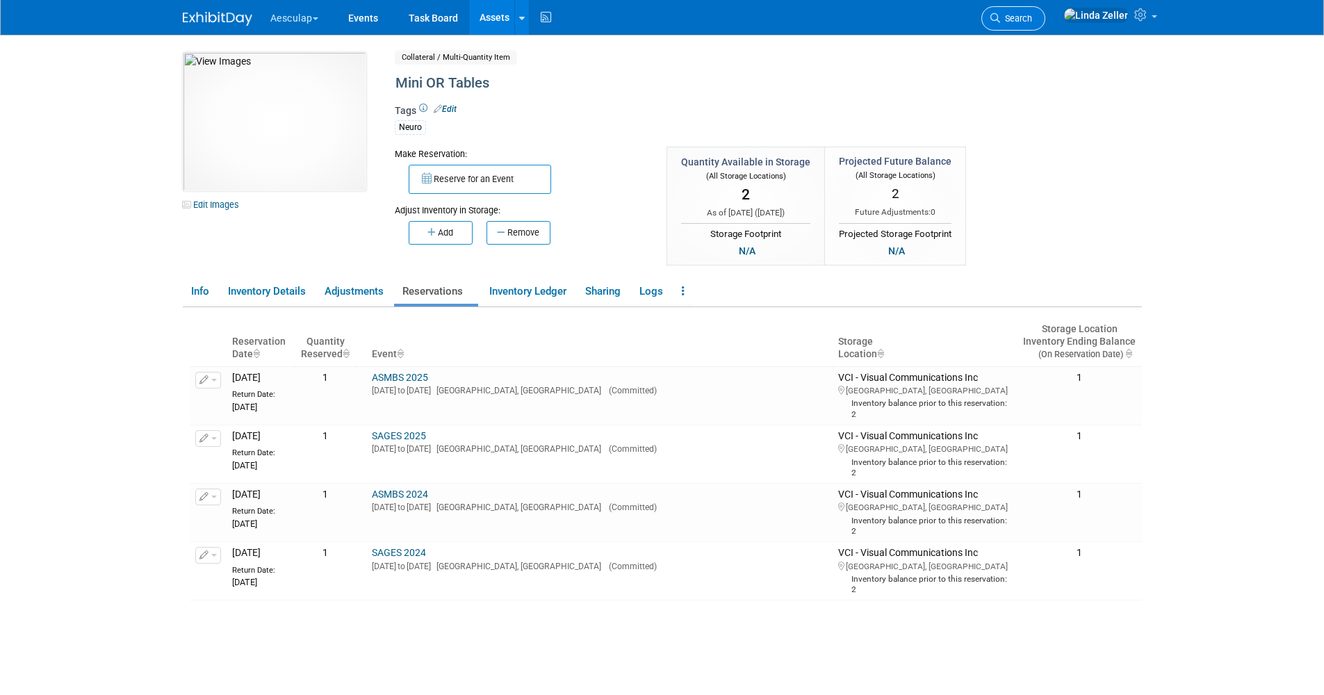
click at [1032, 19] on span "Search" at bounding box center [1016, 18] width 32 height 10
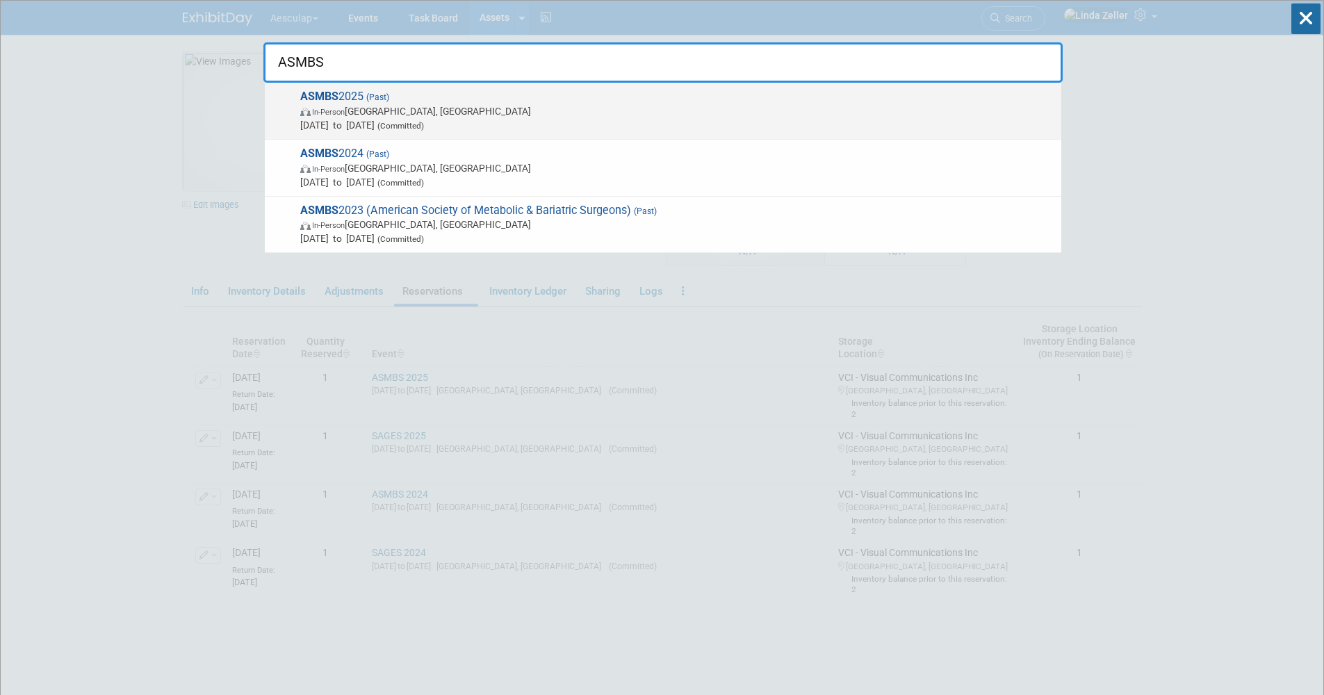
type input "ASMBS"
click at [327, 93] on strong "ASMBS" at bounding box center [319, 96] width 38 height 13
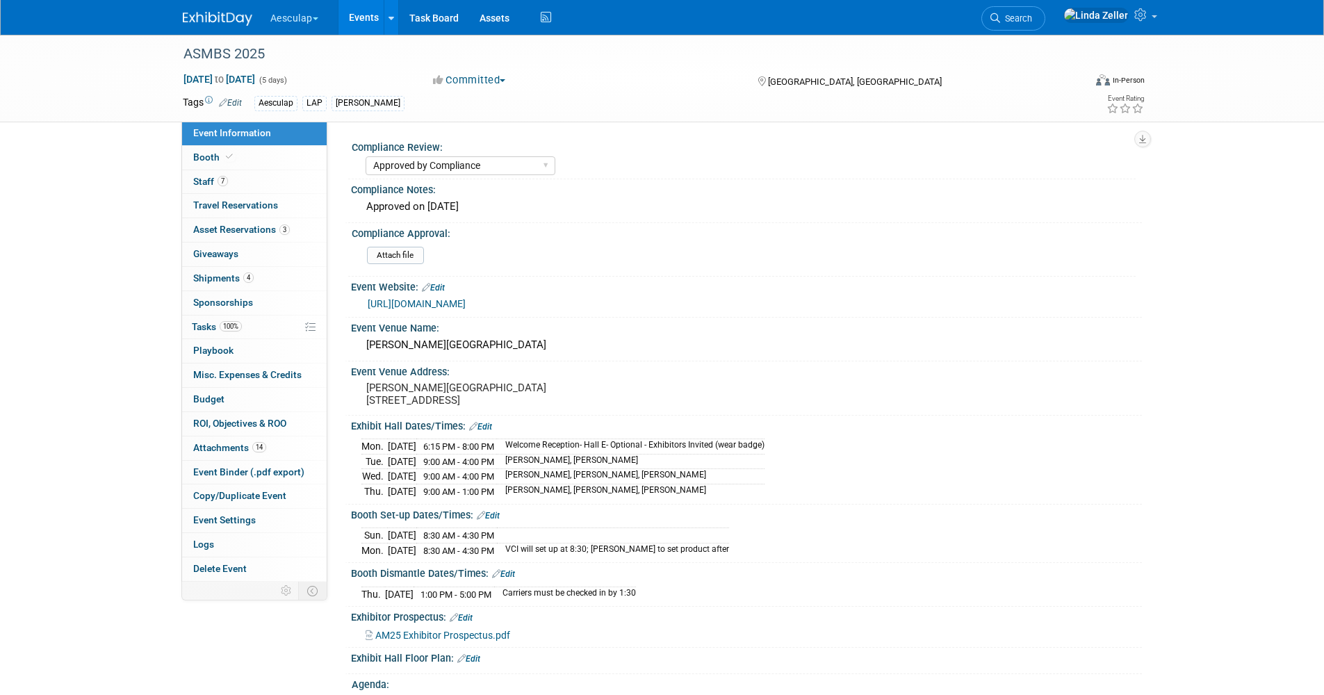
select select "Approved by Compliance"
select select "HCS"
click at [234, 227] on span "Asset Reservations 3" at bounding box center [241, 229] width 97 height 11
